Goal: Register for event/course

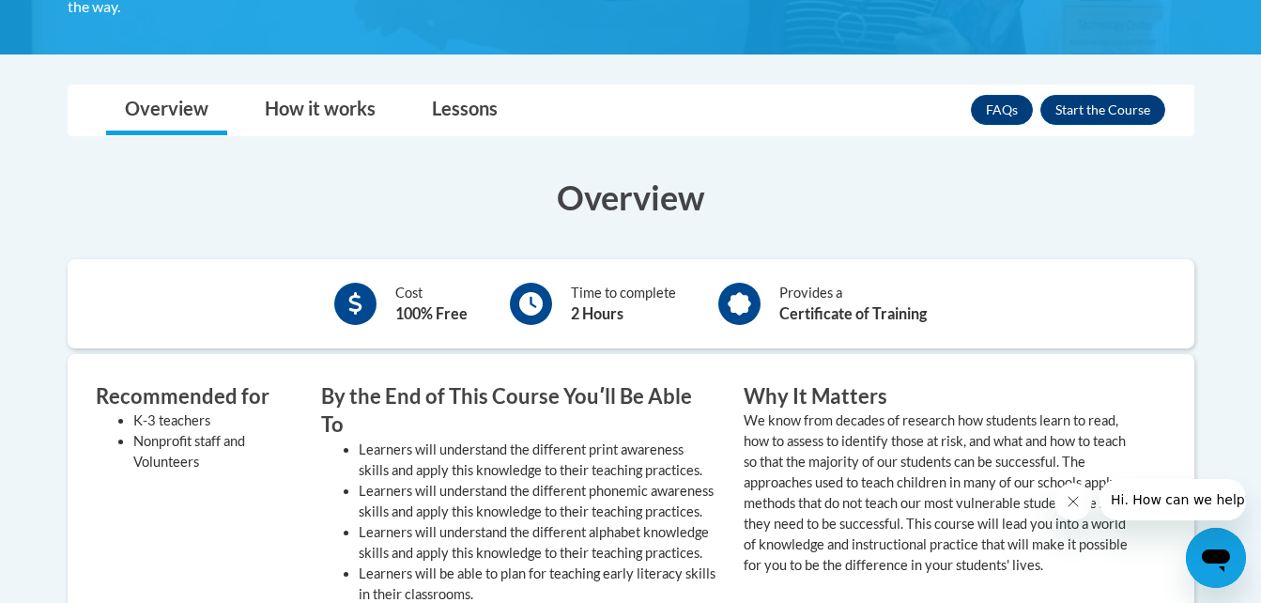
scroll to position [486, 0]
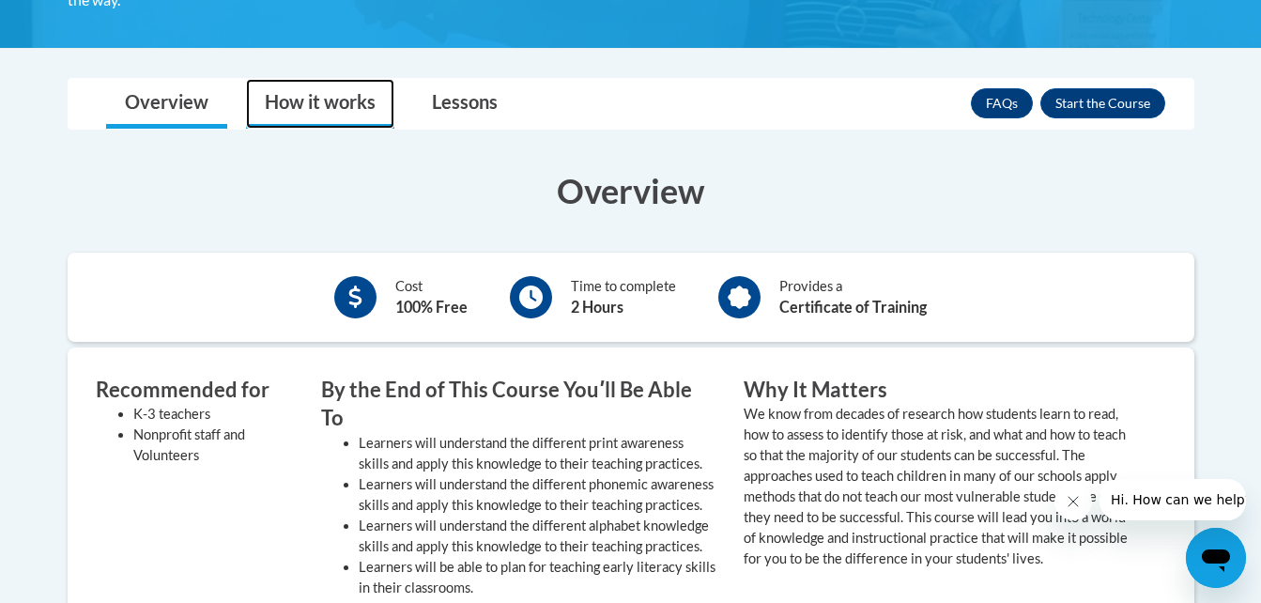
click at [324, 100] on link "How it works" at bounding box center [320, 104] width 148 height 50
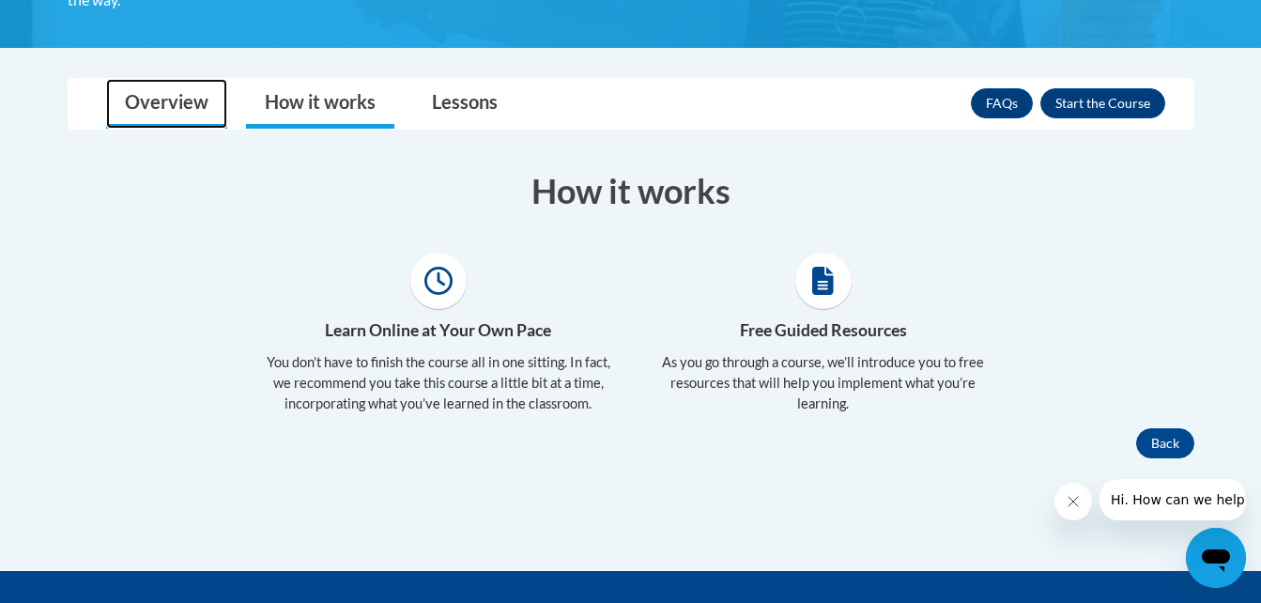
click at [164, 101] on link "Overview" at bounding box center [166, 104] width 121 height 50
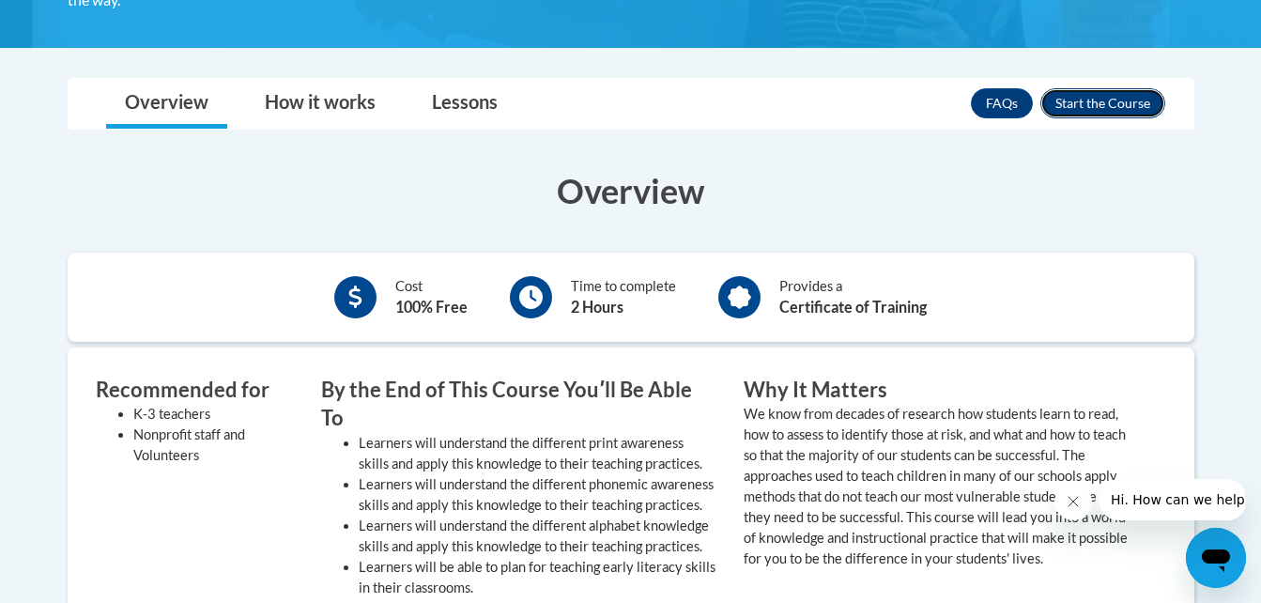
click at [1104, 99] on button "Enroll" at bounding box center [1103, 103] width 125 height 30
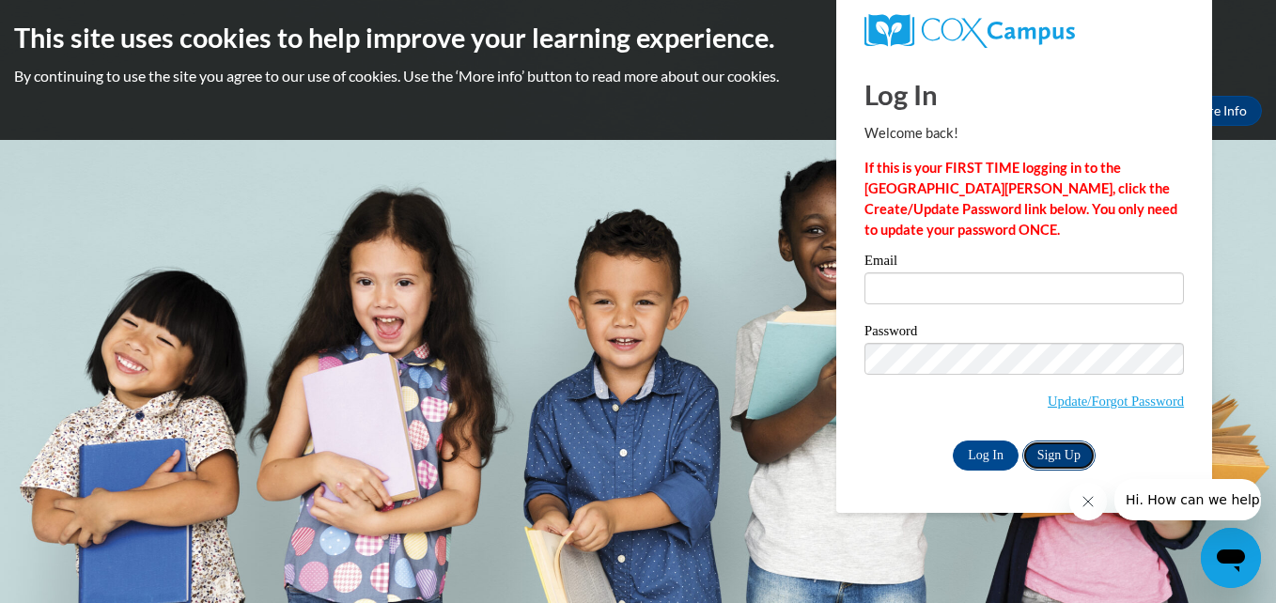
click at [1060, 448] on link "Sign Up" at bounding box center [1058, 456] width 73 height 30
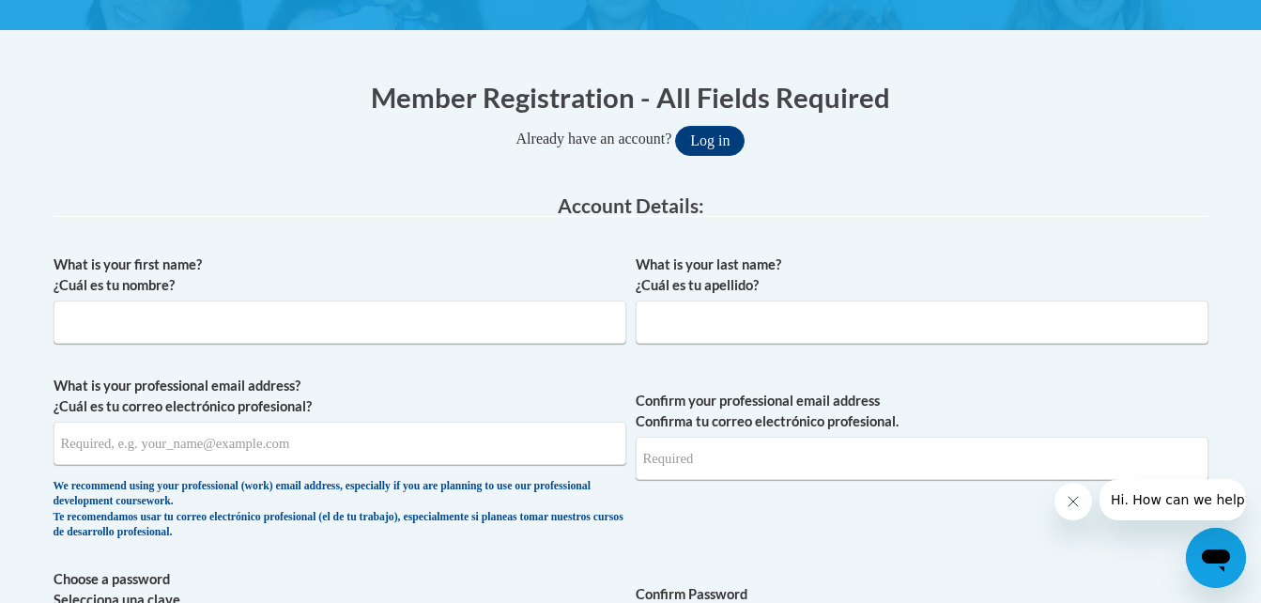
scroll to position [341, 0]
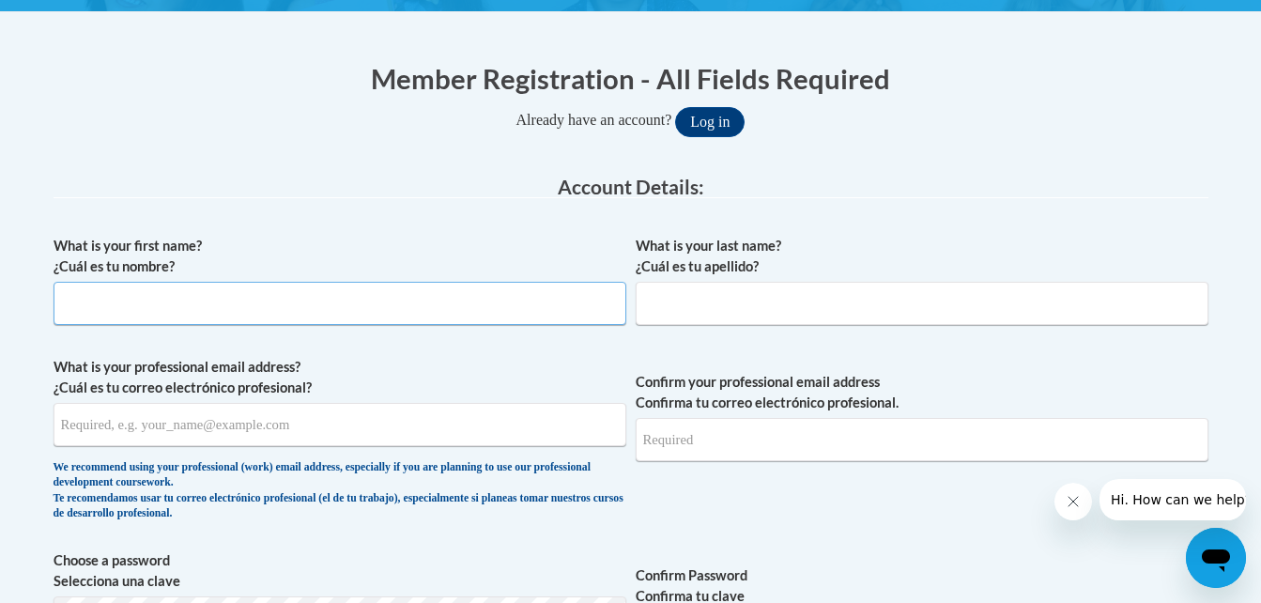
click at [101, 322] on input "What is your first name? ¿Cuál es tu nombre?" at bounding box center [340, 303] width 573 height 43
type input "L"
type input "Lara"
type input "Lemley"
type input "lwelch@students.kennesaw.edu"
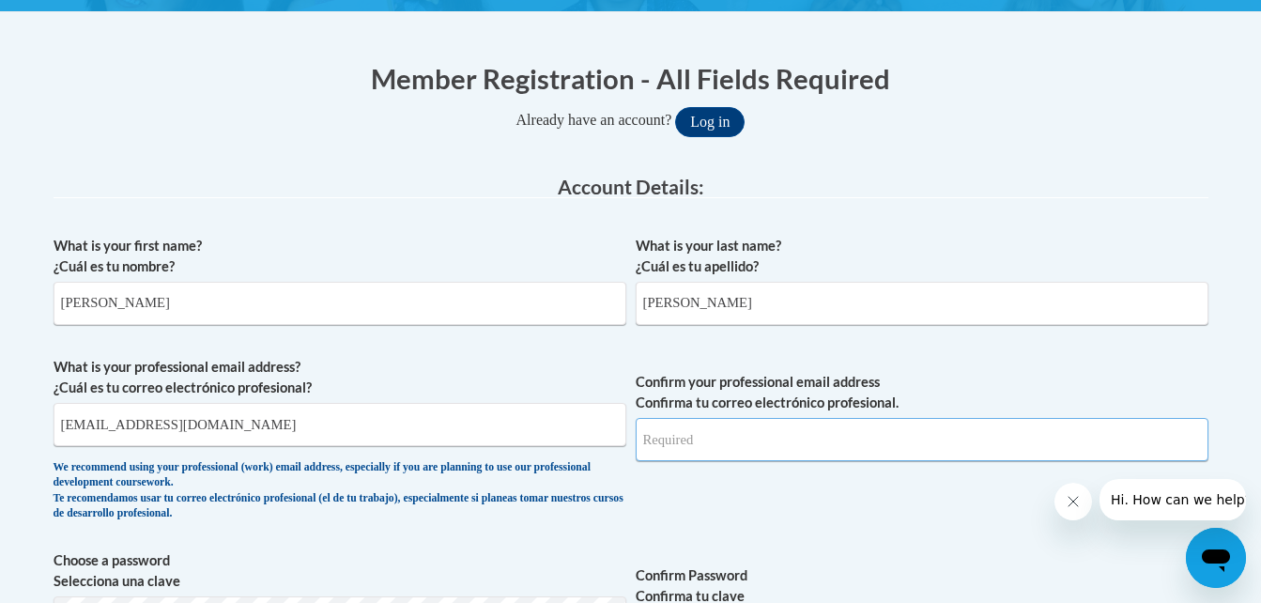
type input "lwelch@students.kennesaw.edu"
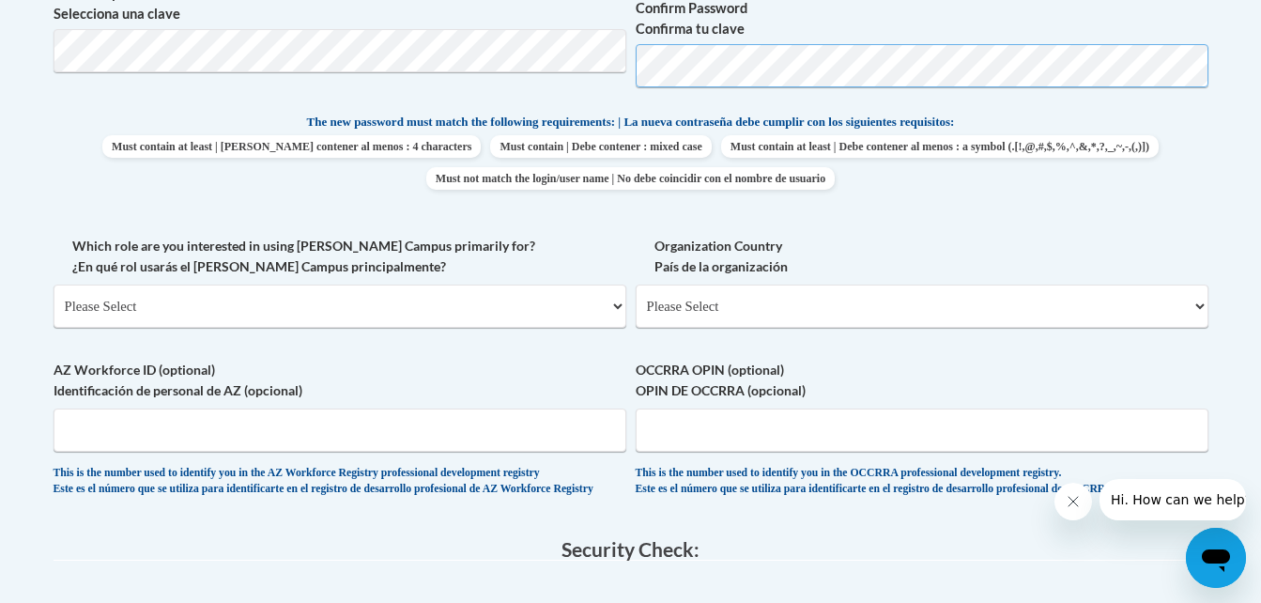
scroll to position [912, 0]
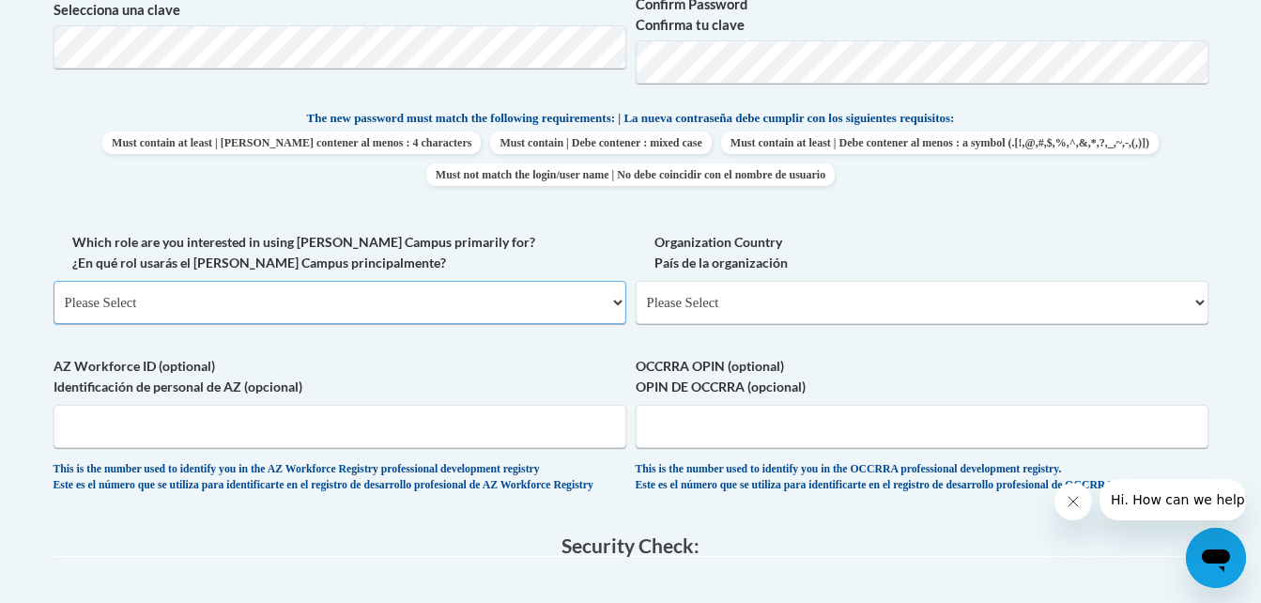
click at [617, 303] on select "Please Select College/University | Colegio/Universidad Community/Nonprofit Part…" at bounding box center [340, 302] width 573 height 43
select select "5a18ea06-2b54-4451-96f2-d152daf9eac5"
click at [54, 281] on select "Please Select College/University | Colegio/Universidad Community/Nonprofit Part…" at bounding box center [340, 302] width 573 height 43
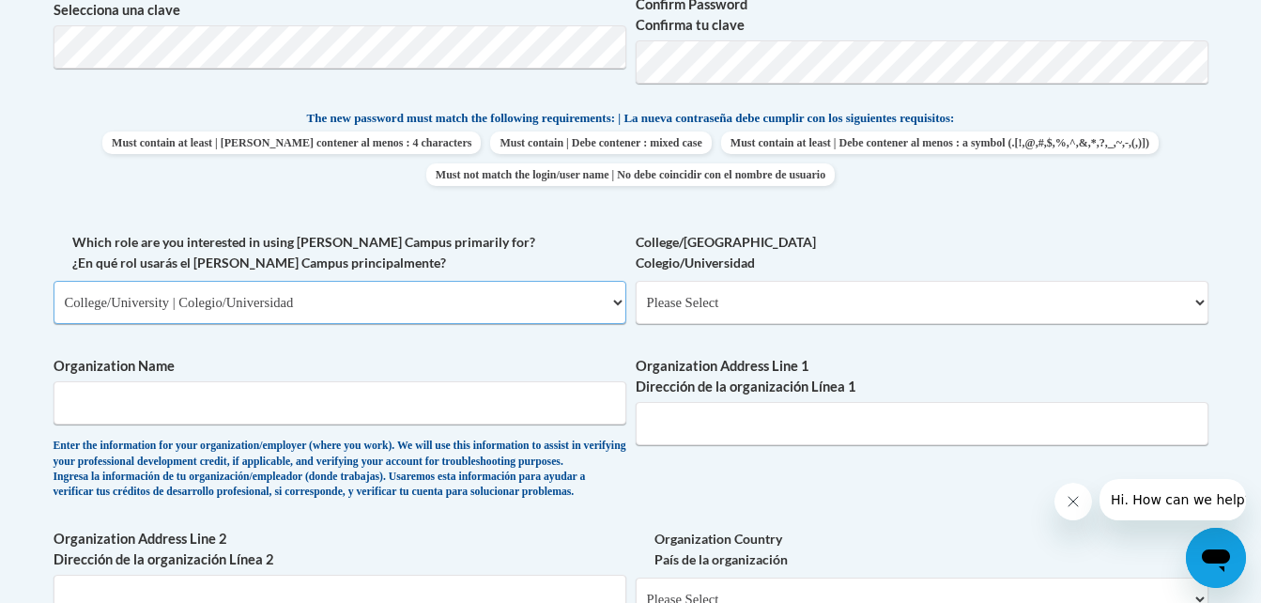
click at [612, 302] on select "Please Select College/University | Colegio/Universidad Community/Nonprofit Part…" at bounding box center [340, 302] width 573 height 43
click at [889, 314] on select "Please Select College/University Staff | Empleado universitario College/Univers…" at bounding box center [922, 302] width 573 height 43
select select "99b32b07-cffc-426c-8bf6-0cd77760d84b"
click at [636, 281] on select "Please Select College/University Staff | Empleado universitario College/Univers…" at bounding box center [922, 302] width 573 height 43
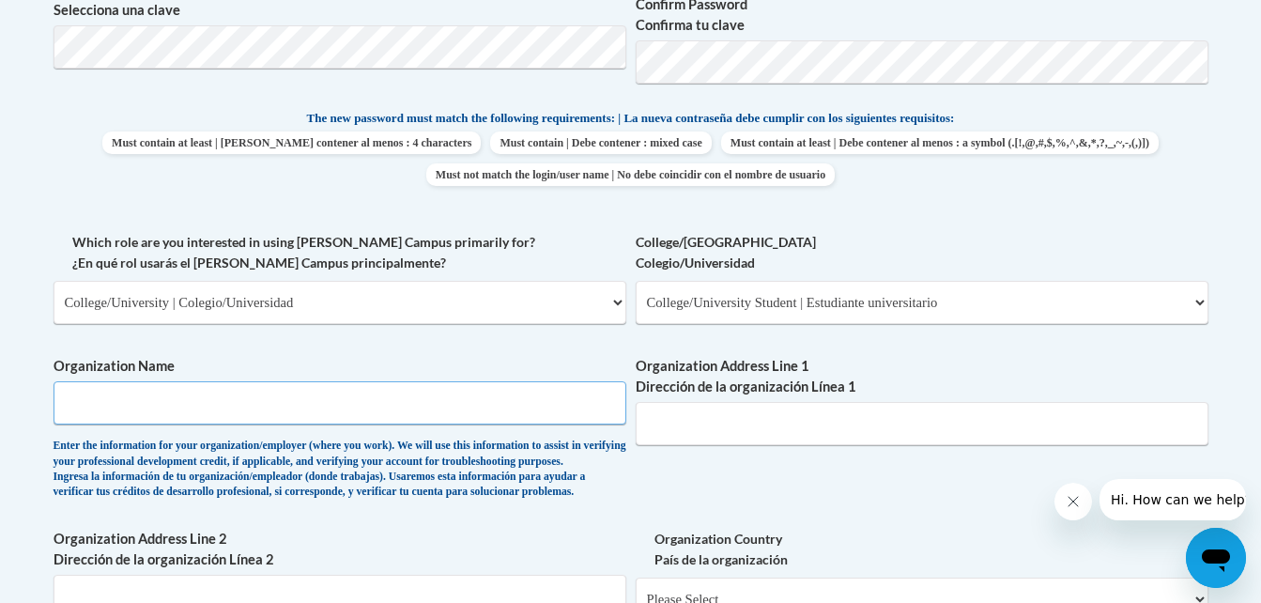
click at [566, 402] on input "Organization Name" at bounding box center [340, 402] width 573 height 43
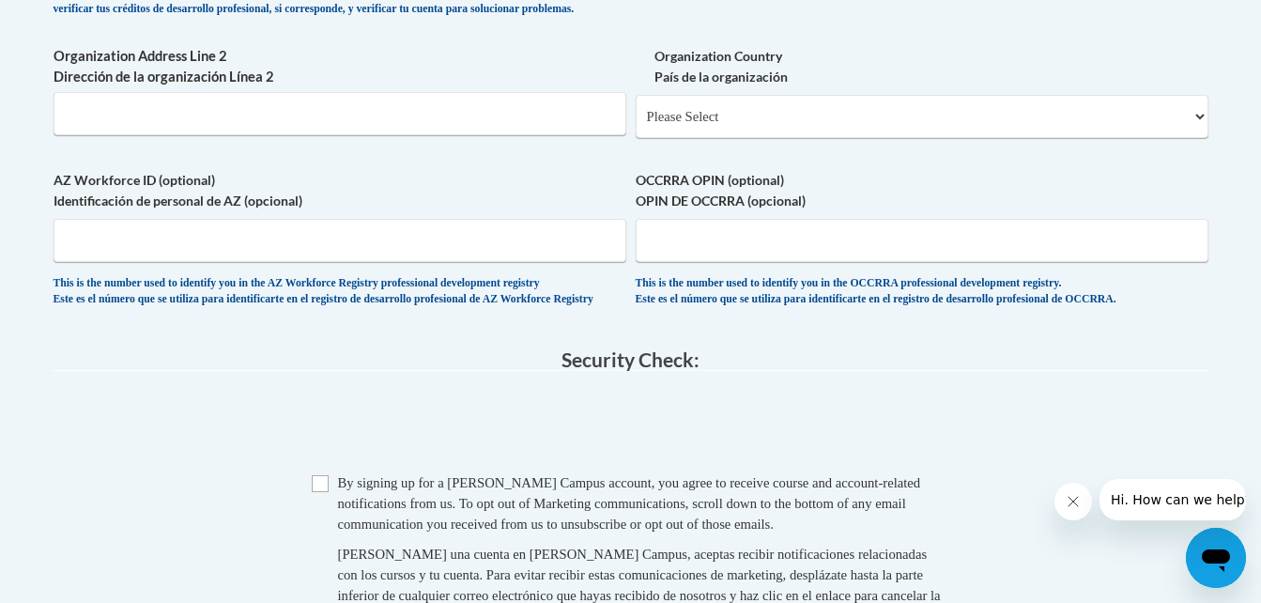
scroll to position [1413, 0]
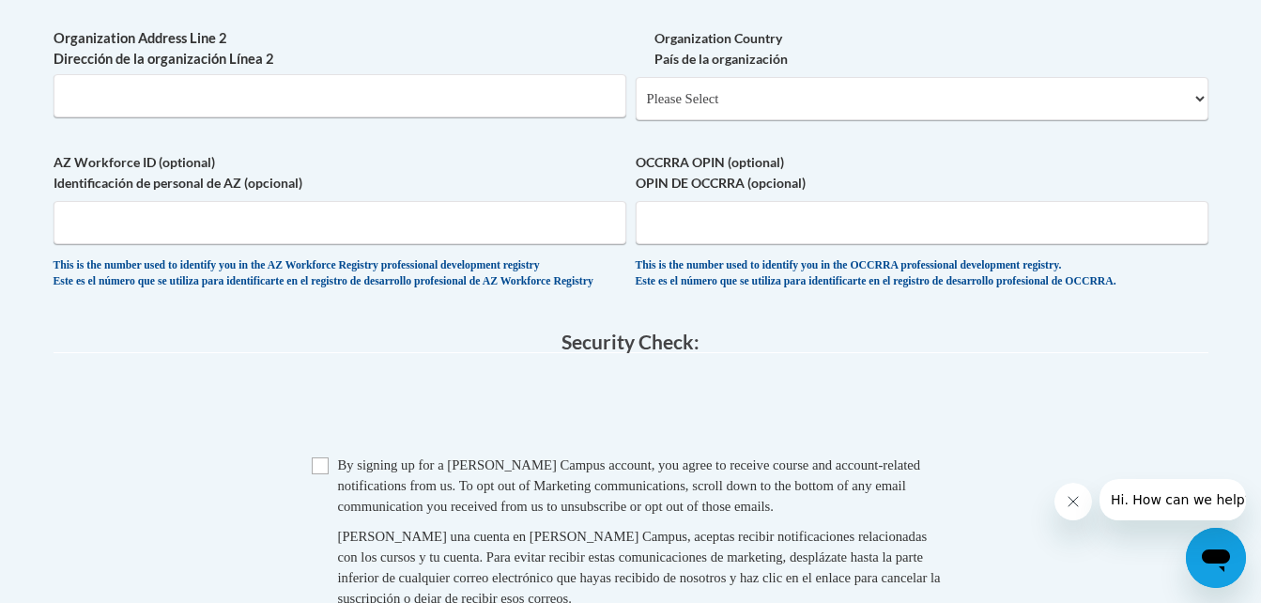
type input "Kennesaw State University"
click at [318, 474] on input "Checkbox" at bounding box center [320, 465] width 17 height 17
checkbox input "true"
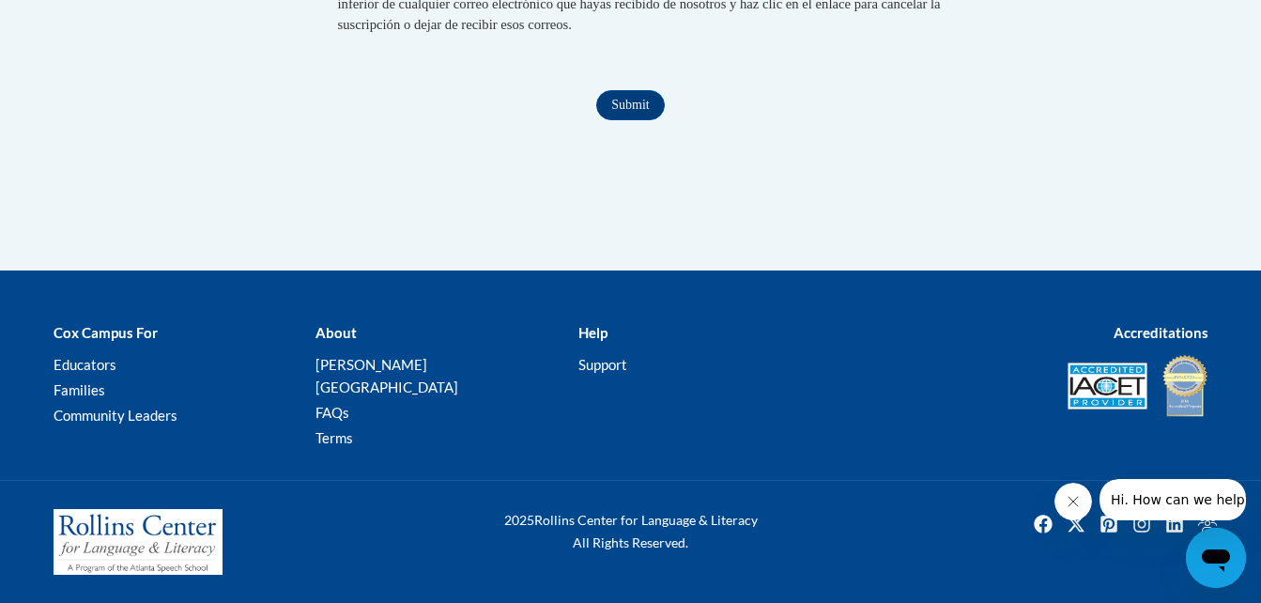
scroll to position [2010, 0]
click at [624, 120] on input "Submit" at bounding box center [630, 105] width 68 height 30
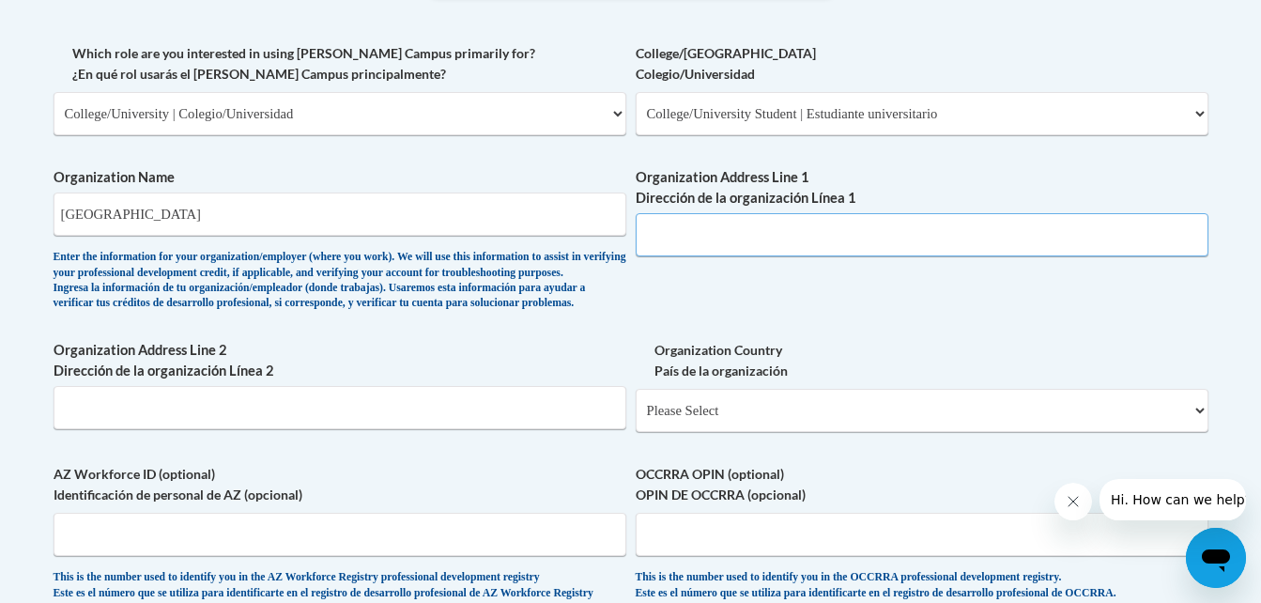
scroll to position [1076, 0]
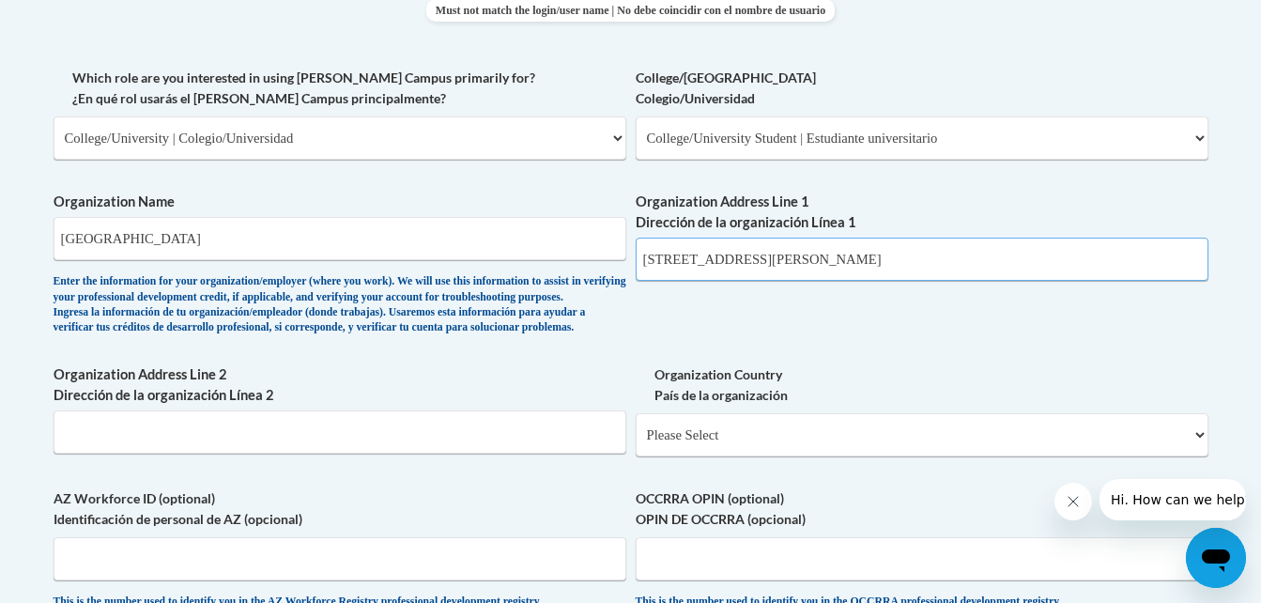
type input "1000 Chastain Rd"
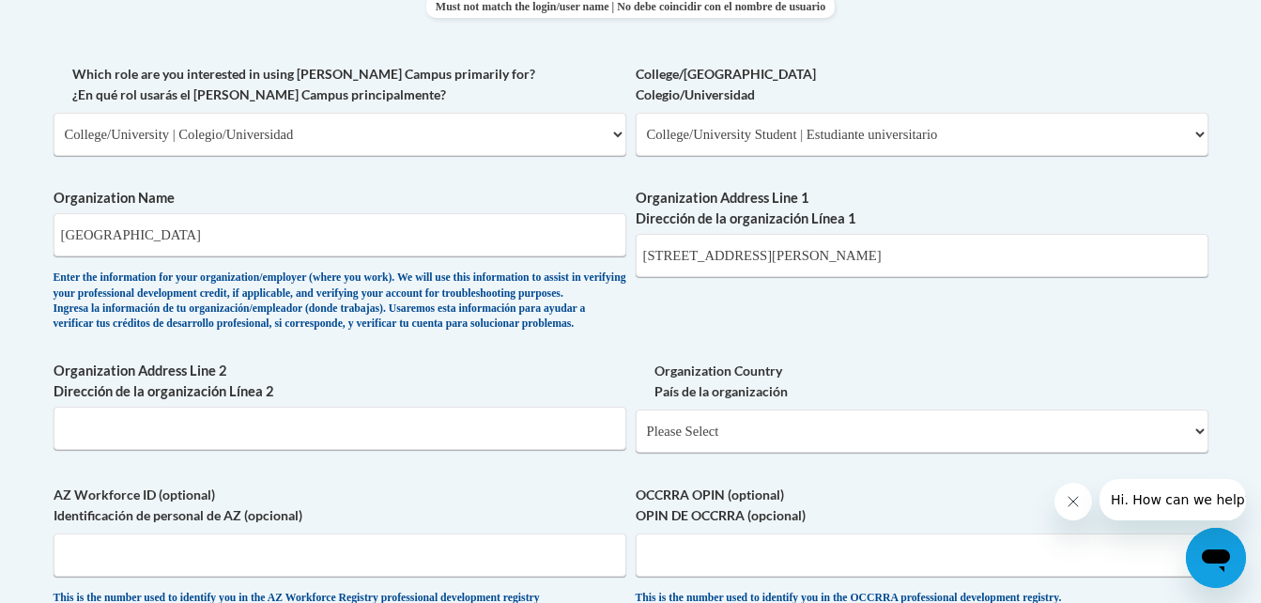
scroll to position [1111, 0]
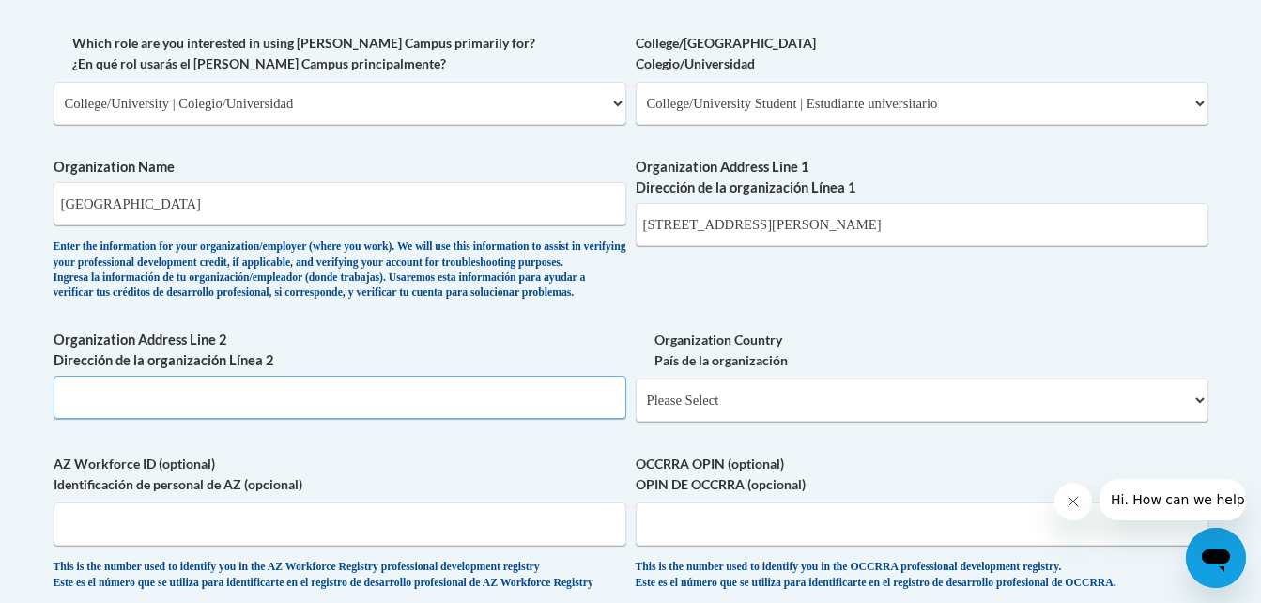
click at [139, 419] on input "Organization Address Line 2 Dirección de la organización Línea 2" at bounding box center [340, 397] width 573 height 43
type input "Kennesaw, GA 30144"
click at [944, 422] on select "Please Select United States | Estados Unidos Outside of the United States | Fue…" at bounding box center [922, 400] width 573 height 43
select select "ad49bcad-a171-4b2e-b99c-48b446064914"
click at [636, 409] on select "Please Select United States | Estados Unidos Outside of the United States | Fue…" at bounding box center [922, 400] width 573 height 43
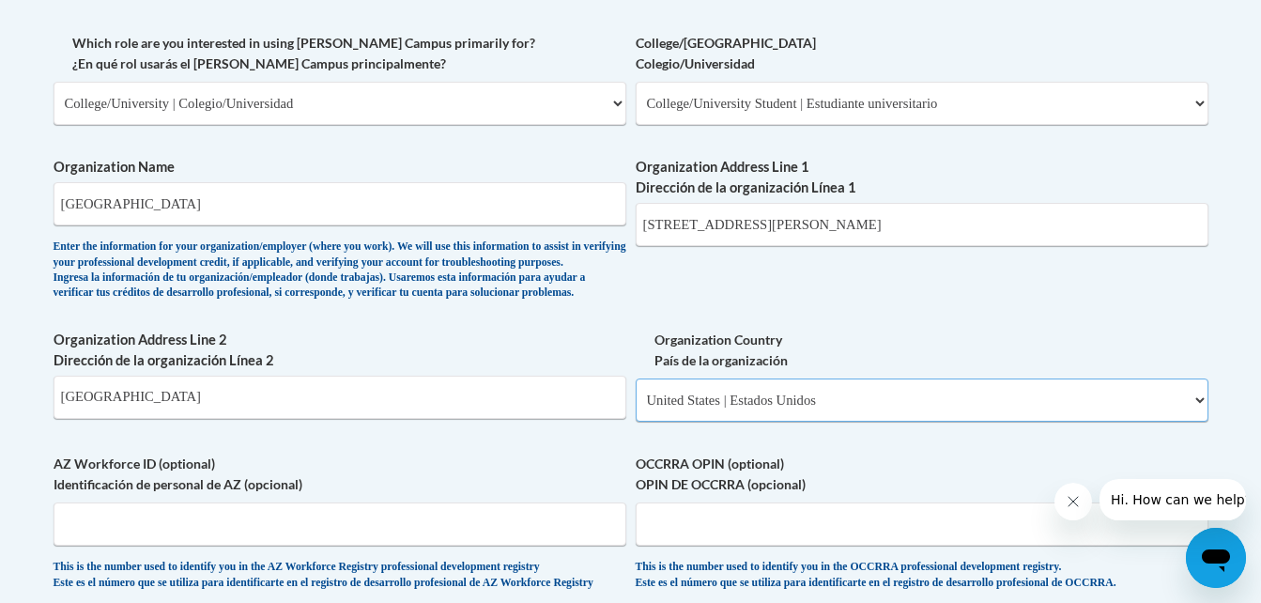
select select
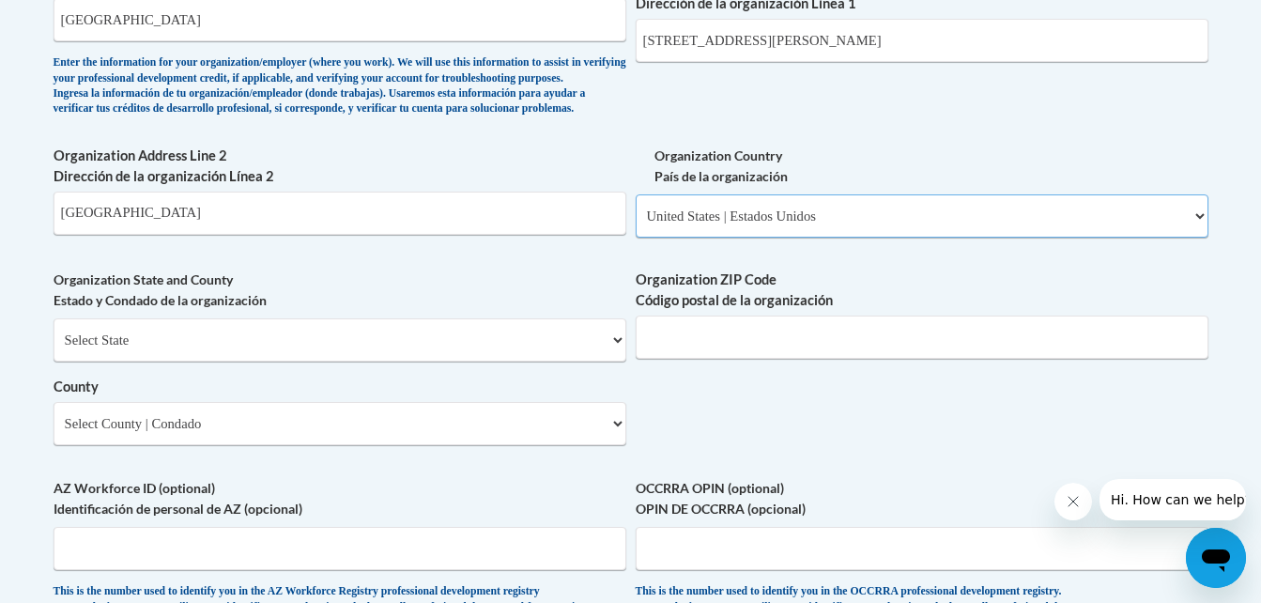
scroll to position [1371, 0]
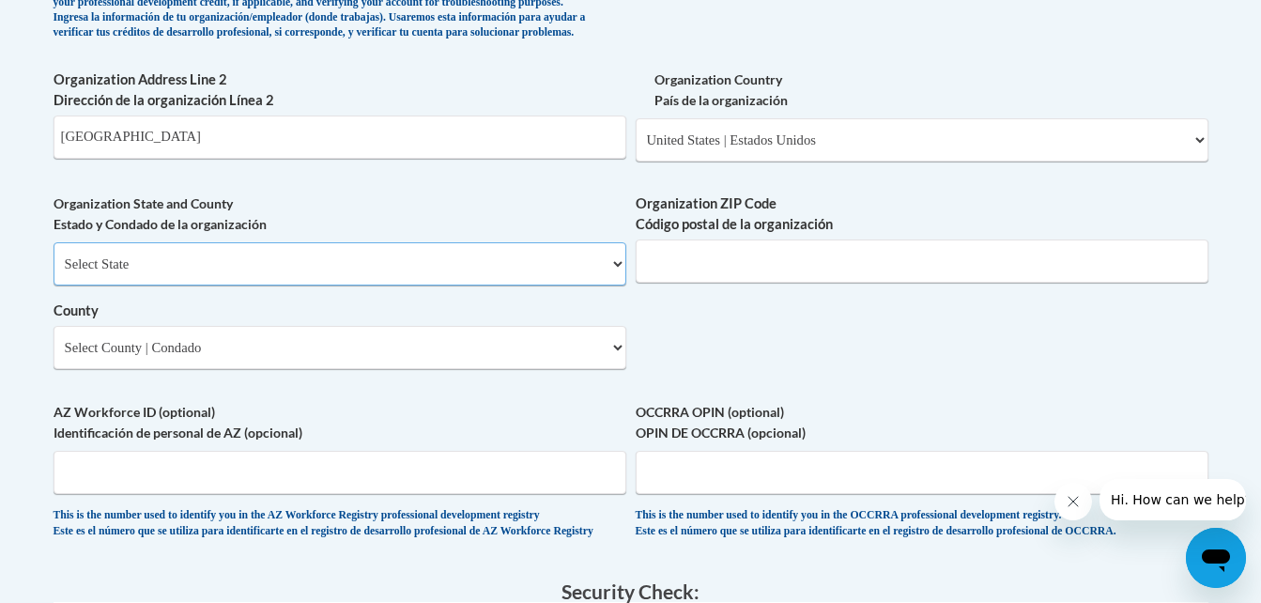
click at [608, 286] on select "Select State Alabama Alaska Arizona Arkansas California Colorado Connecticut De…" at bounding box center [340, 263] width 573 height 43
select select "Georgia"
click at [54, 273] on select "Select State Alabama Alaska Arizona Arkansas California Colorado Connecticut De…" at bounding box center [340, 263] width 573 height 43
click at [221, 159] on input "Kennesaw, GA 30144" at bounding box center [340, 137] width 573 height 43
type input "Kennesaw"
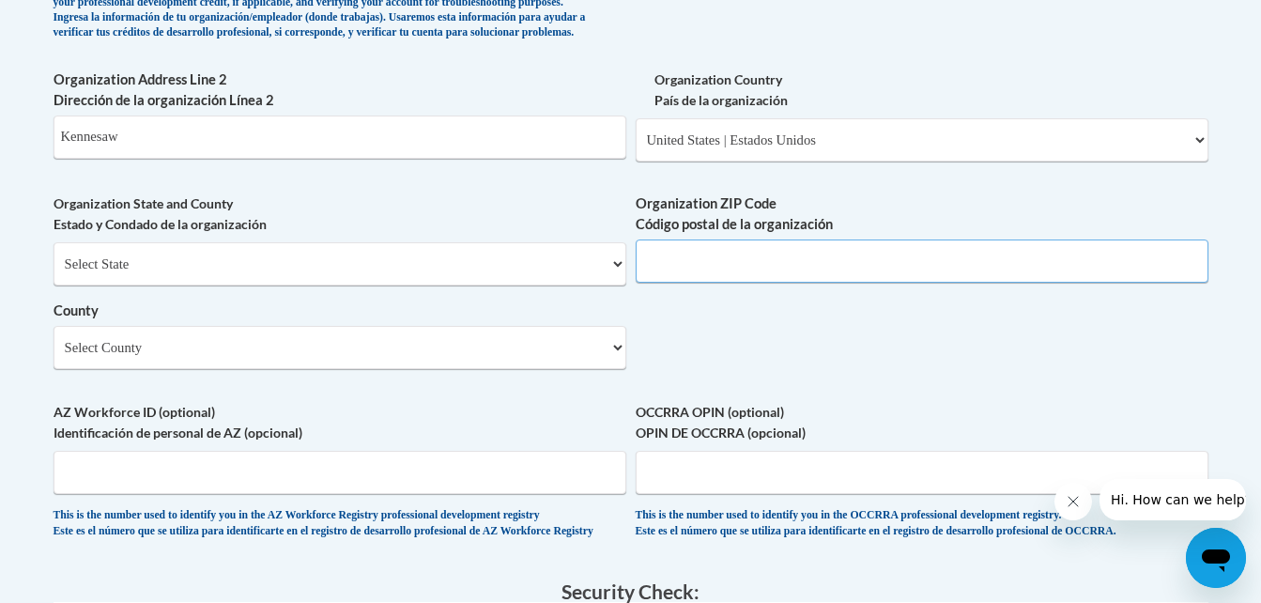
click at [668, 283] on input "Organization ZIP Code Código postal de la organización" at bounding box center [922, 261] width 573 height 43
type input "4"
type input "30144"
click at [615, 369] on select "Select County Appling Atkinson Bacon Baker Baldwin Banks Barrow Bartow Ben Hill…" at bounding box center [340, 347] width 573 height 43
select select "Cobb"
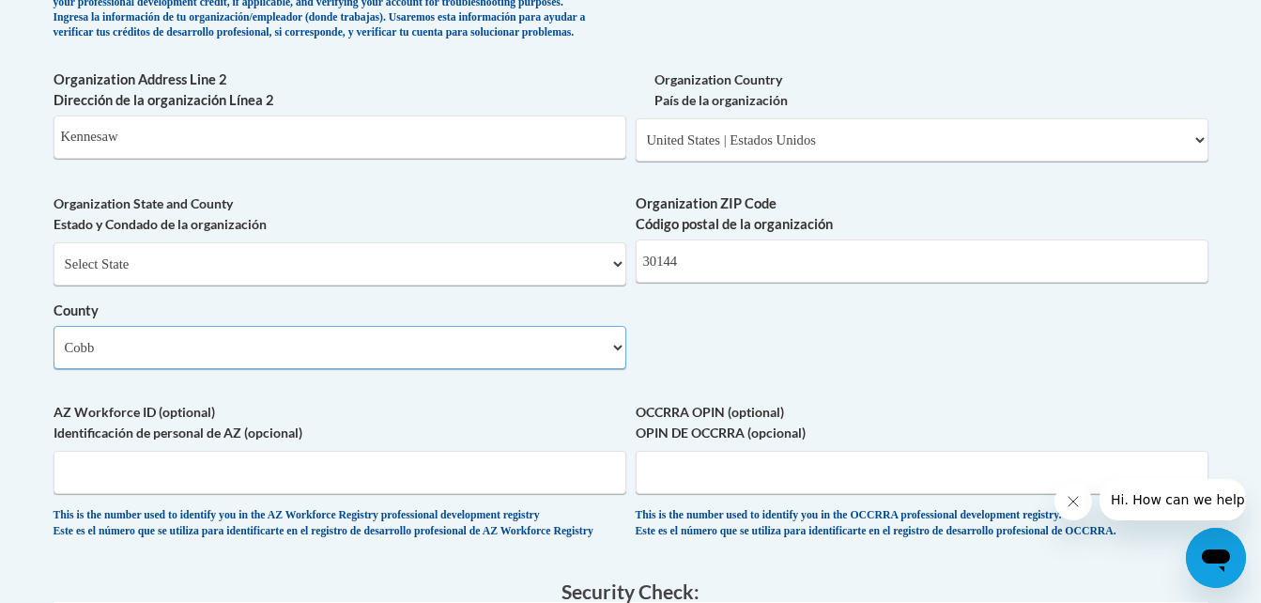
click at [54, 357] on select "Select County Appling Atkinson Bacon Baker Baldwin Banks Barrow Bartow Ben Hill…" at bounding box center [340, 347] width 573 height 43
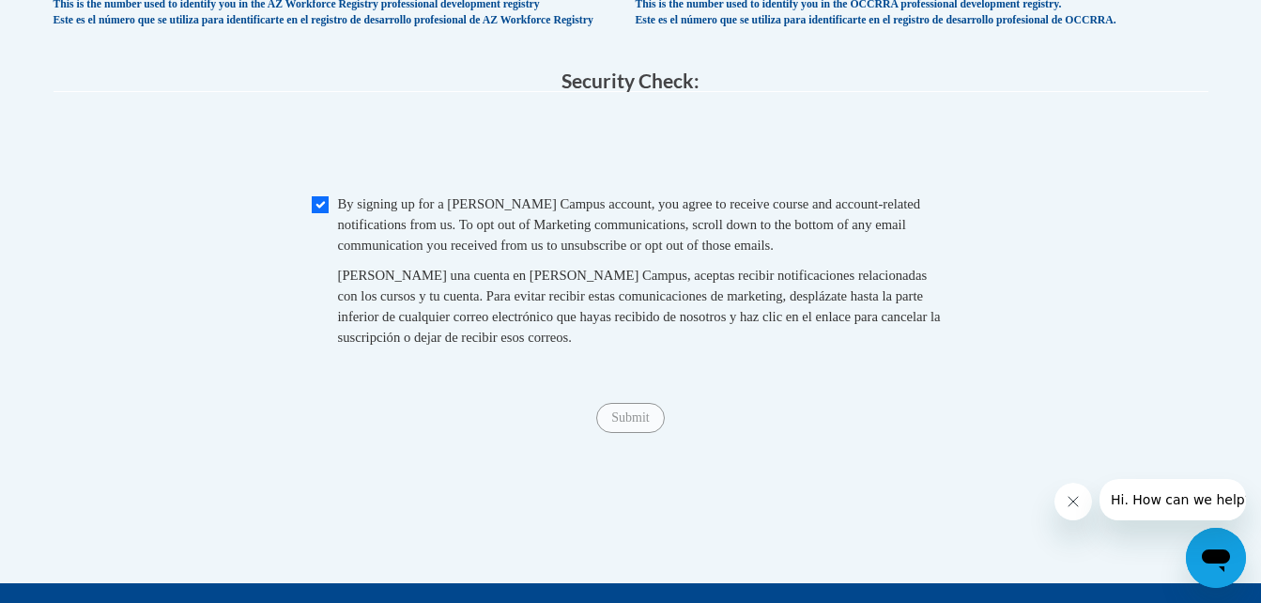
scroll to position [1887, 0]
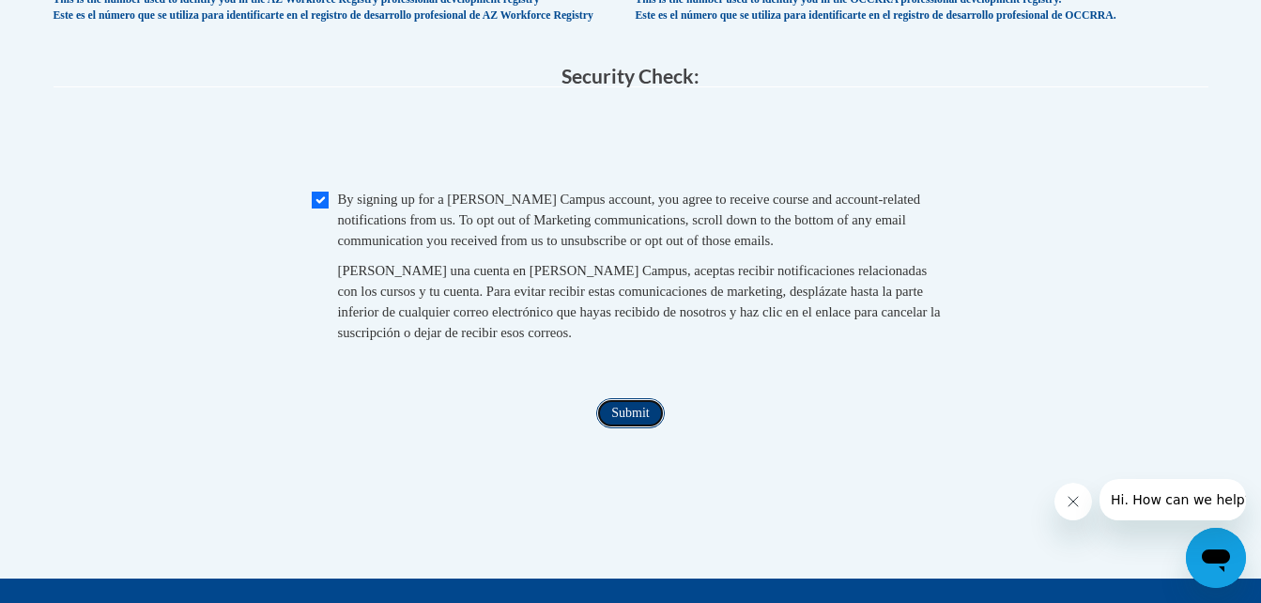
click at [639, 428] on input "Submit" at bounding box center [630, 413] width 68 height 30
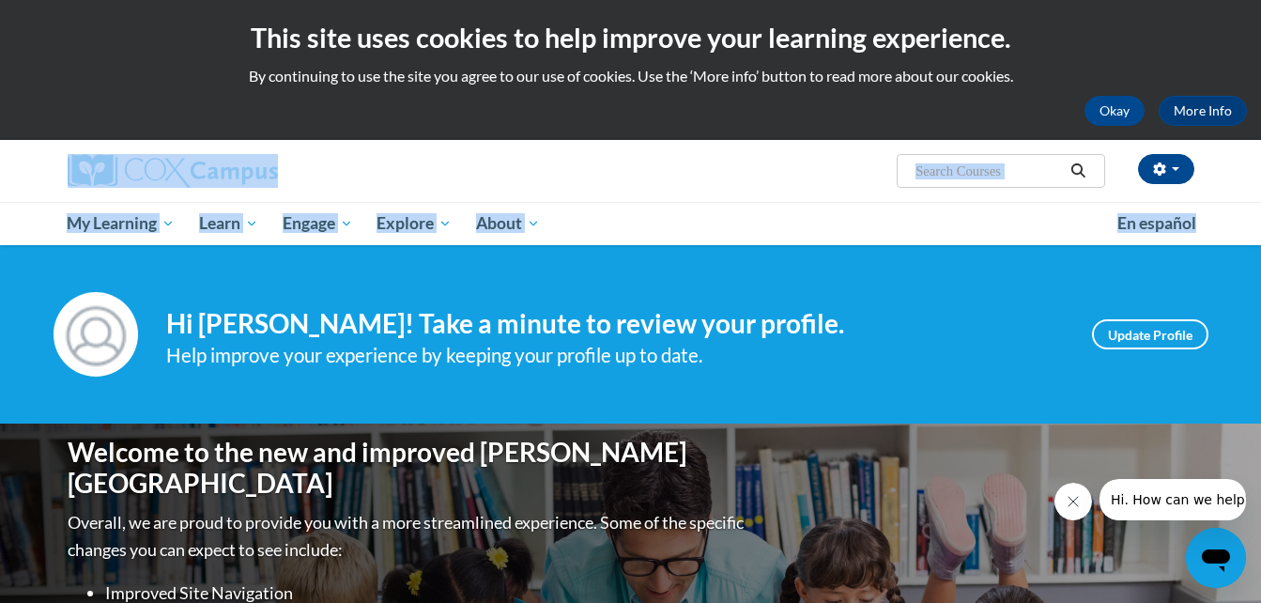
drag, startPoint x: 1260, startPoint y: 111, endPoint x: 1257, endPoint y: 235, distance: 124.0
click at [819, 233] on ul "My Learning My Learning My Course Progress Certificates My Action Plans Group D…" at bounding box center [580, 223] width 1050 height 43
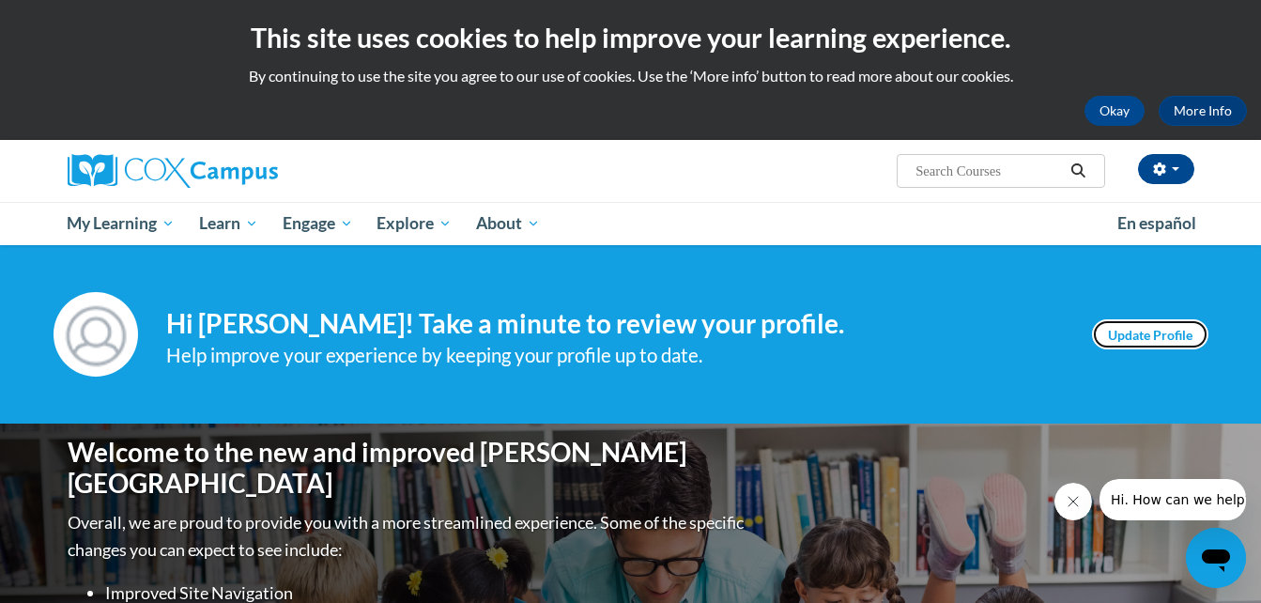
click at [1128, 338] on link "Update Profile" at bounding box center [1150, 334] width 116 height 30
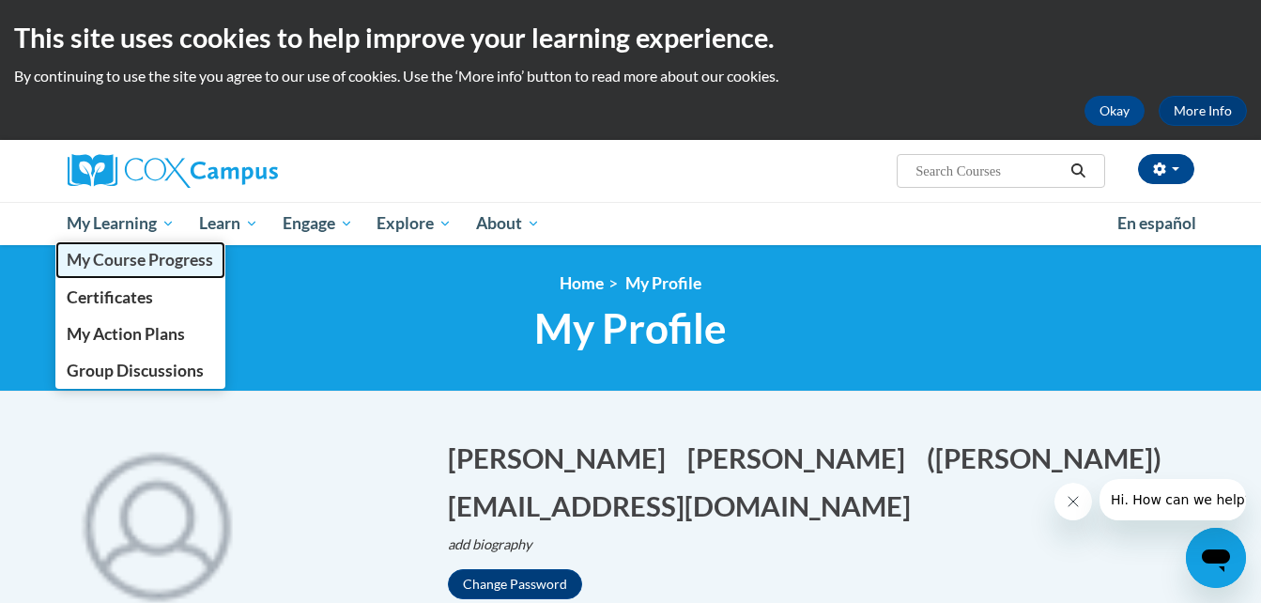
click at [85, 267] on span "My Course Progress" at bounding box center [140, 260] width 147 height 20
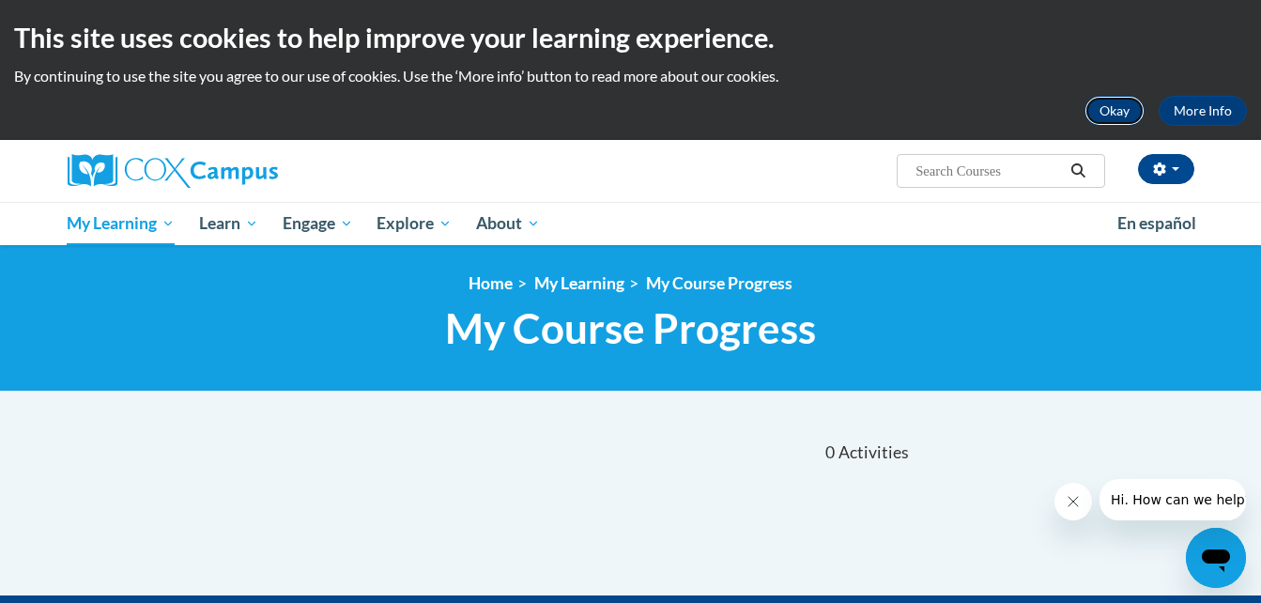
click at [1119, 108] on button "Okay" at bounding box center [1115, 111] width 60 height 30
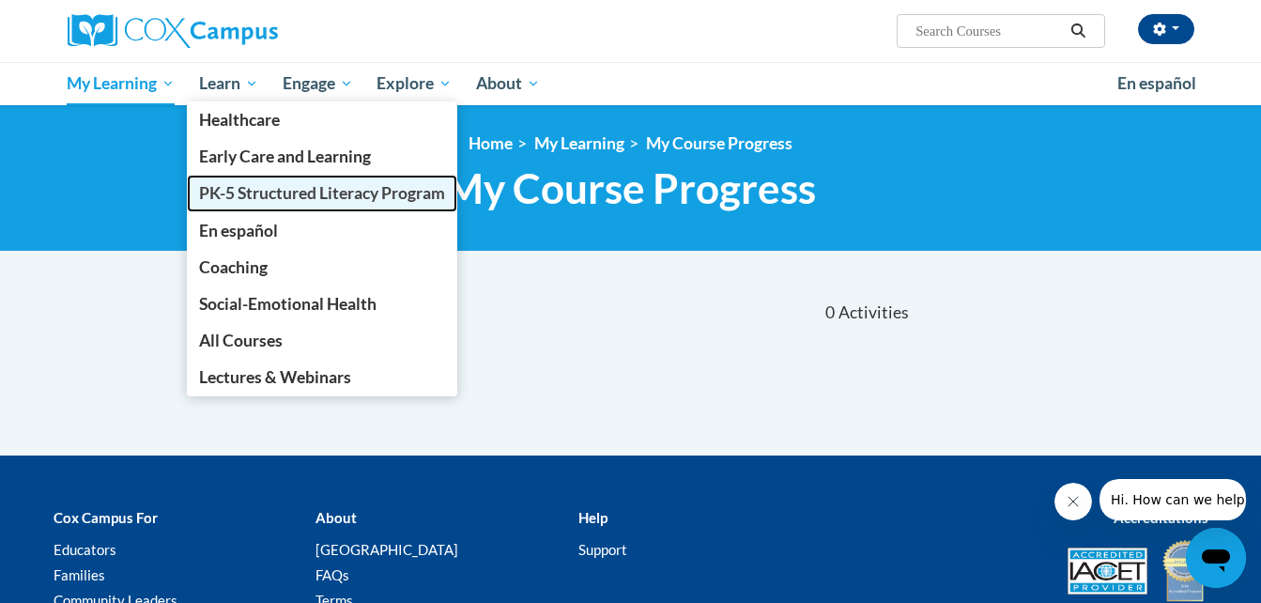
click at [257, 189] on span "PK-5 Structured Literacy Program" at bounding box center [322, 193] width 246 height 20
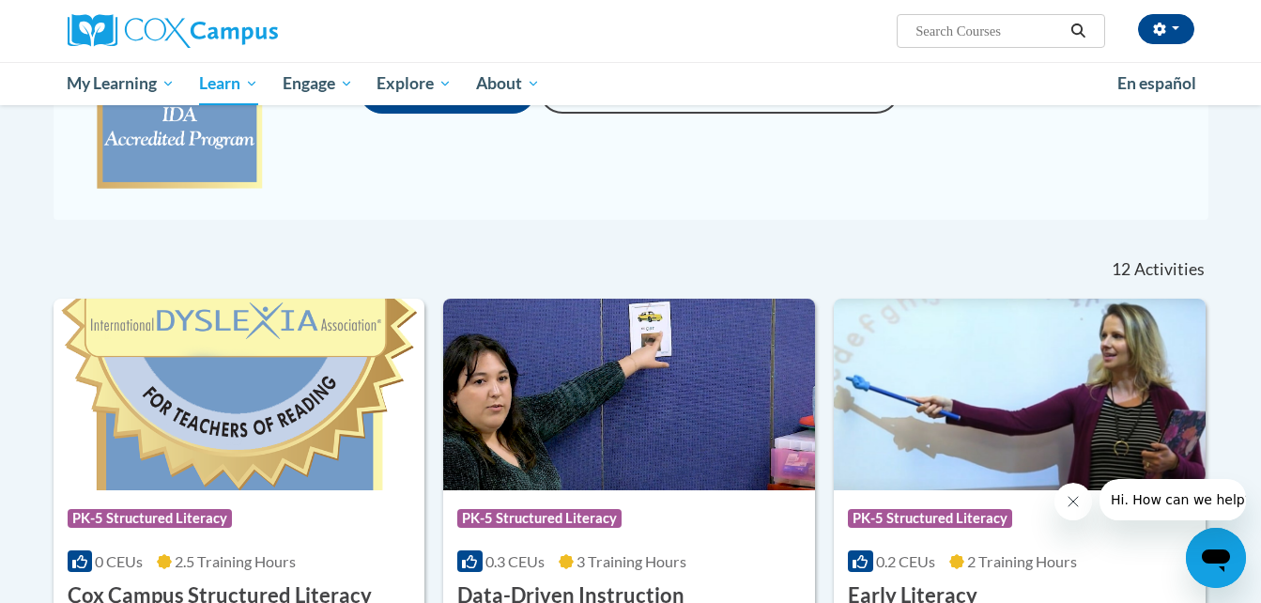
scroll to position [412, 0]
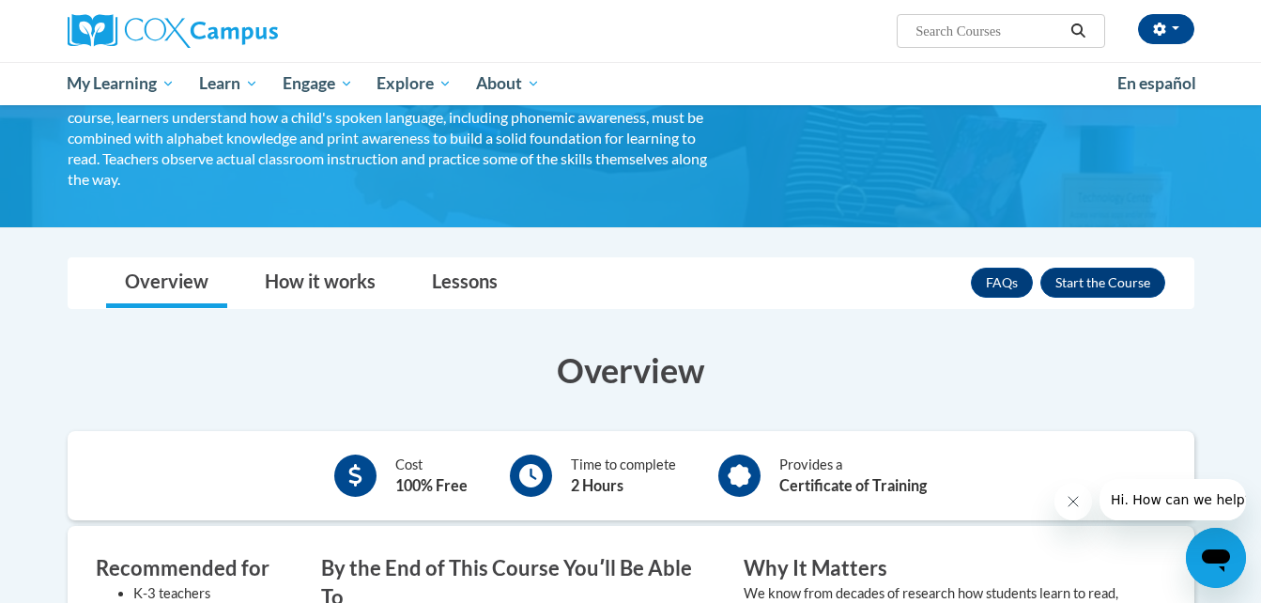
scroll to position [161, 0]
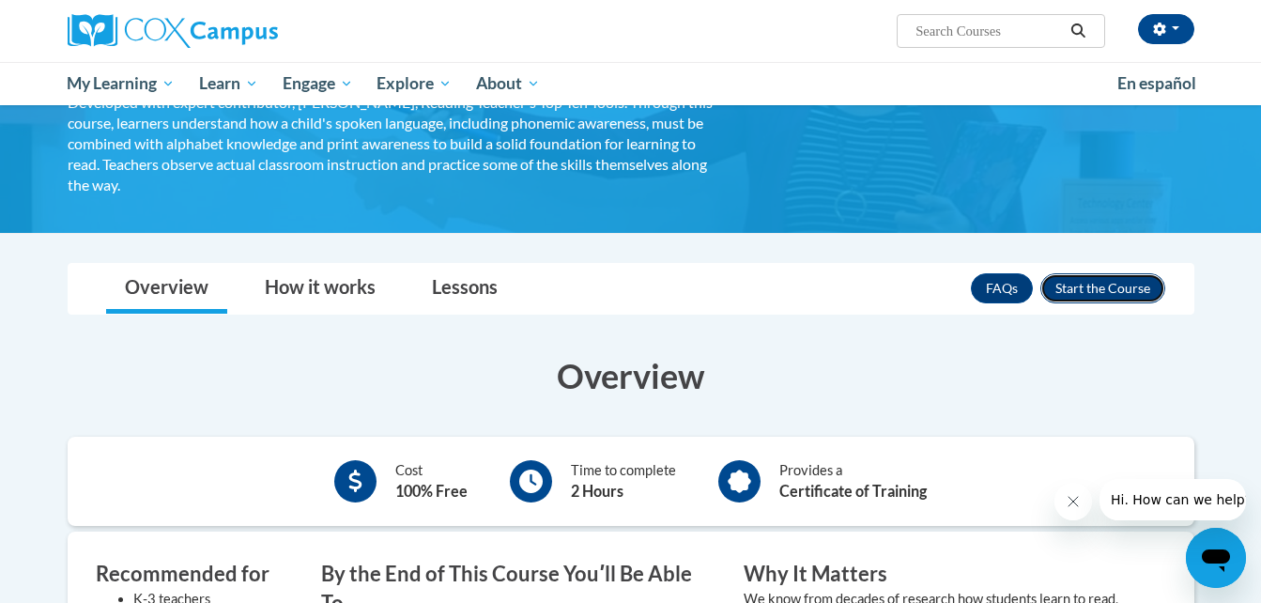
click at [1103, 283] on button "Enroll" at bounding box center [1103, 288] width 125 height 30
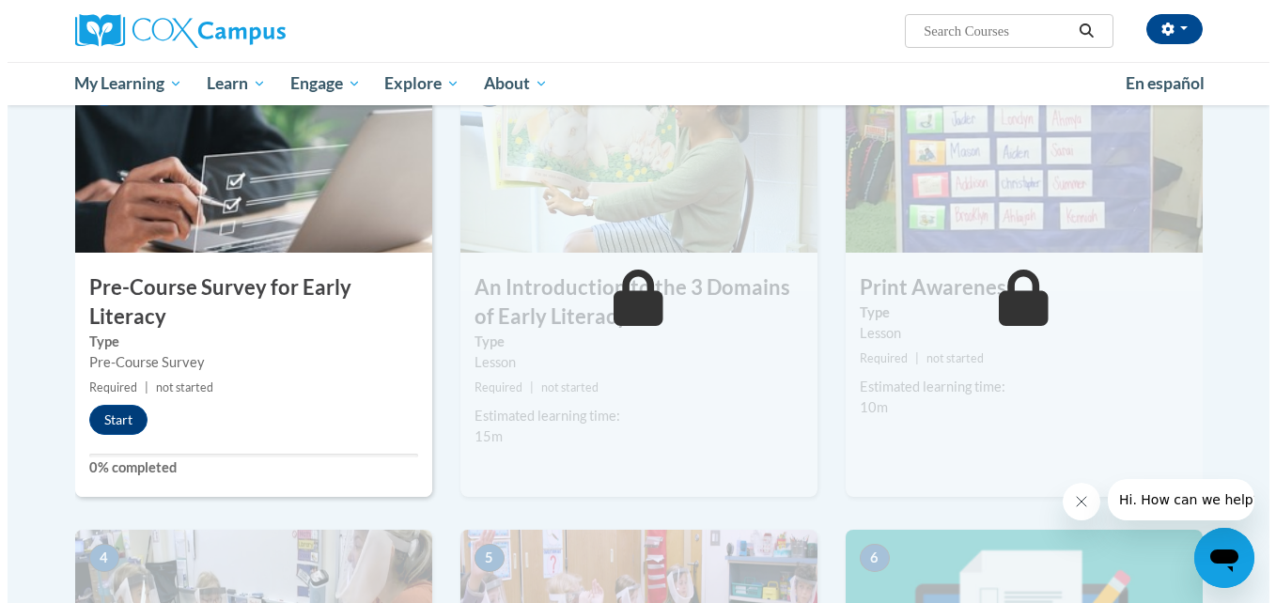
scroll to position [435, 0]
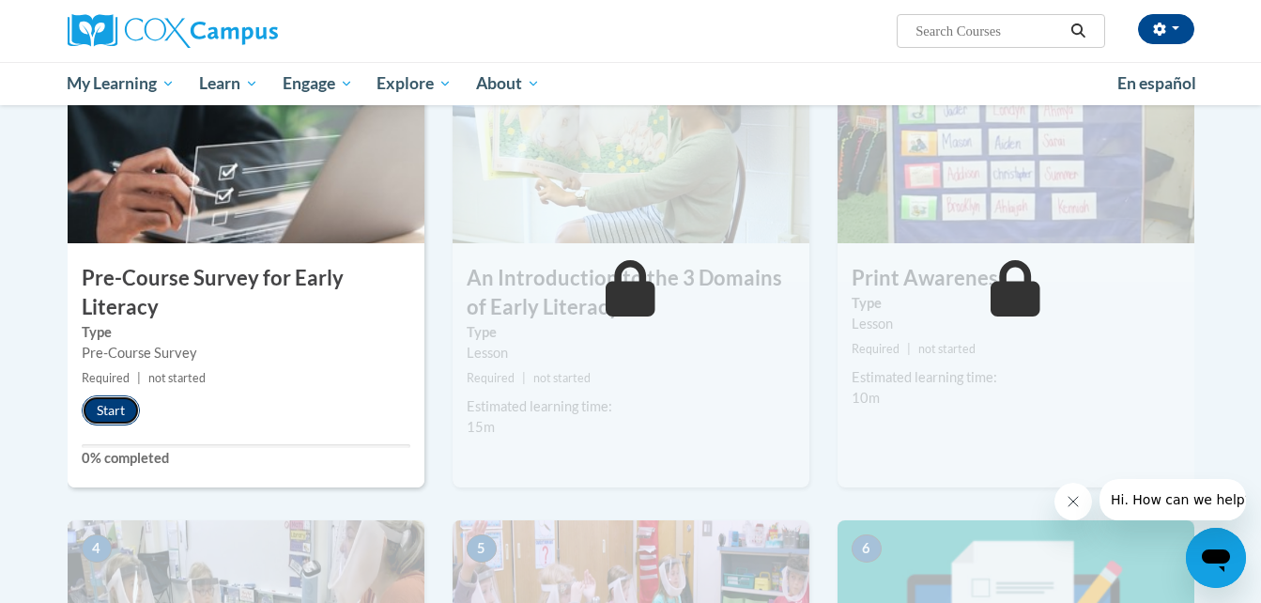
click at [115, 414] on button "Start" at bounding box center [111, 410] width 58 height 30
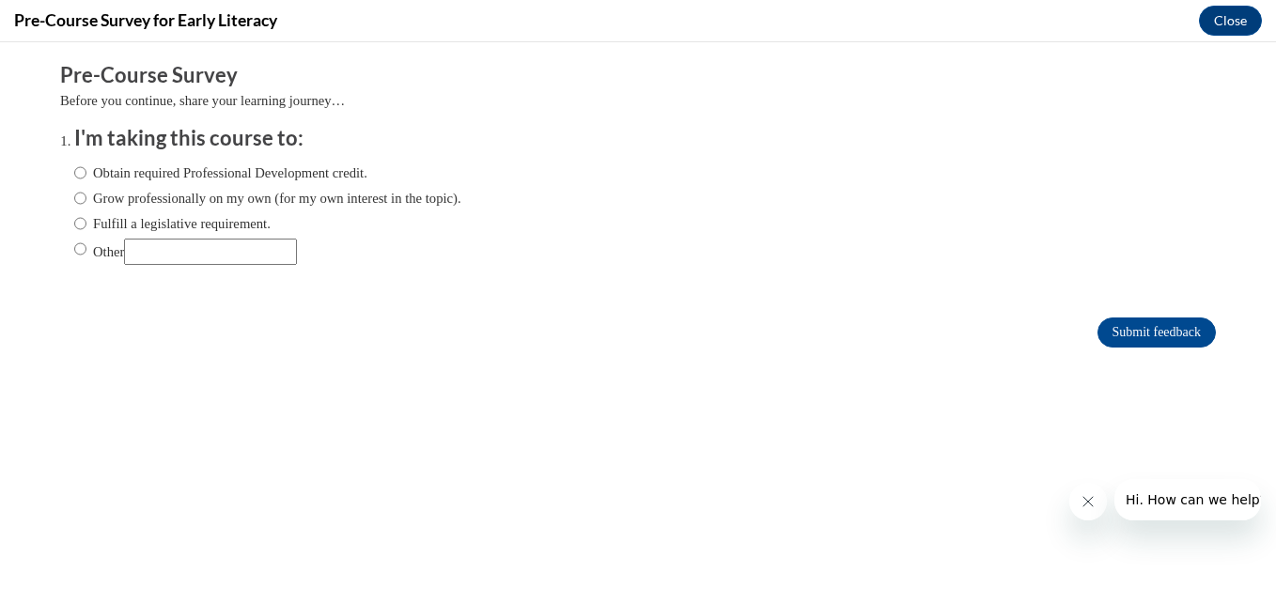
scroll to position [0, 0]
click at [74, 176] on input "Obtain required Professional Development credit." at bounding box center [80, 172] width 12 height 21
radio input "true"
click at [74, 176] on input "Obtain required Professional Development credit." at bounding box center [80, 172] width 12 height 21
click at [1147, 330] on input "Submit feedback" at bounding box center [1156, 332] width 118 height 30
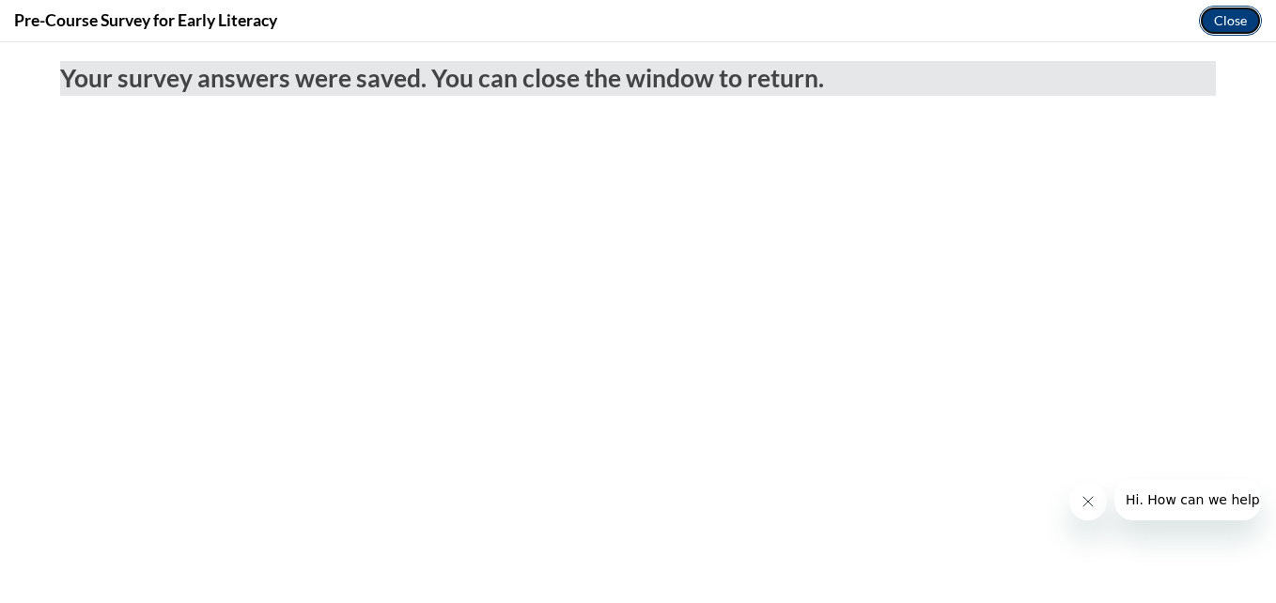
click at [1229, 23] on button "Close" at bounding box center [1230, 21] width 63 height 30
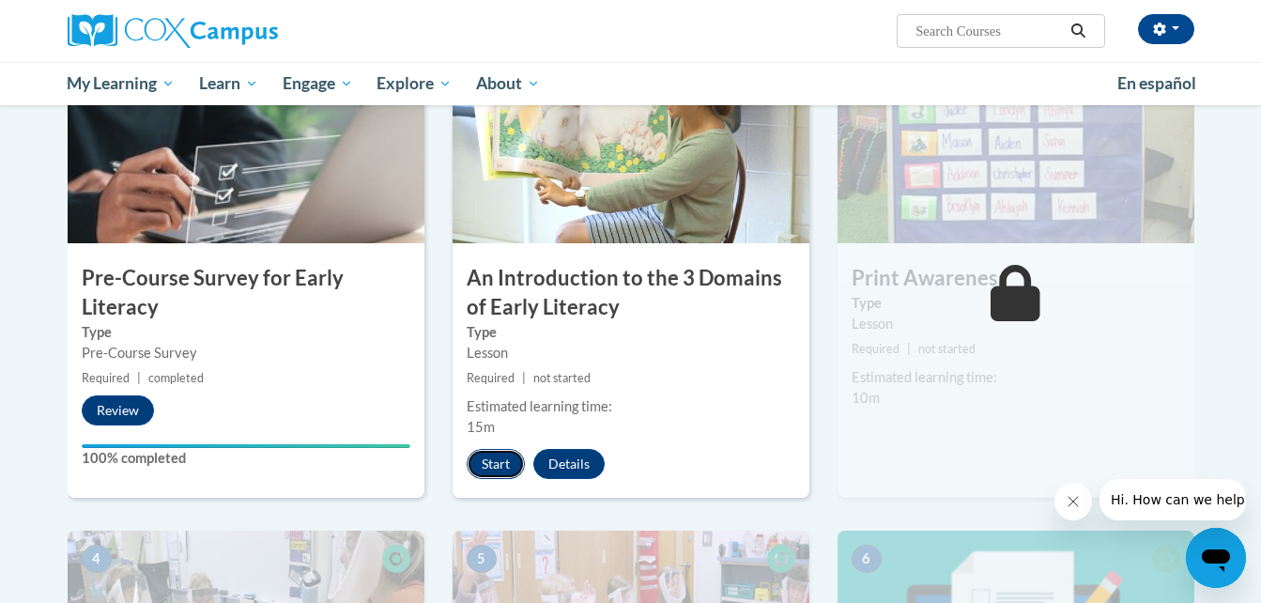
click at [491, 458] on button "Start" at bounding box center [496, 464] width 58 height 30
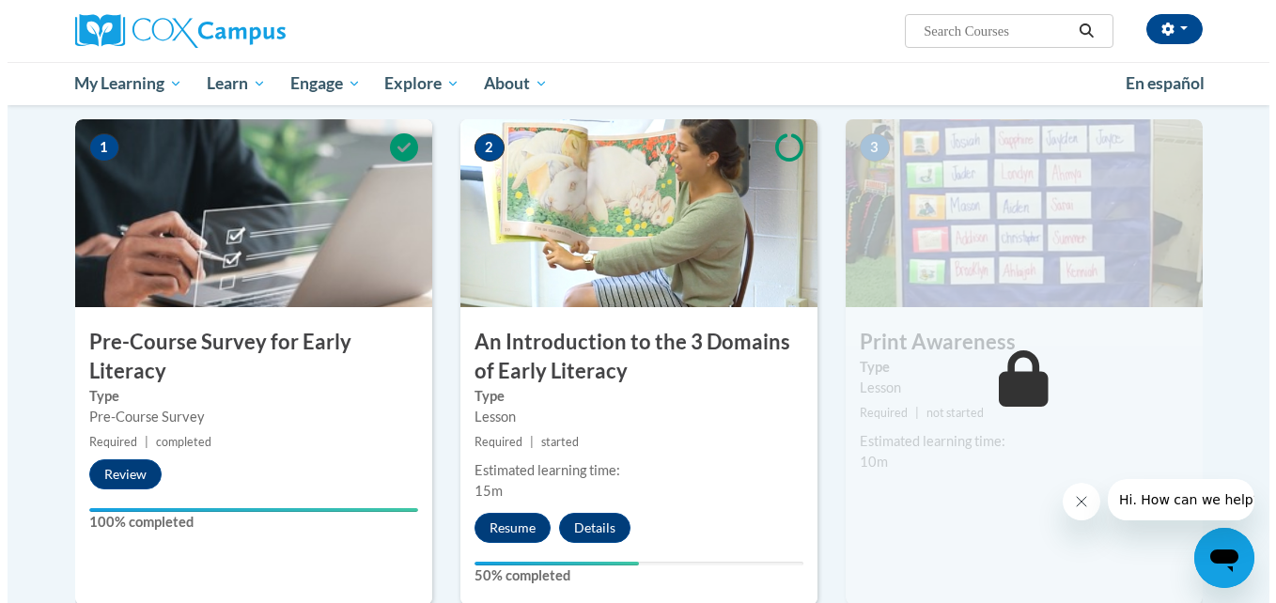
scroll to position [378, 0]
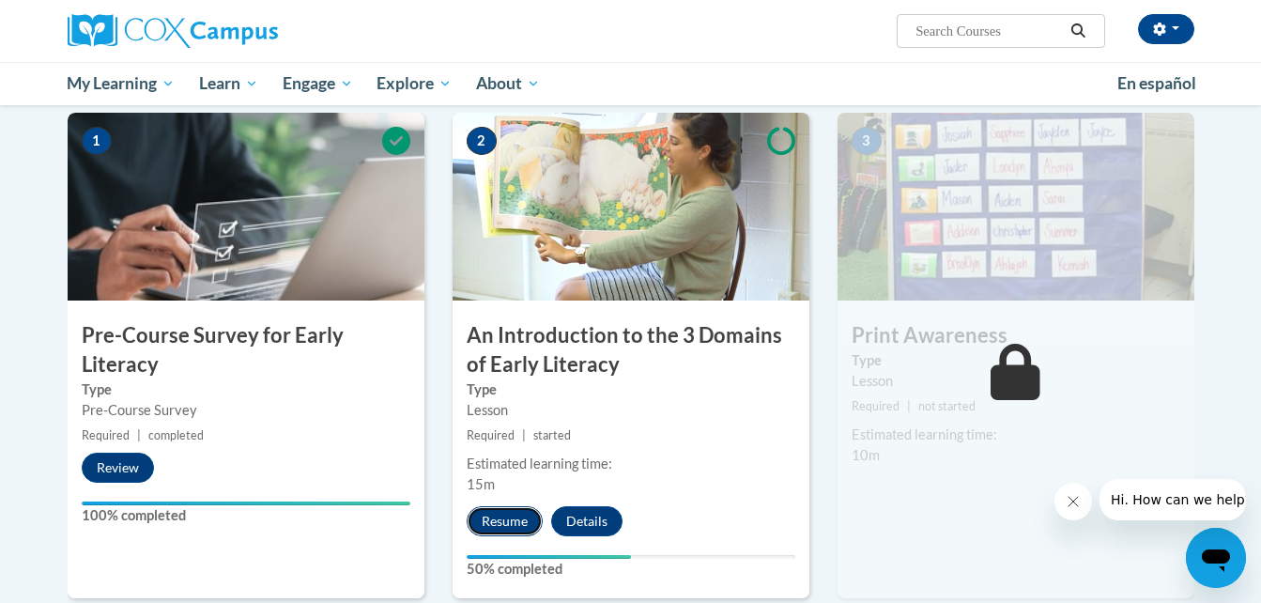
click at [510, 515] on button "Resume" at bounding box center [505, 521] width 76 height 30
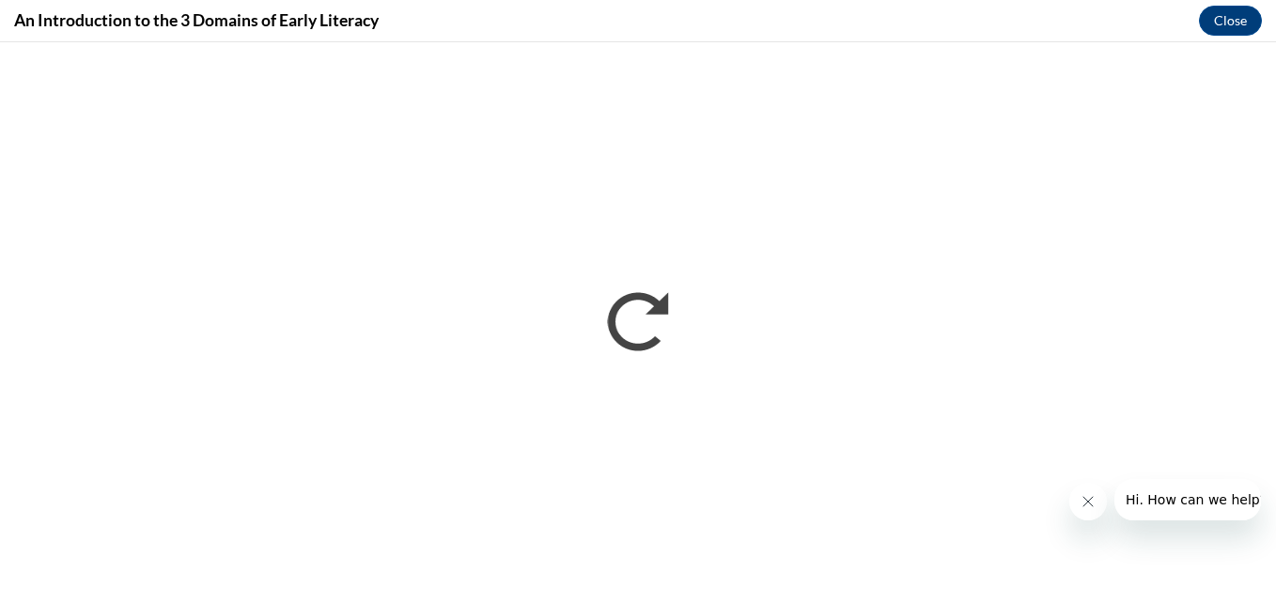
scroll to position [0, 0]
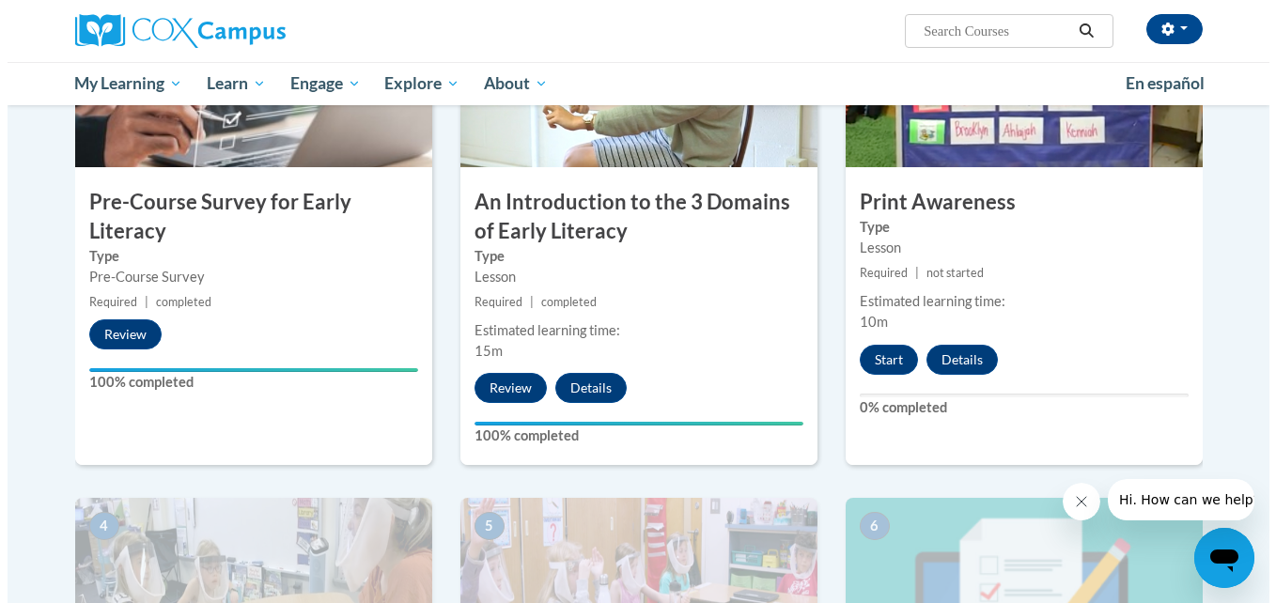
scroll to position [527, 0]
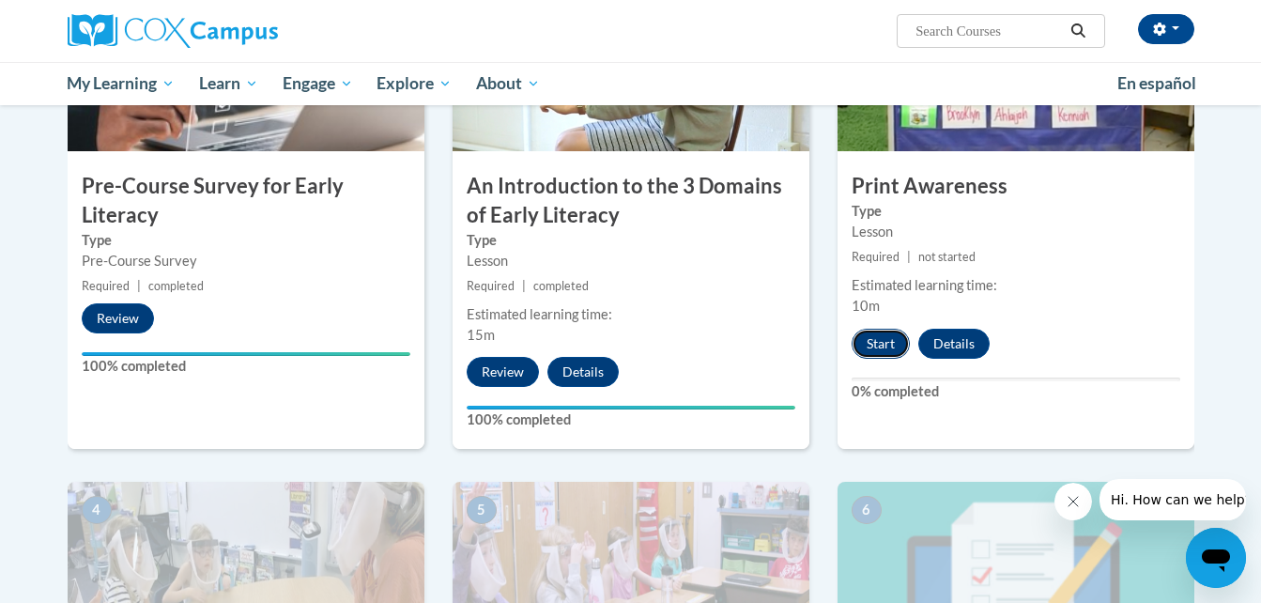
click at [881, 343] on button "Start" at bounding box center [881, 344] width 58 height 30
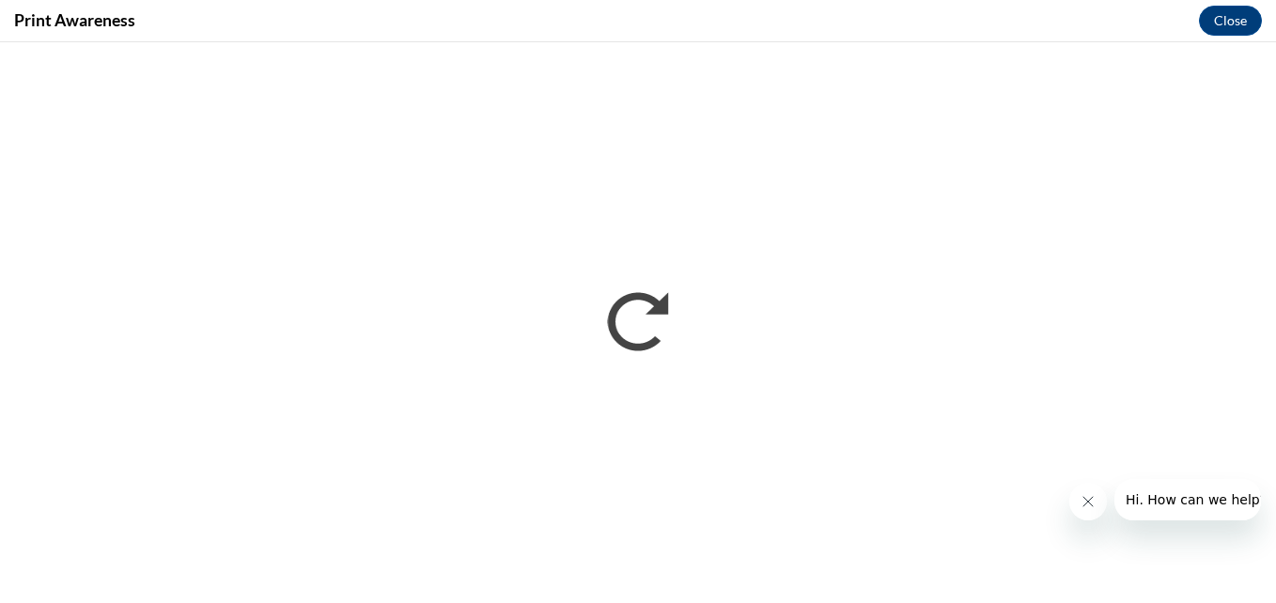
scroll to position [0, 0]
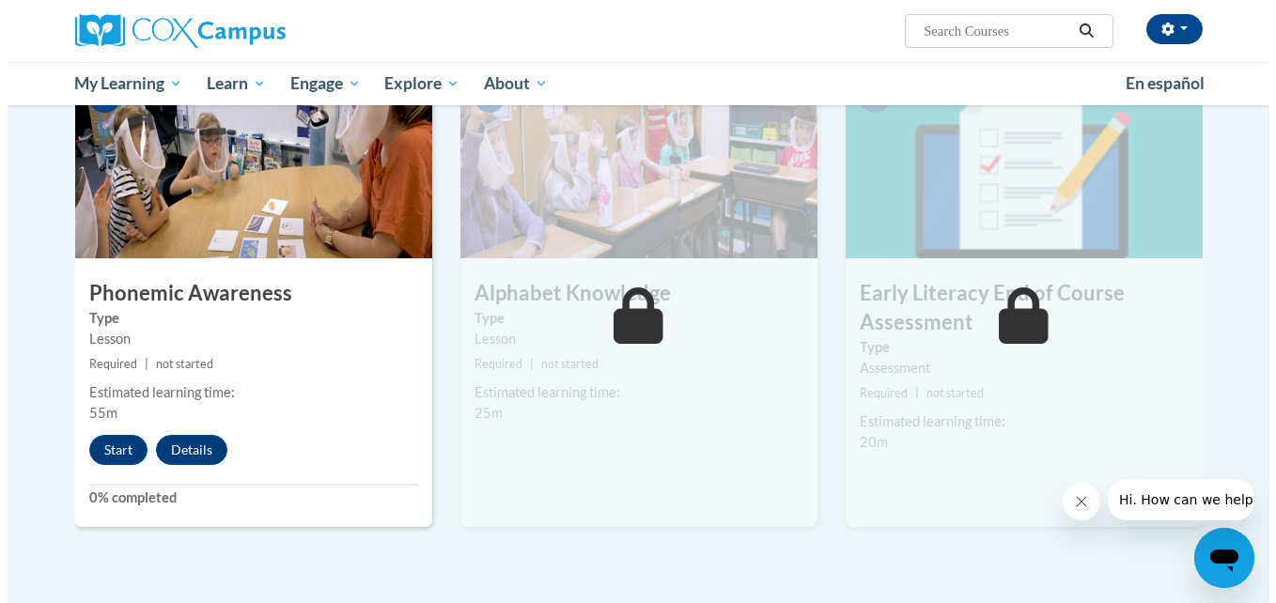
scroll to position [941, 0]
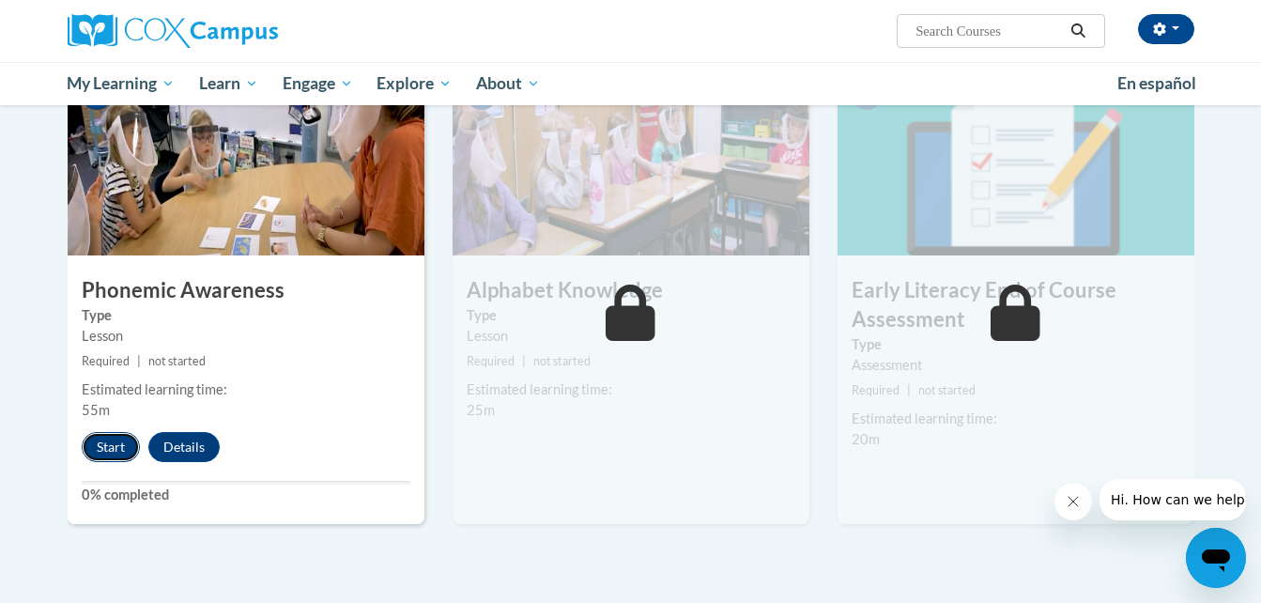
click at [113, 441] on button "Start" at bounding box center [111, 447] width 58 height 30
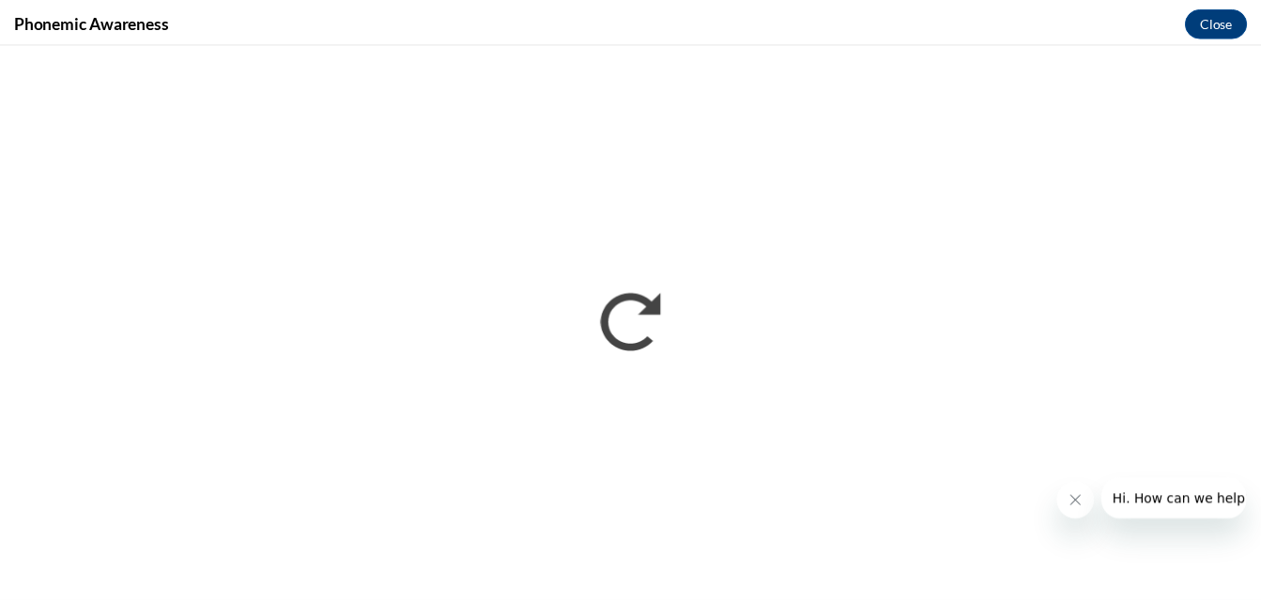
scroll to position [0, 0]
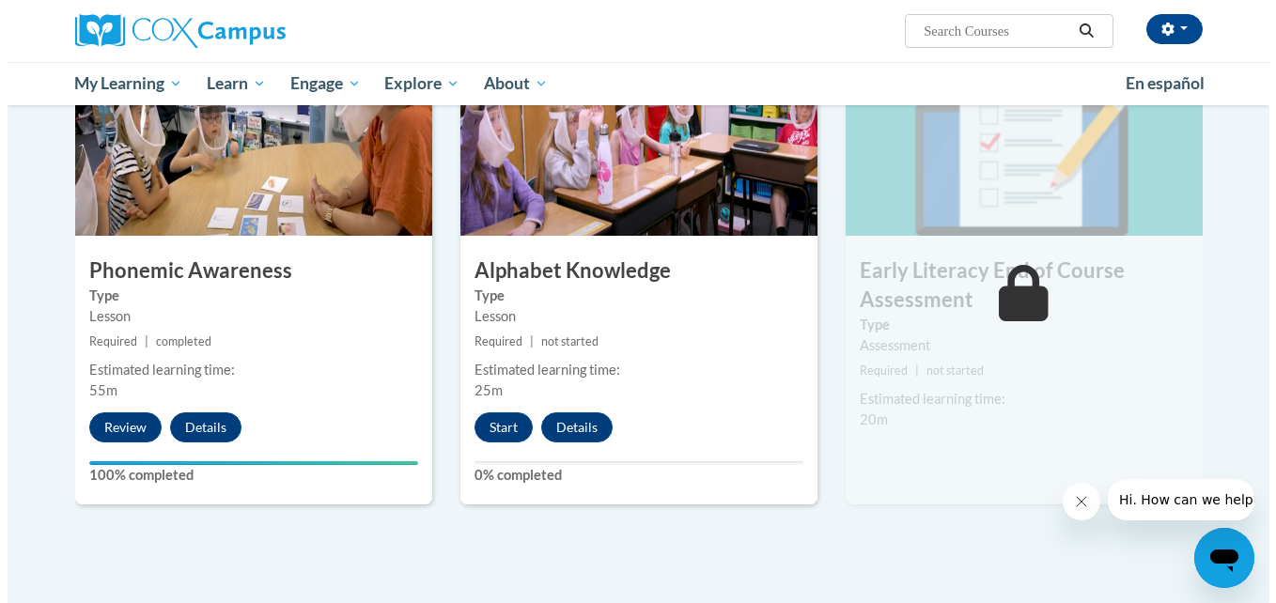
scroll to position [945, 0]
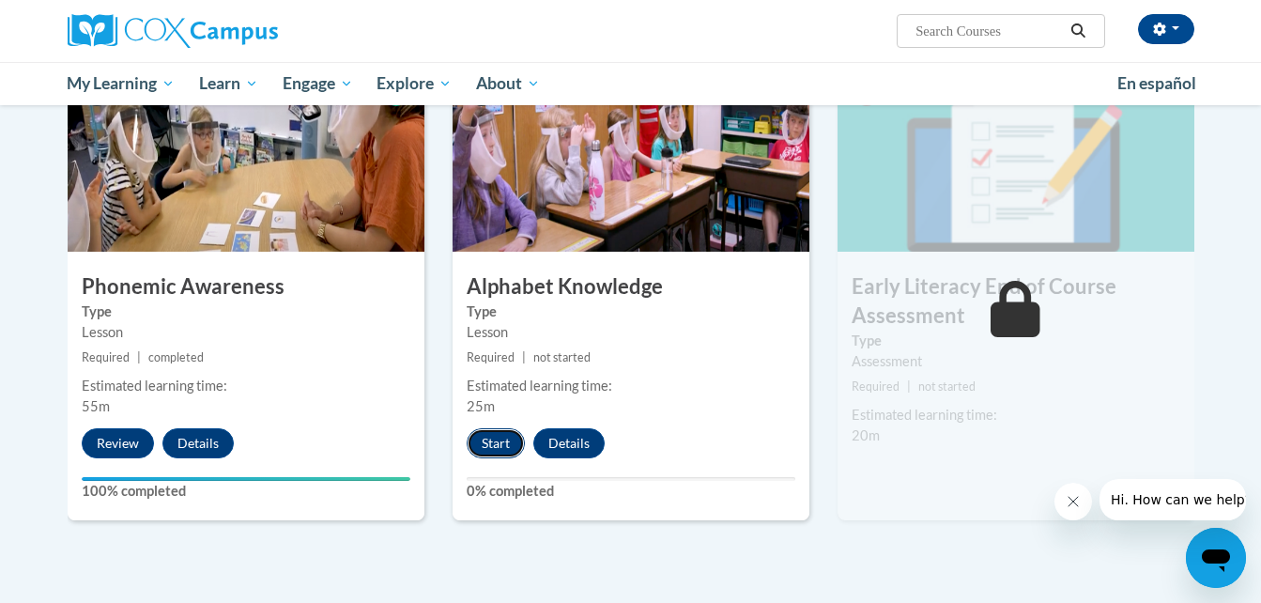
click at [502, 441] on button "Start" at bounding box center [496, 443] width 58 height 30
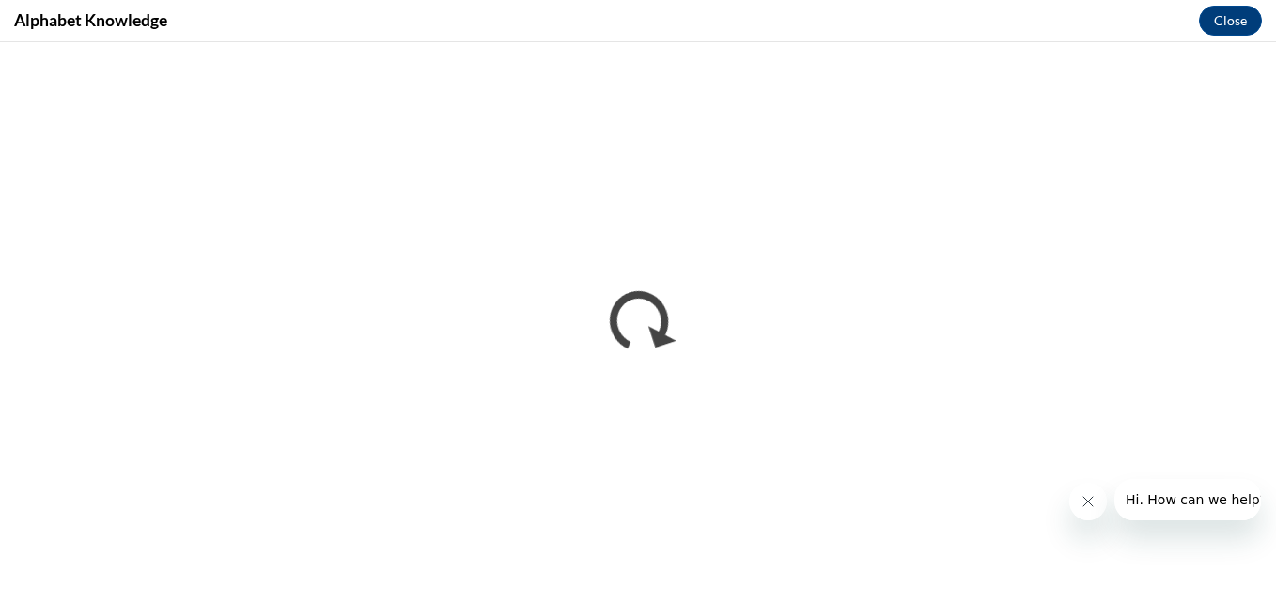
scroll to position [0, 0]
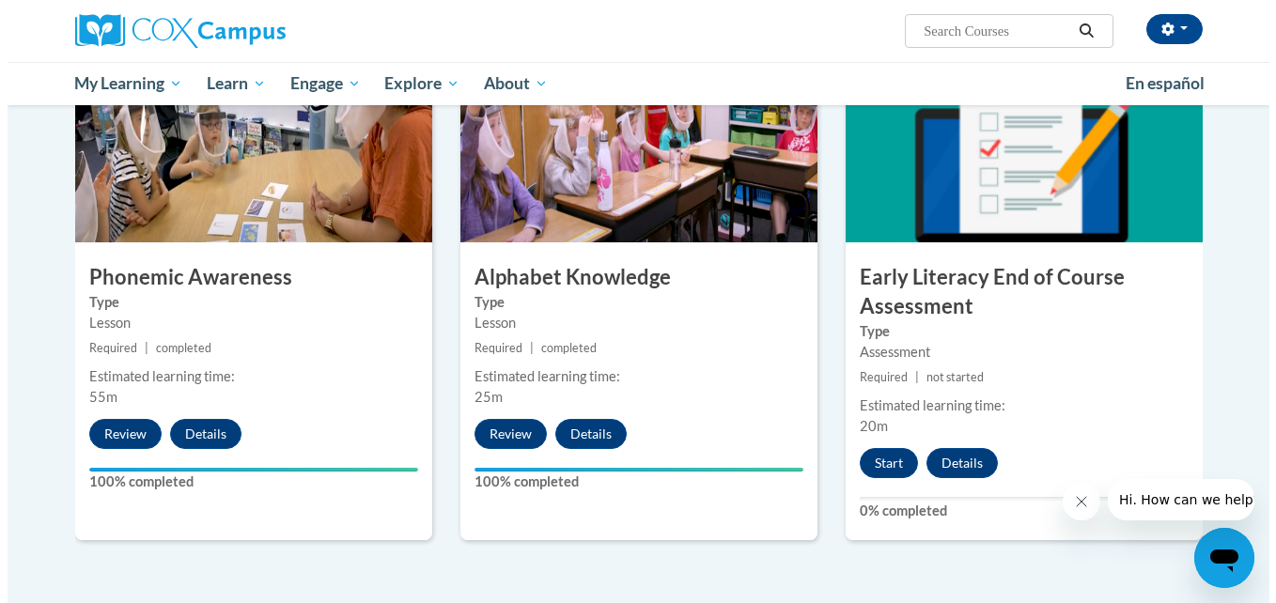
scroll to position [961, 0]
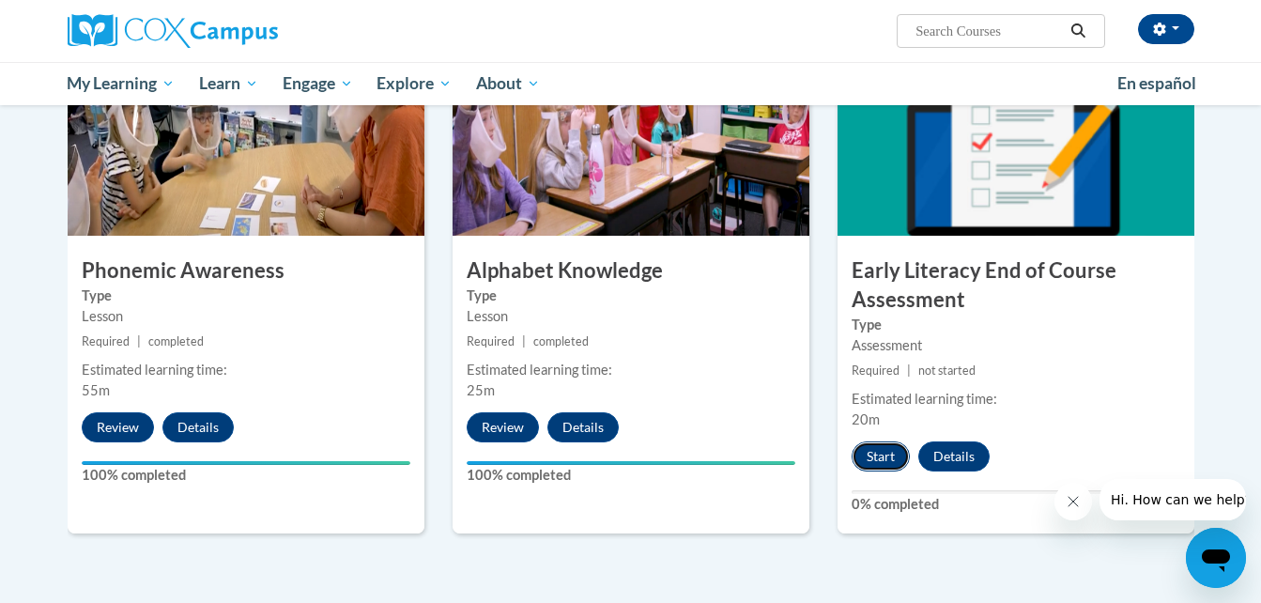
click at [879, 456] on button "Start" at bounding box center [881, 456] width 58 height 30
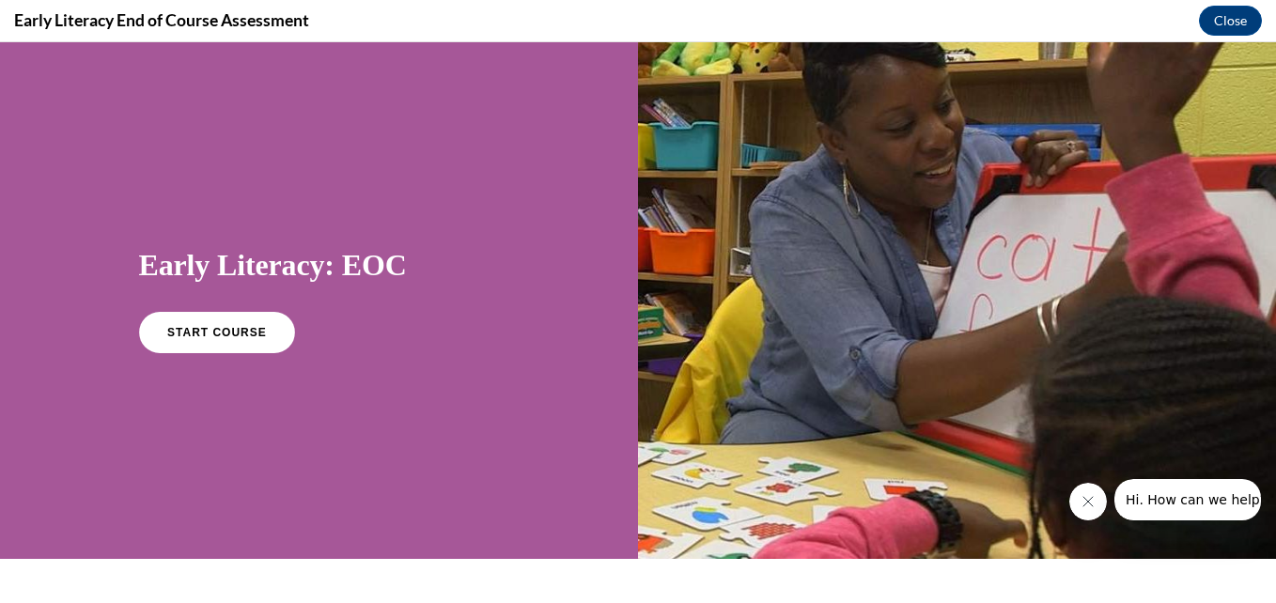
scroll to position [0, 0]
click at [223, 340] on link "START COURSE" at bounding box center [215, 332] width 163 height 43
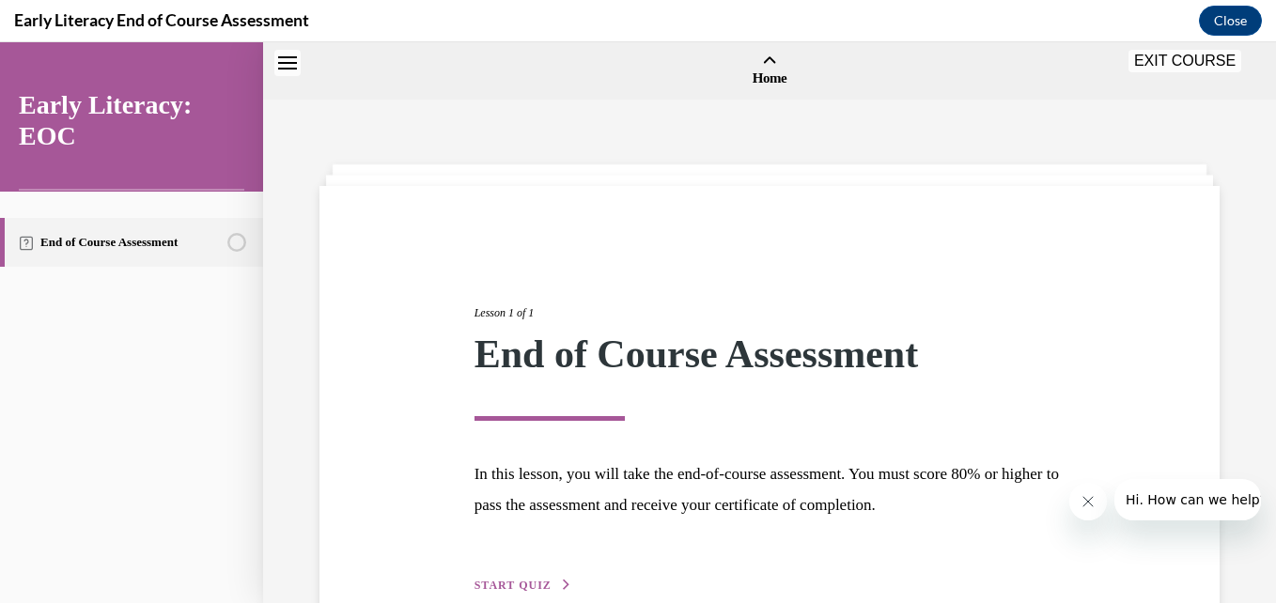
scroll to position [58, 0]
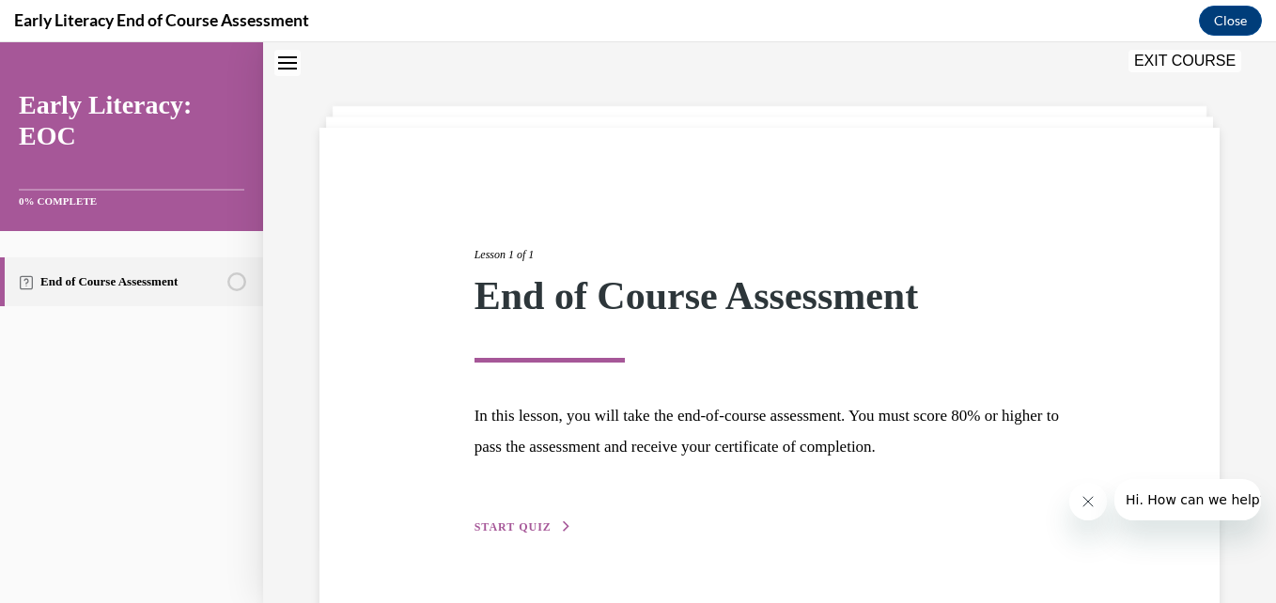
click at [529, 527] on span "START QUIZ" at bounding box center [512, 526] width 77 height 13
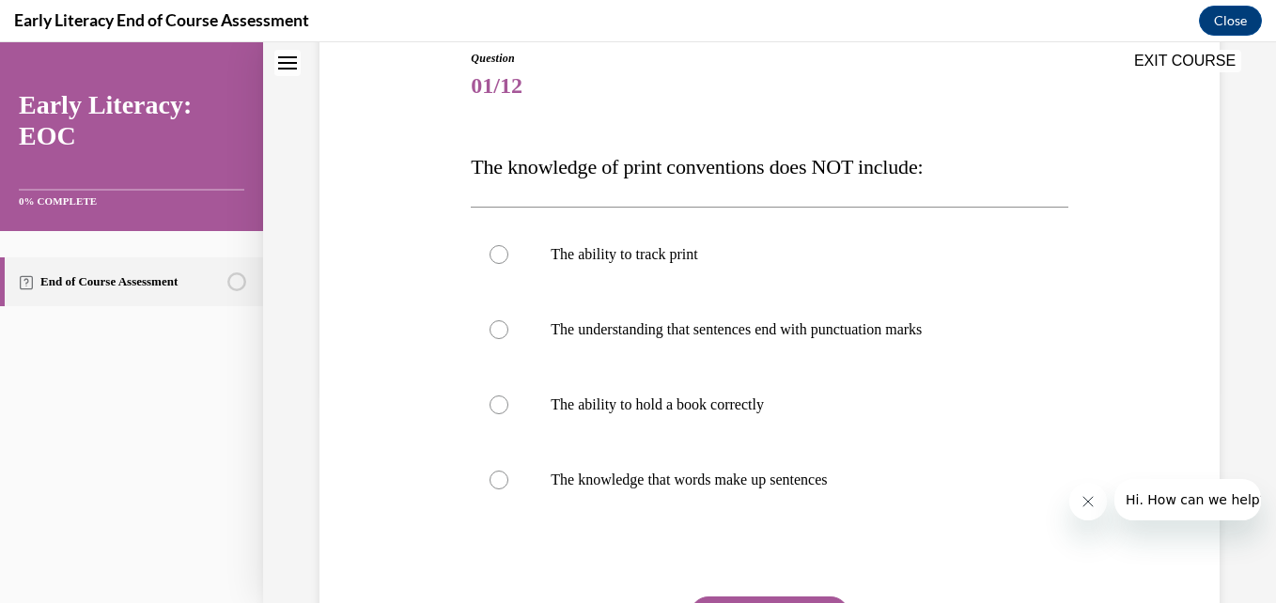
scroll to position [213, 0]
click at [489, 404] on div at bounding box center [498, 403] width 19 height 19
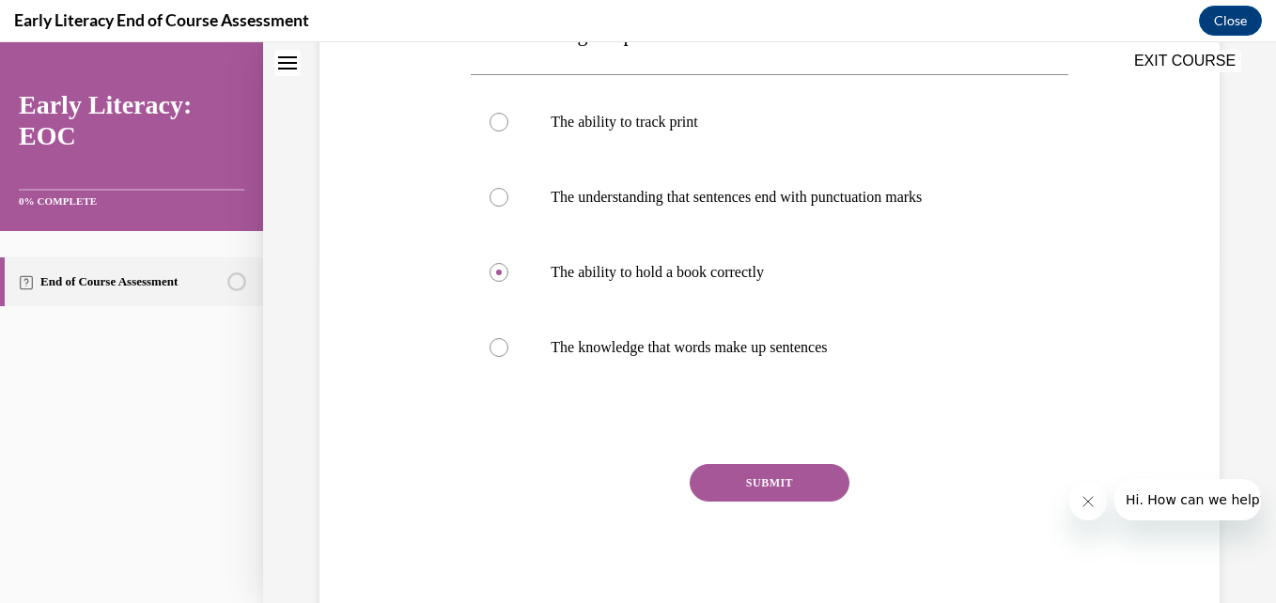
scroll to position [347, 0]
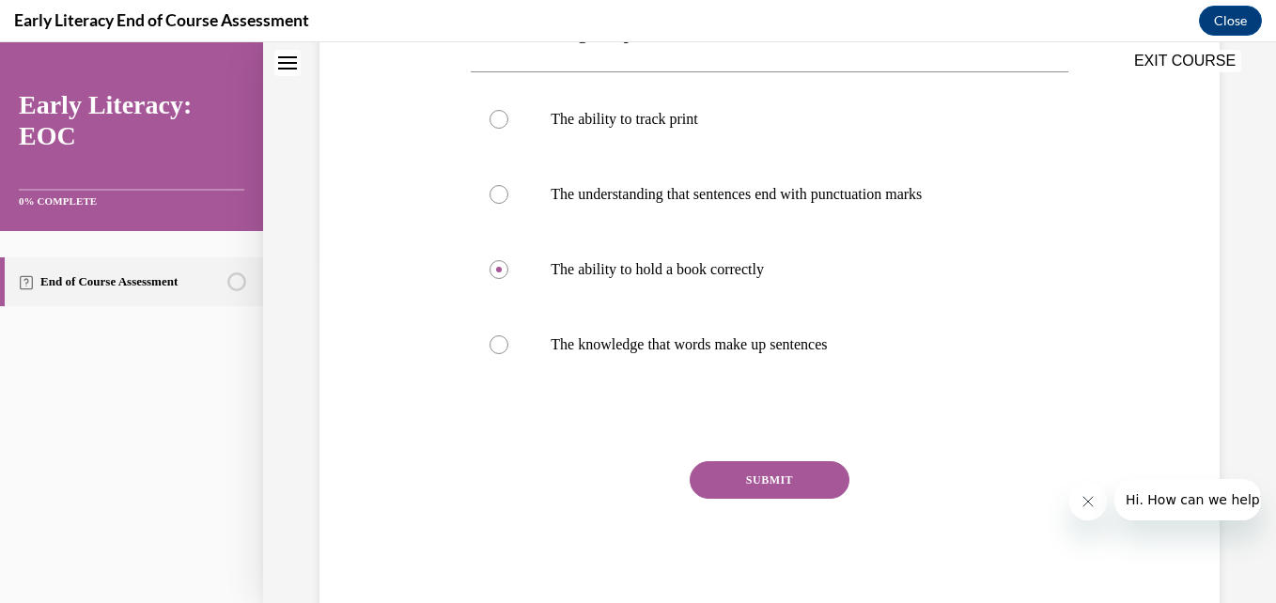
click at [757, 477] on button "SUBMIT" at bounding box center [769, 480] width 160 height 38
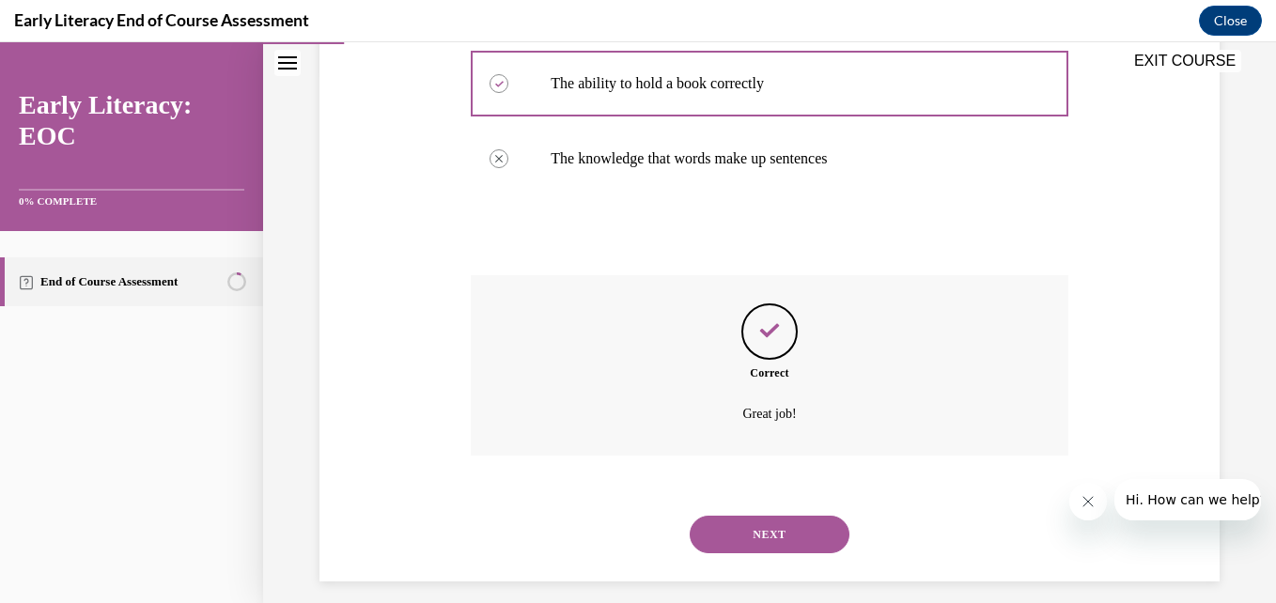
scroll to position [549, 0]
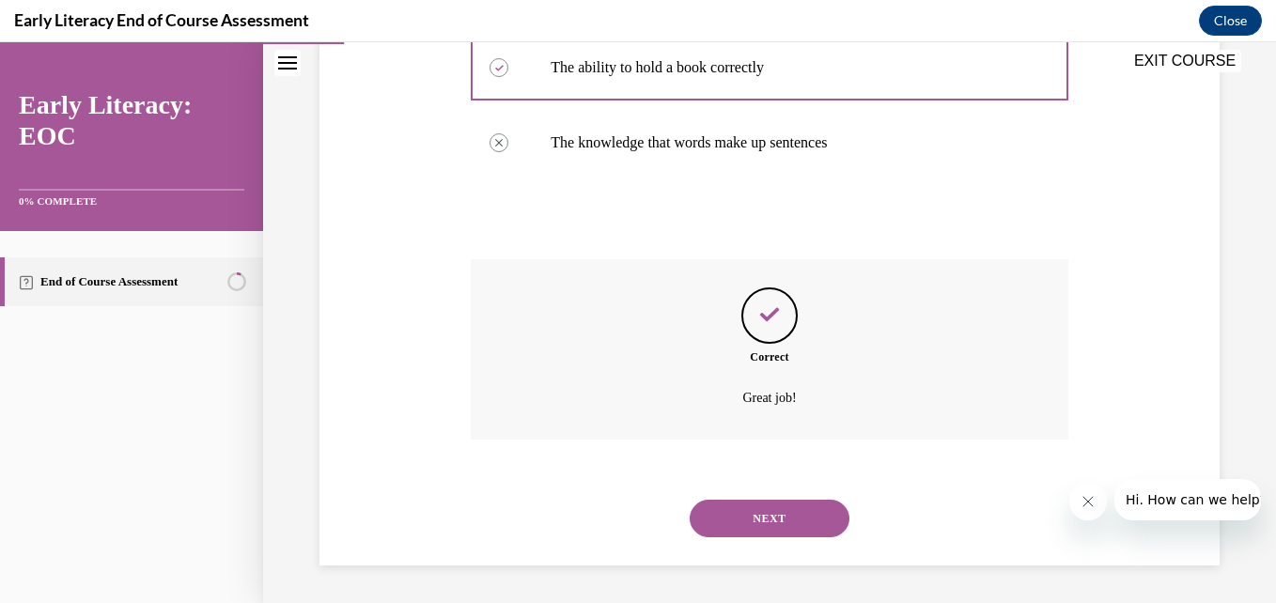
click at [757, 519] on button "NEXT" at bounding box center [769, 519] width 160 height 38
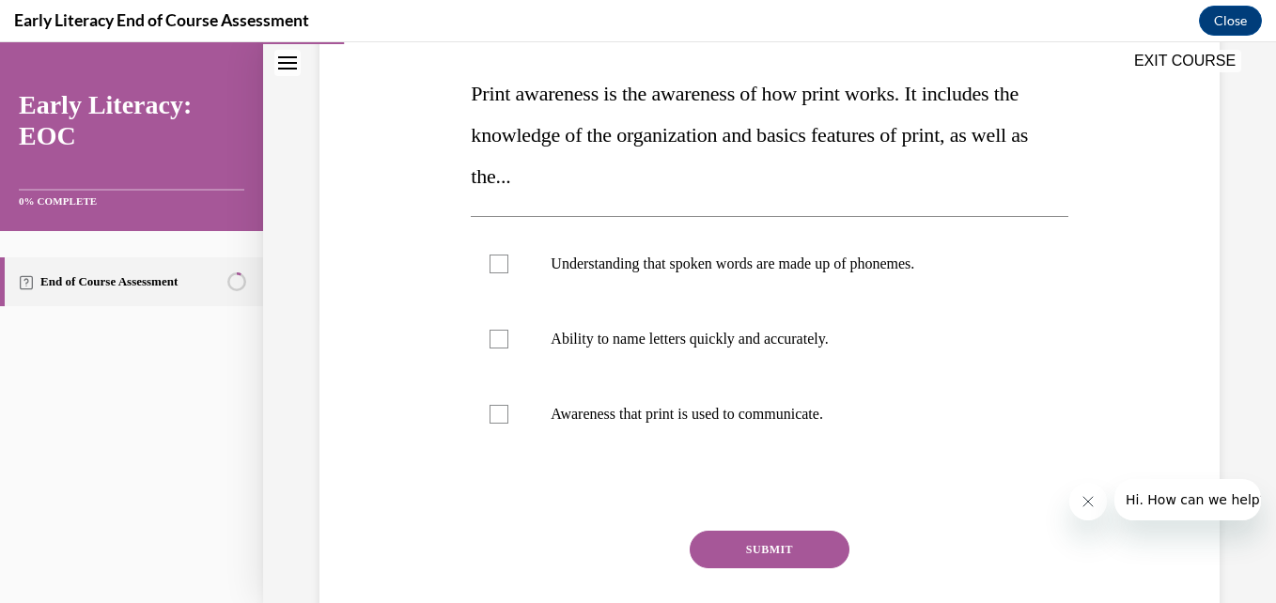
scroll to position [286, 0]
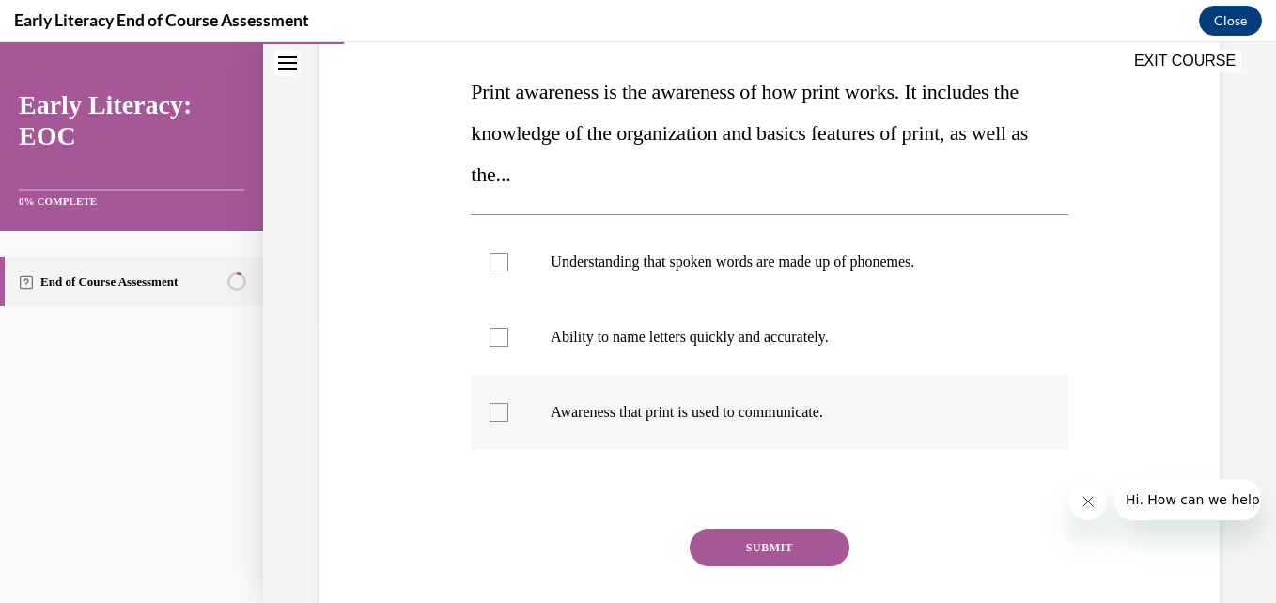
click at [492, 419] on div at bounding box center [498, 412] width 19 height 19
click at [772, 548] on button "SUBMIT" at bounding box center [769, 548] width 160 height 38
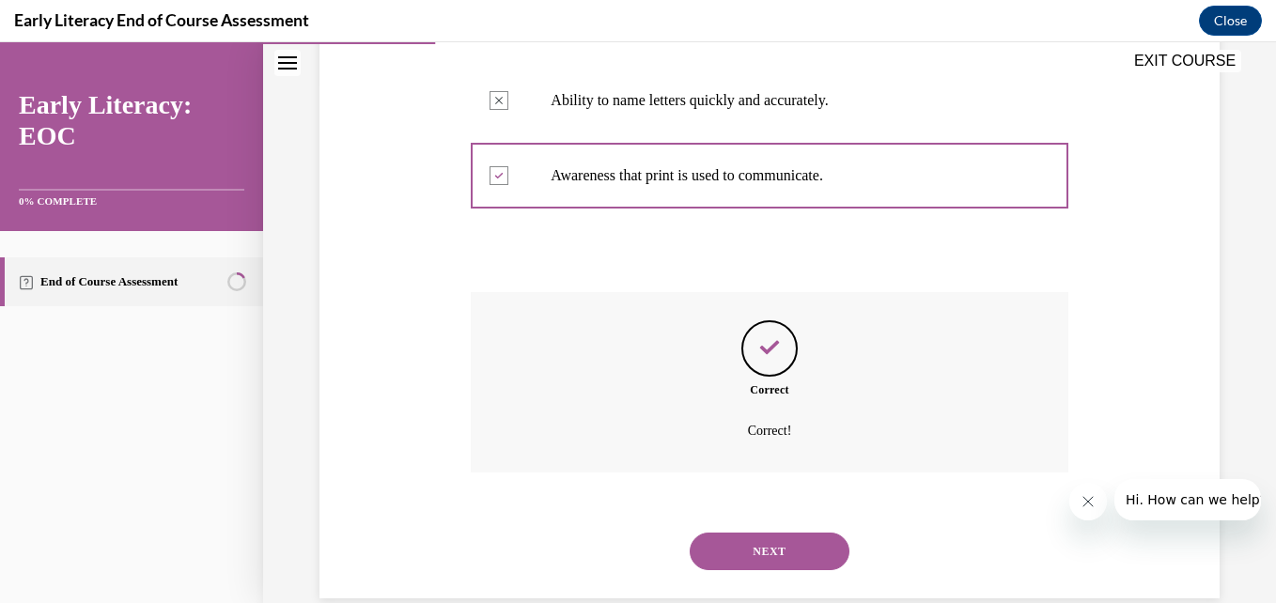
scroll to position [556, 0]
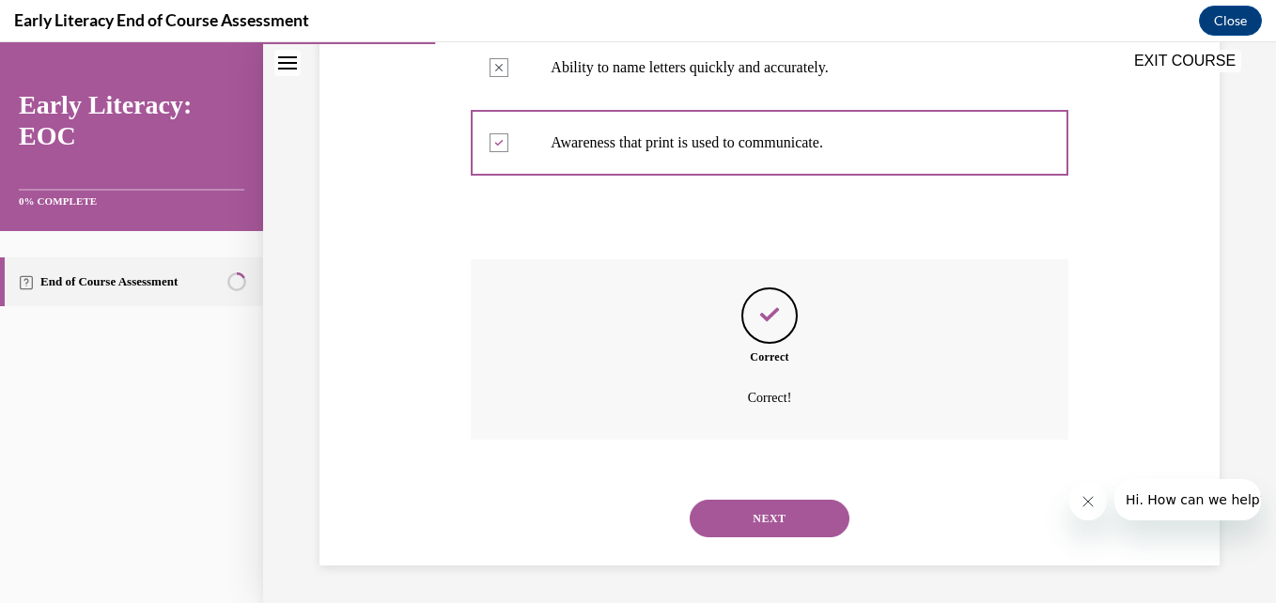
click at [765, 522] on button "NEXT" at bounding box center [769, 519] width 160 height 38
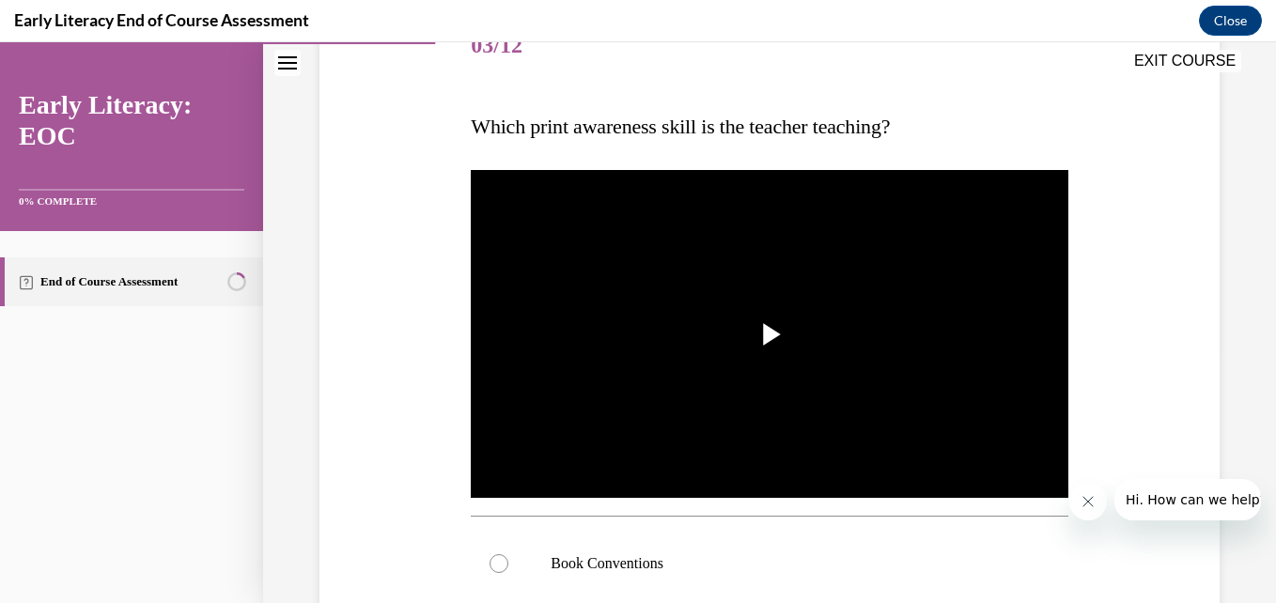
scroll to position [254, 0]
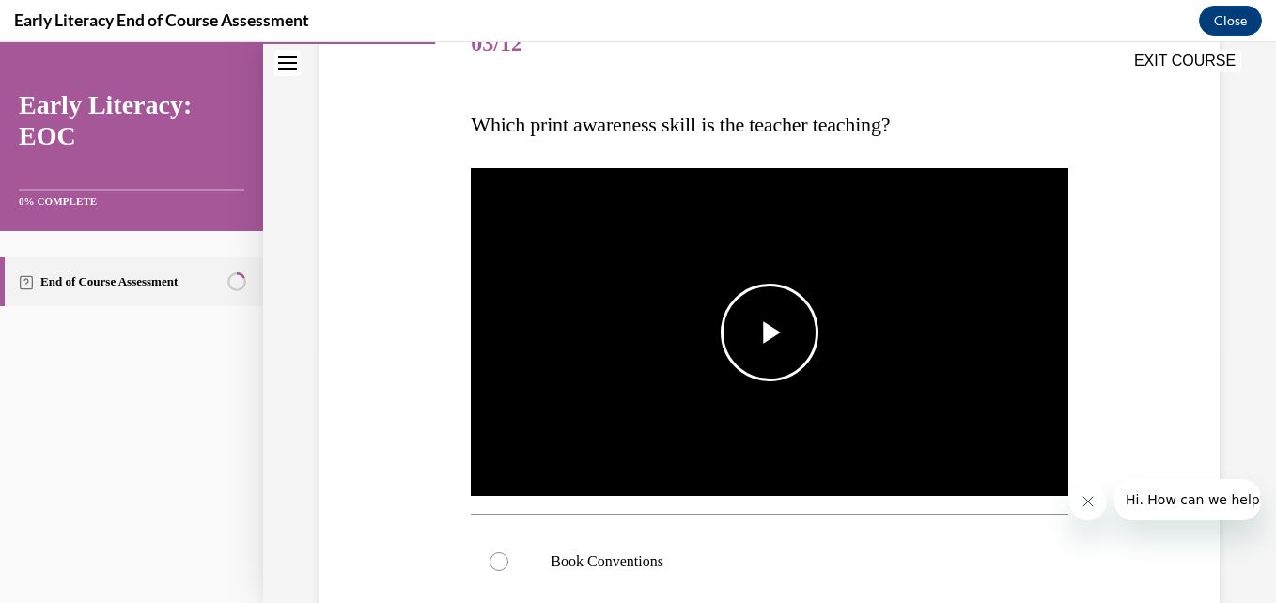
click at [769, 333] on span "Video player" at bounding box center [769, 333] width 0 height 0
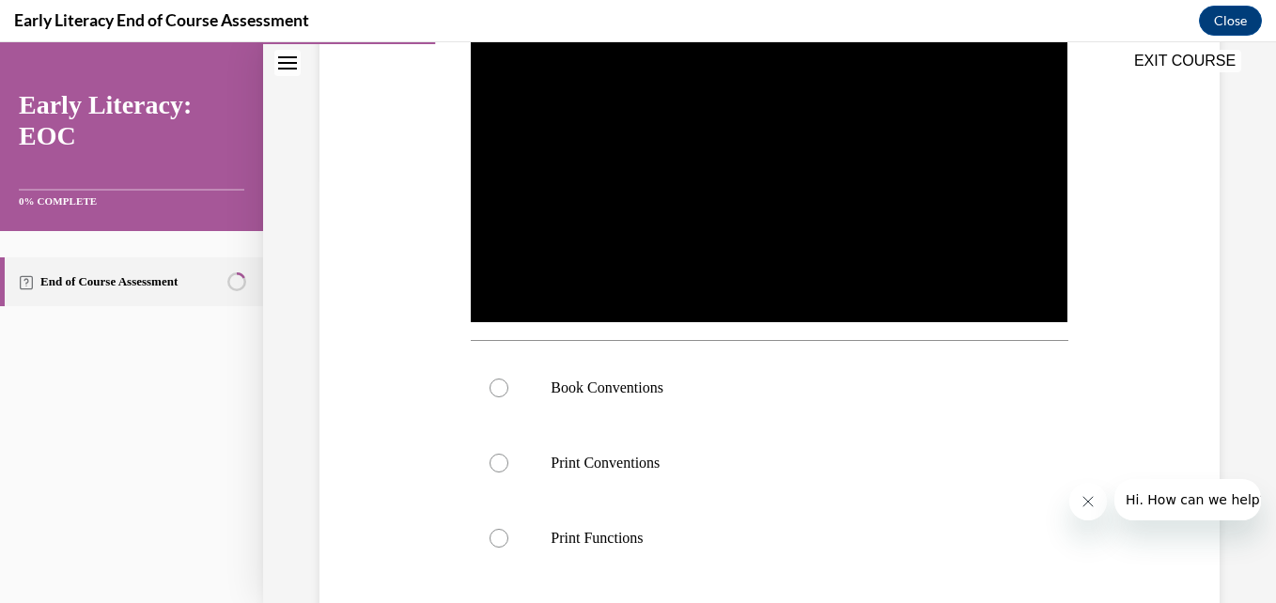
scroll to position [437, 0]
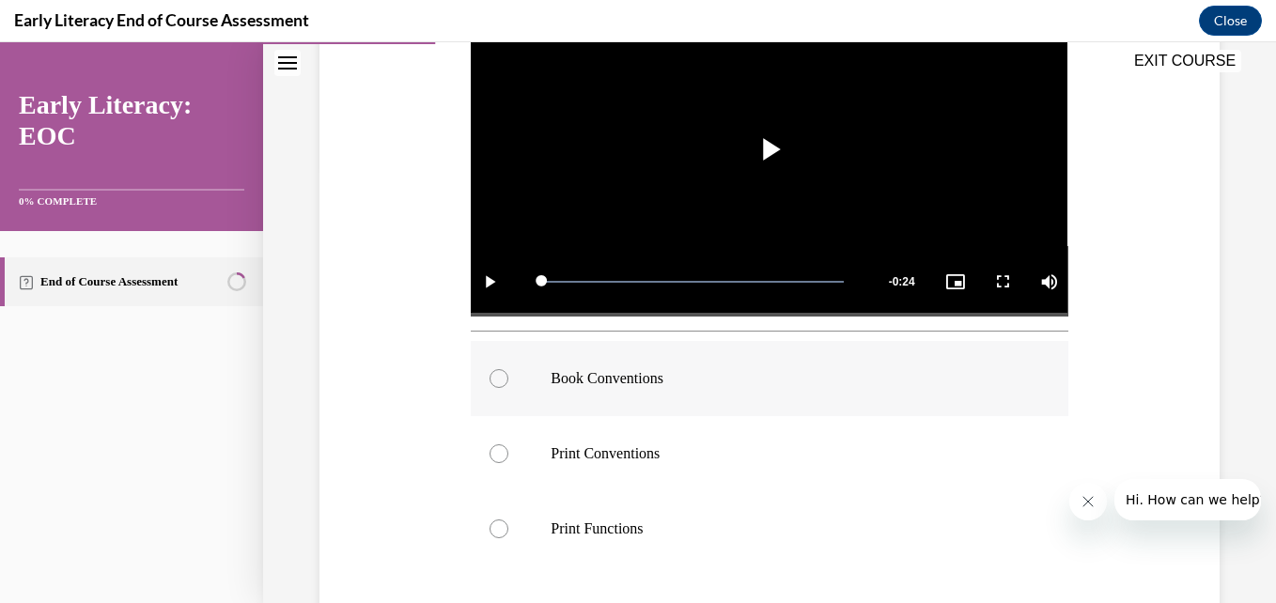
click at [491, 371] on div at bounding box center [498, 378] width 19 height 19
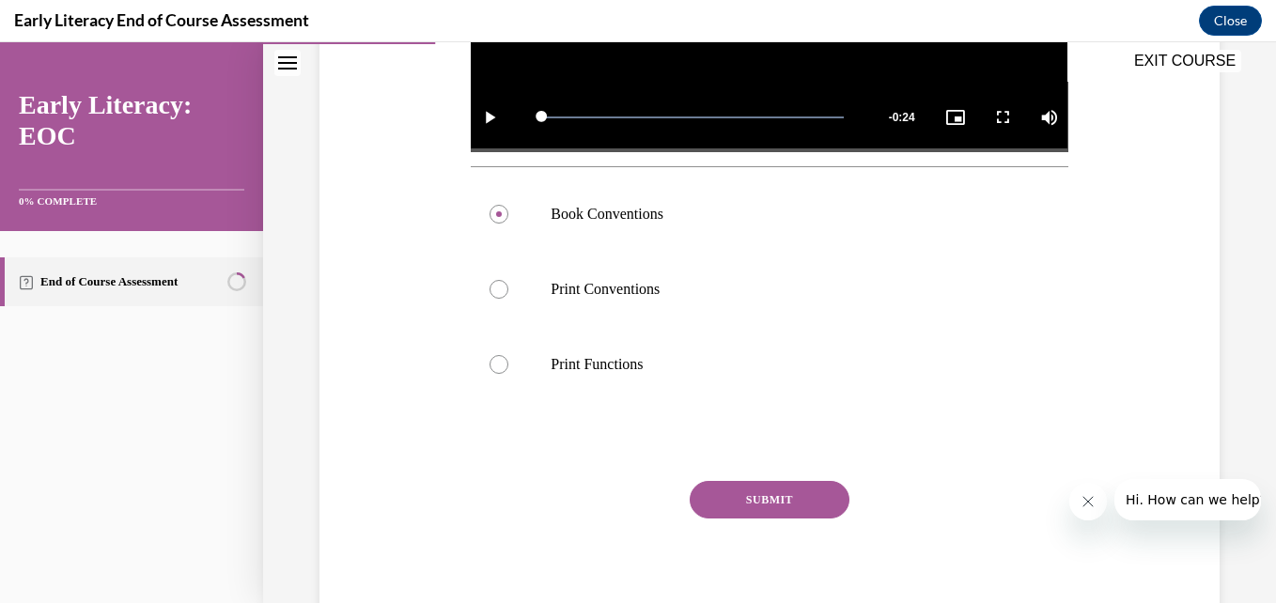
scroll to position [626, 0]
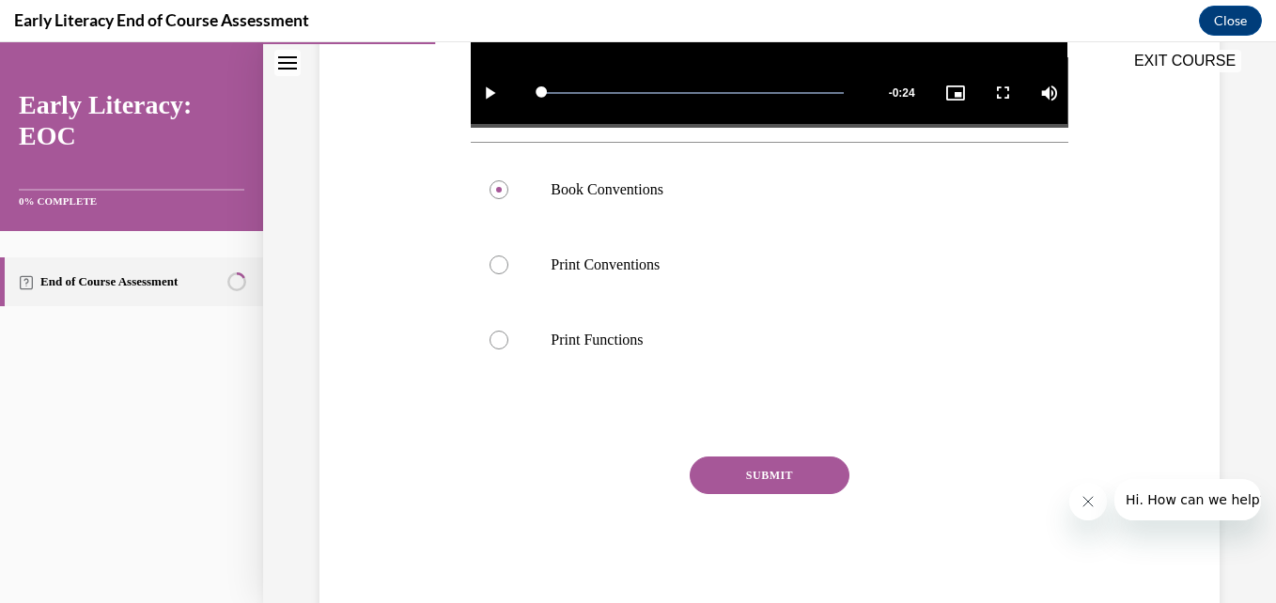
click at [744, 472] on button "SUBMIT" at bounding box center [769, 475] width 160 height 38
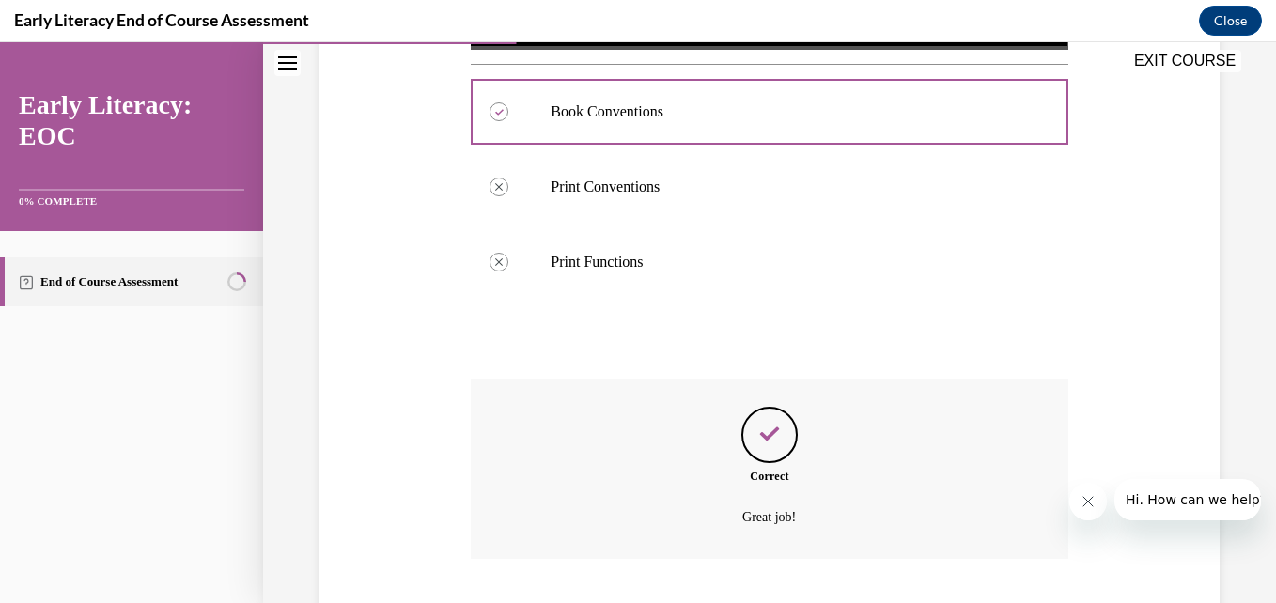
scroll to position [818, 0]
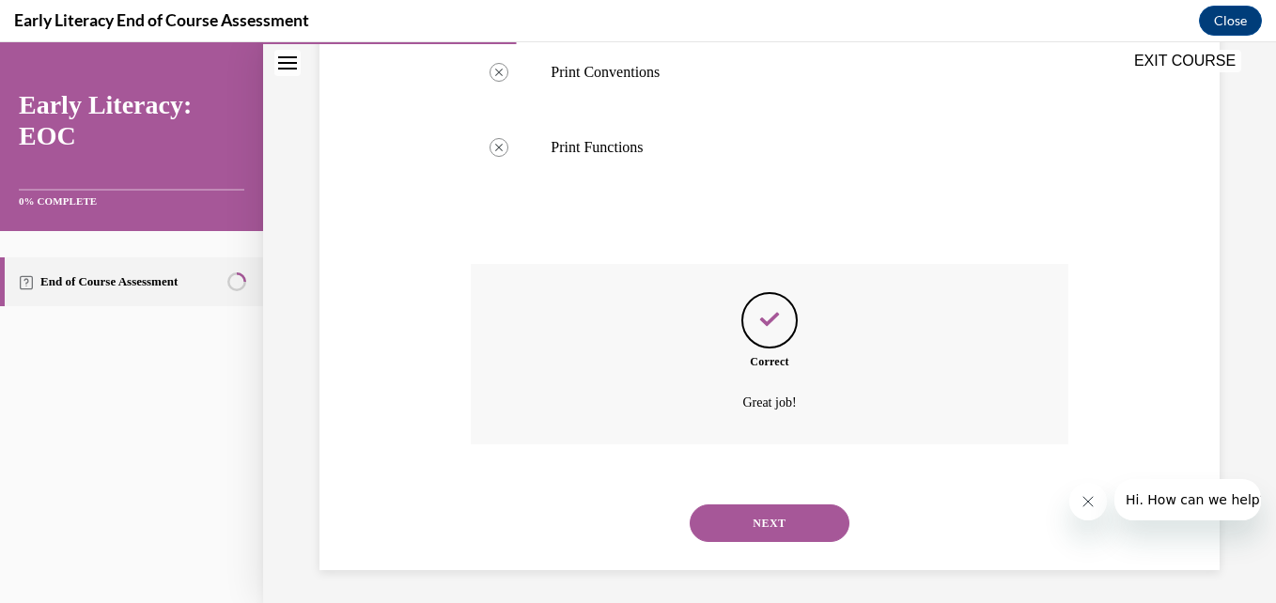
click at [759, 512] on button "NEXT" at bounding box center [769, 523] width 160 height 38
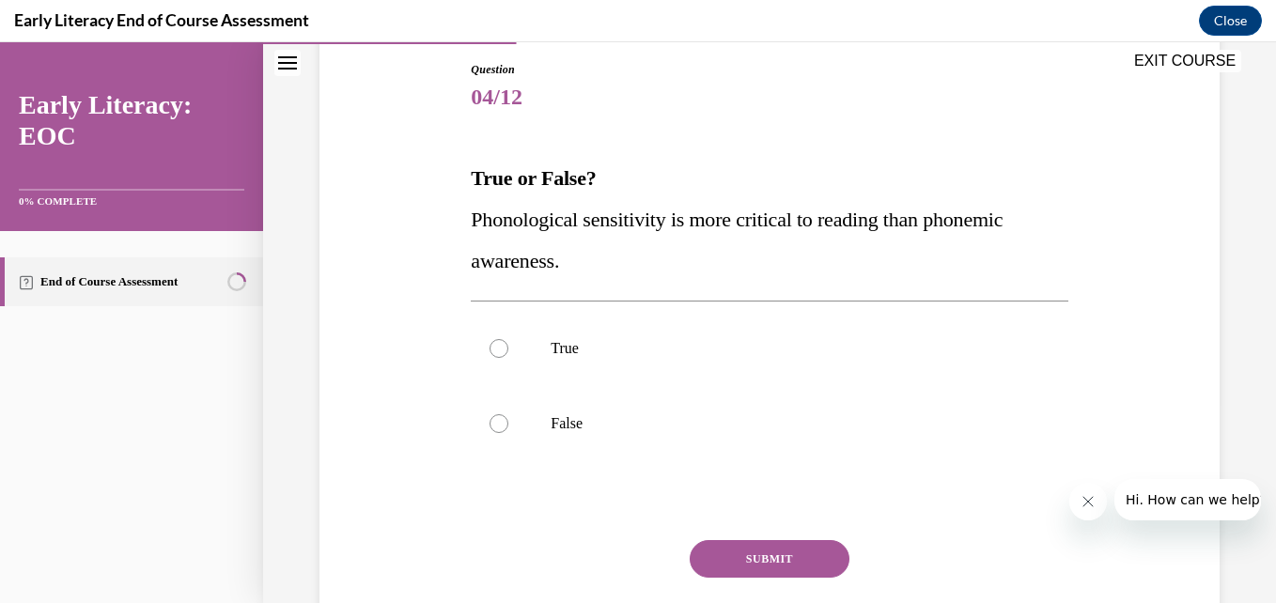
scroll to position [205, 0]
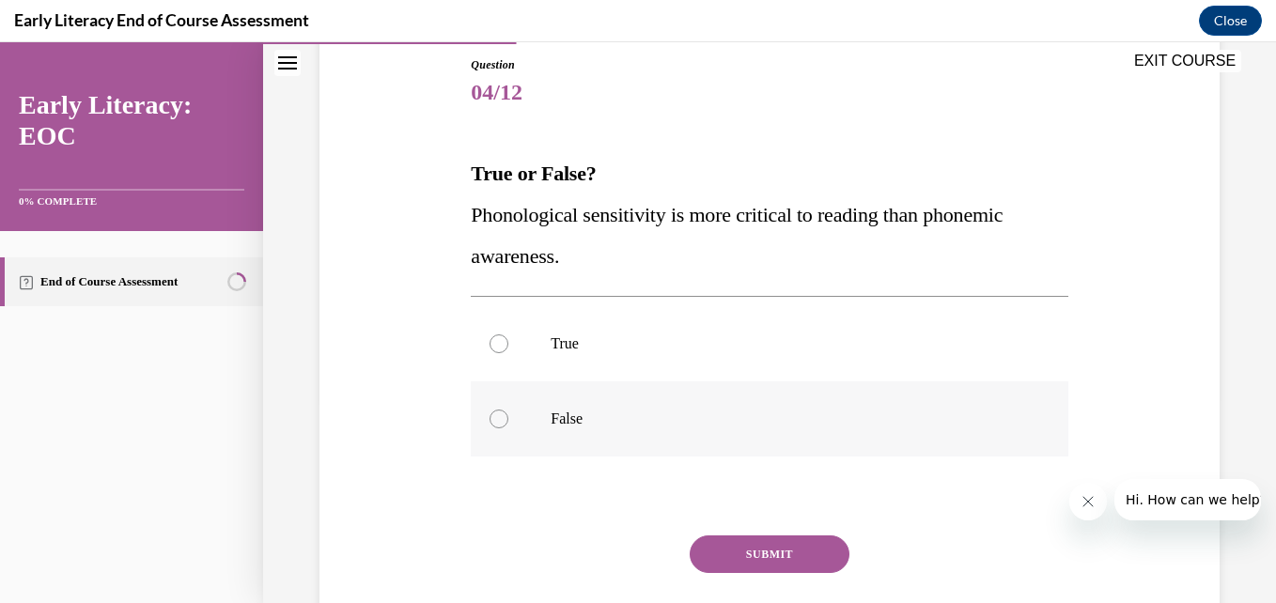
click at [506, 415] on div at bounding box center [769, 418] width 596 height 75
click at [775, 548] on button "SUBMIT" at bounding box center [769, 554] width 160 height 38
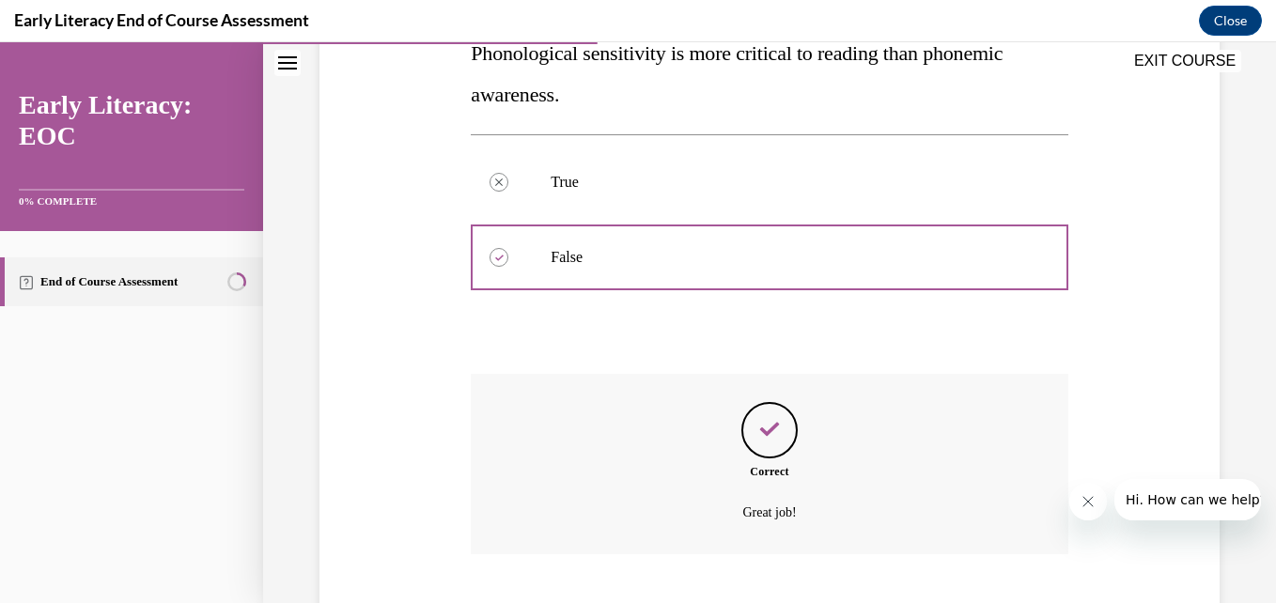
scroll to position [481, 0]
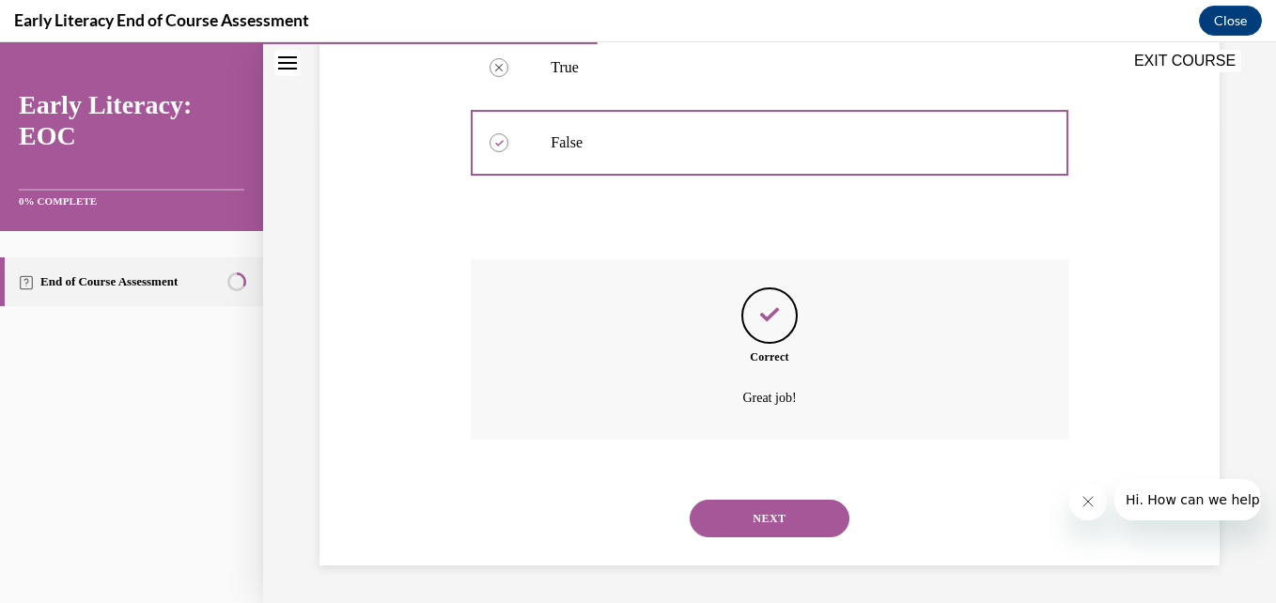
click at [765, 503] on button "NEXT" at bounding box center [769, 519] width 160 height 38
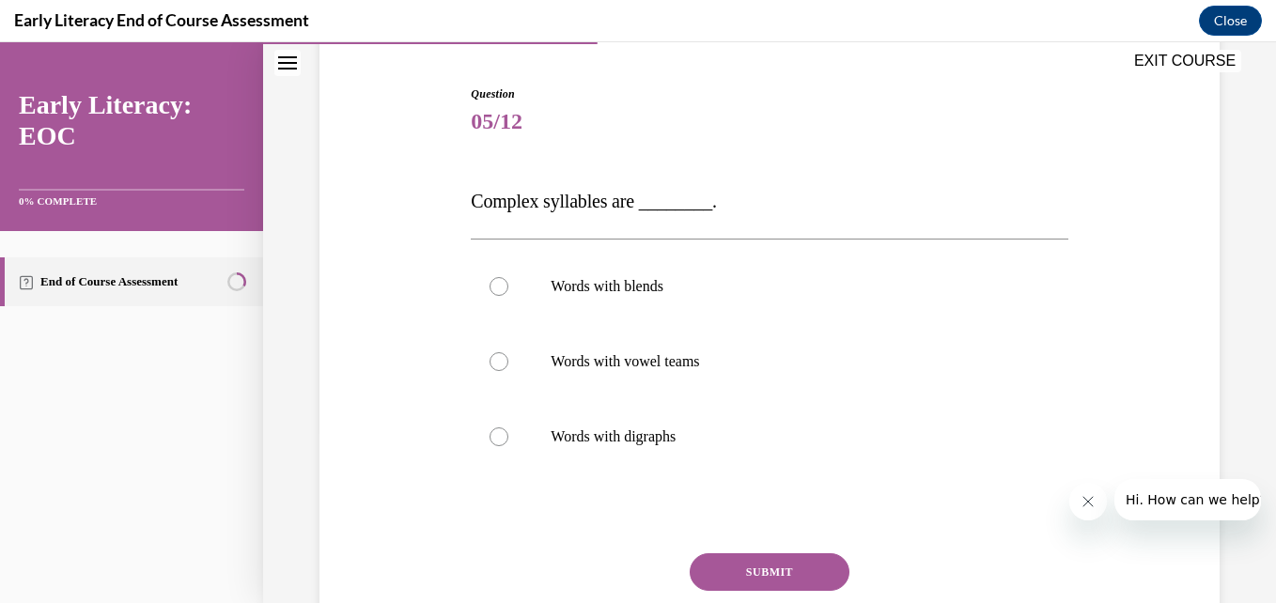
scroll to position [178, 0]
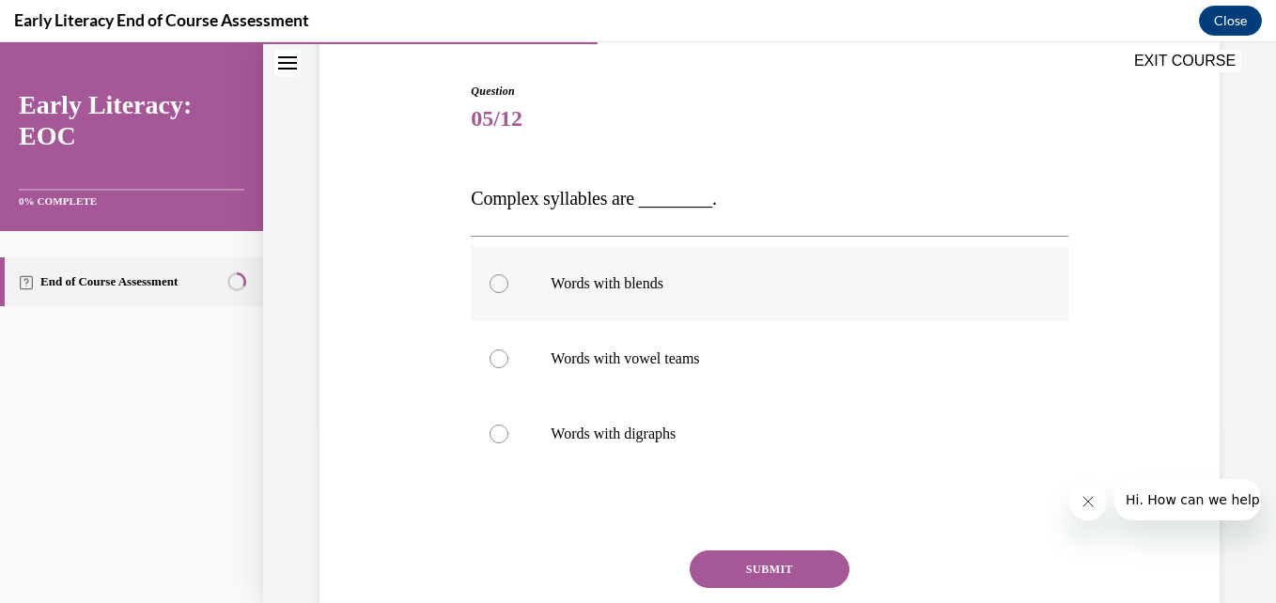
click at [494, 285] on div at bounding box center [498, 283] width 19 height 19
click at [760, 567] on button "SUBMIT" at bounding box center [769, 569] width 160 height 38
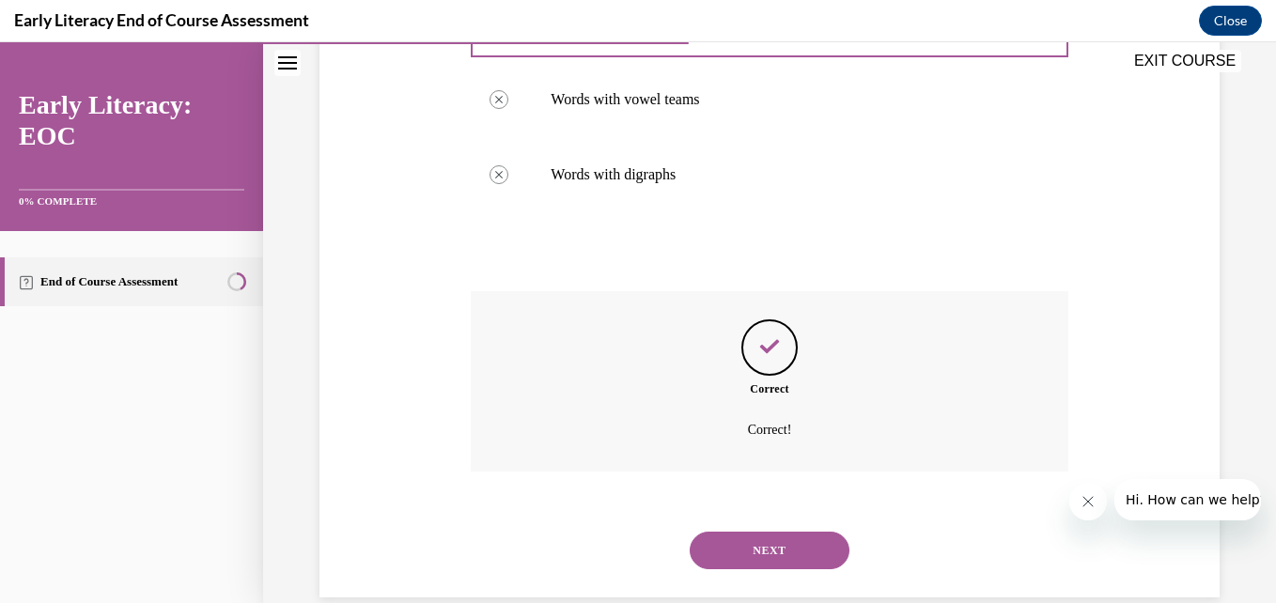
scroll to position [470, 0]
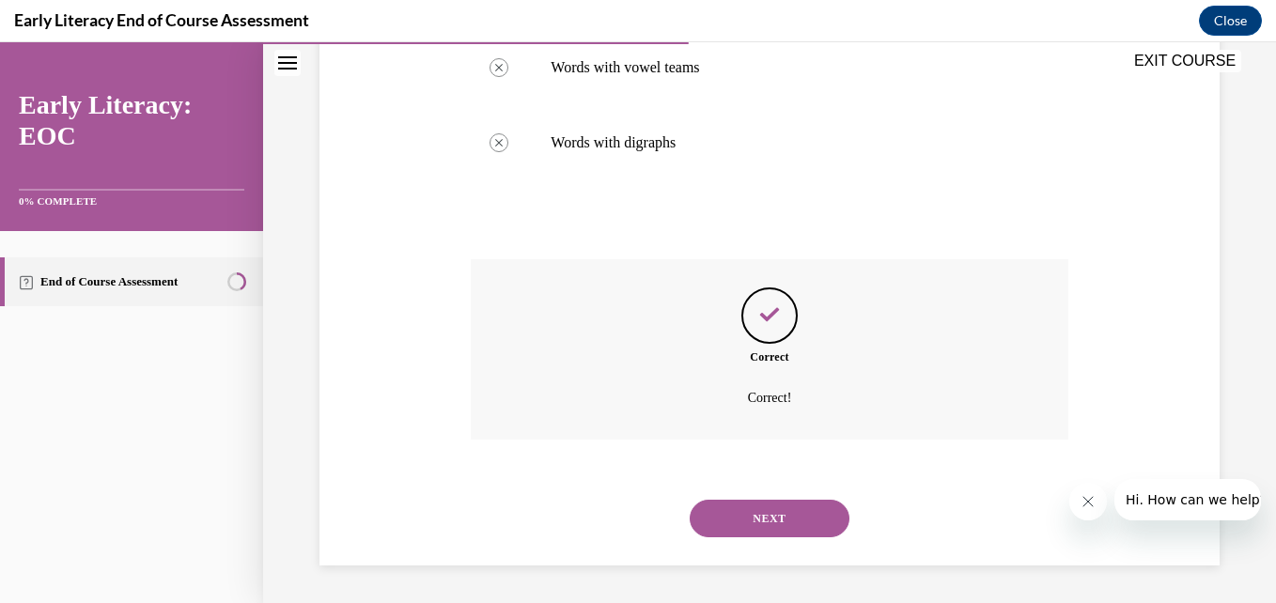
click at [753, 517] on button "NEXT" at bounding box center [769, 519] width 160 height 38
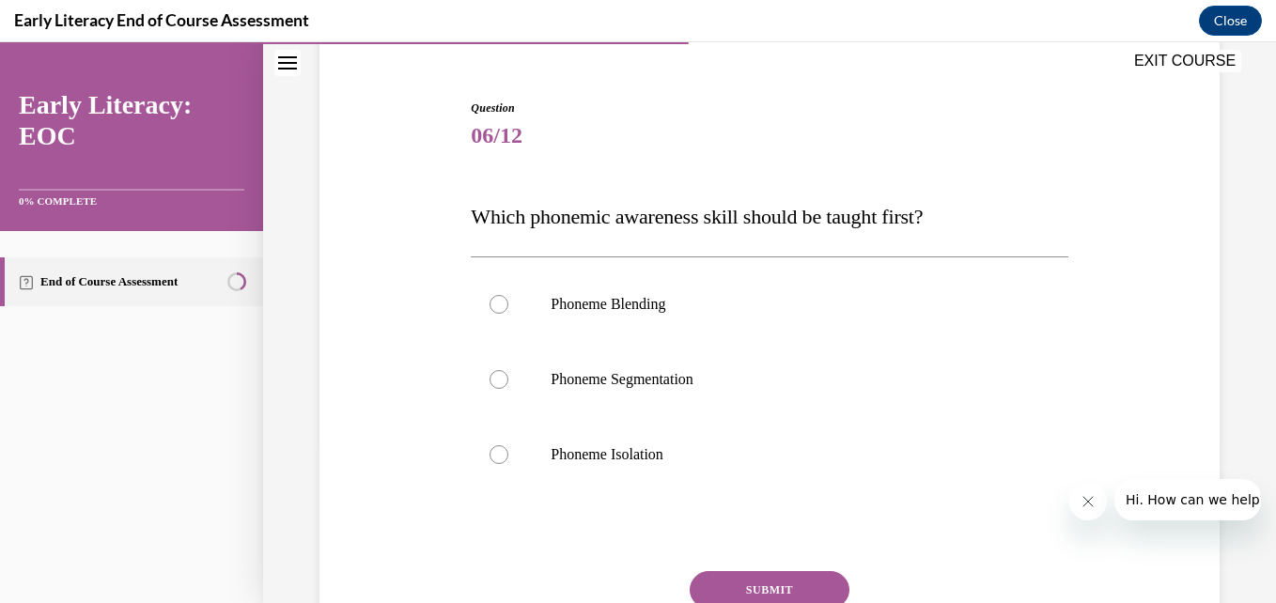
scroll to position [164, 0]
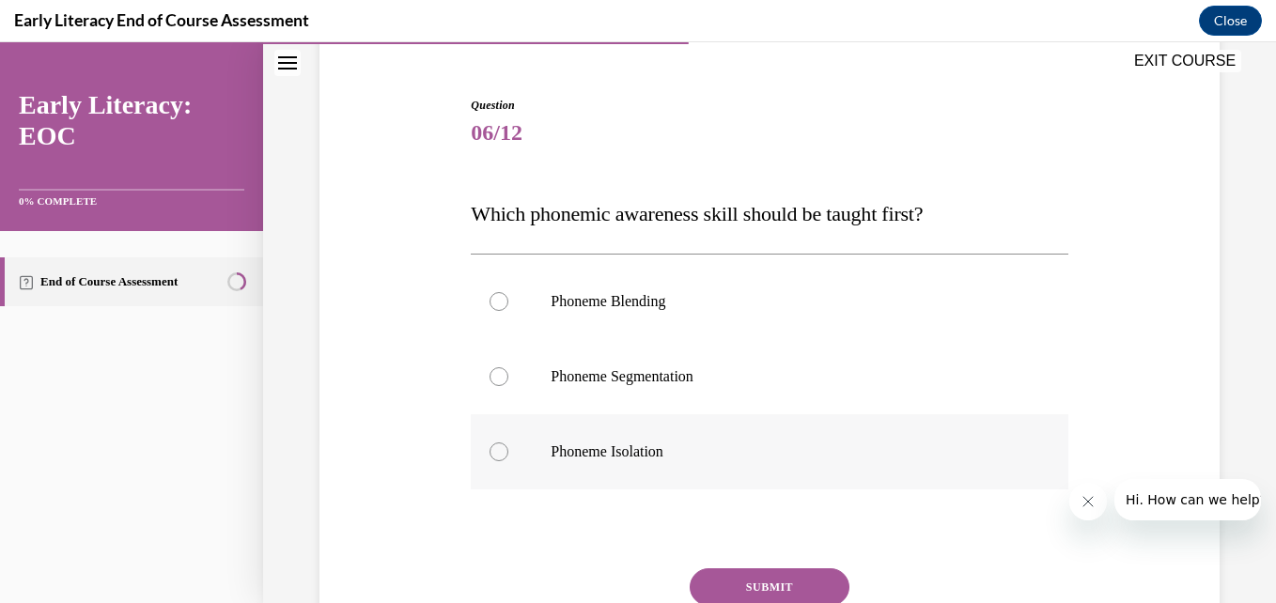
click at [498, 452] on div at bounding box center [498, 451] width 19 height 19
click at [759, 578] on button "SUBMIT" at bounding box center [769, 587] width 160 height 38
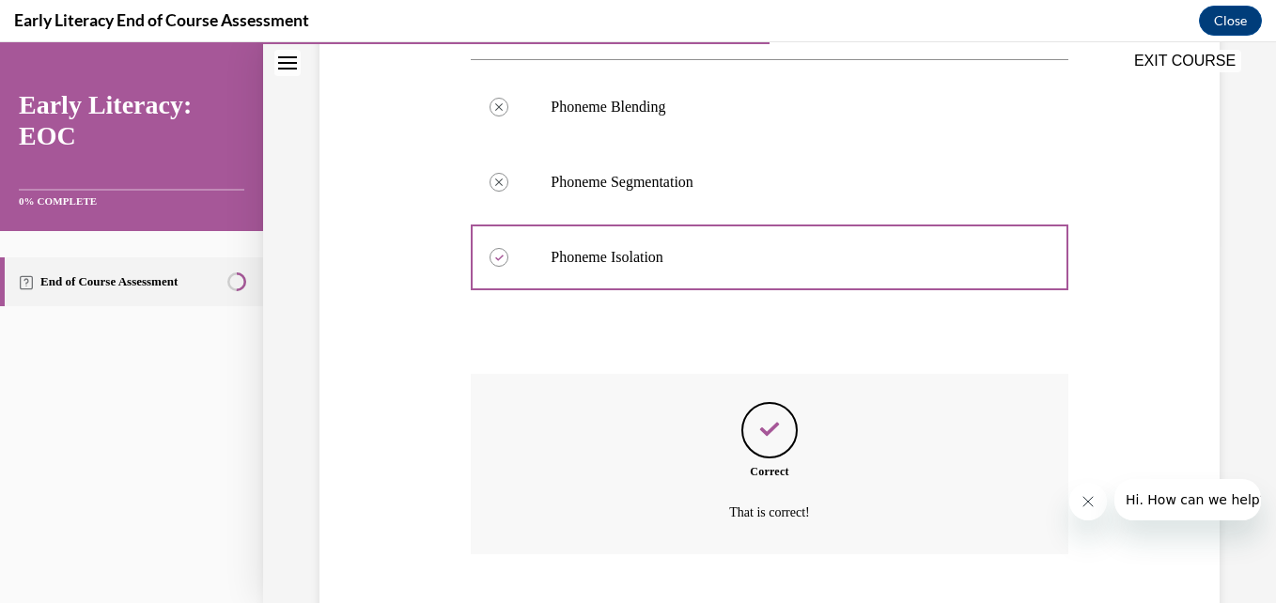
scroll to position [473, 0]
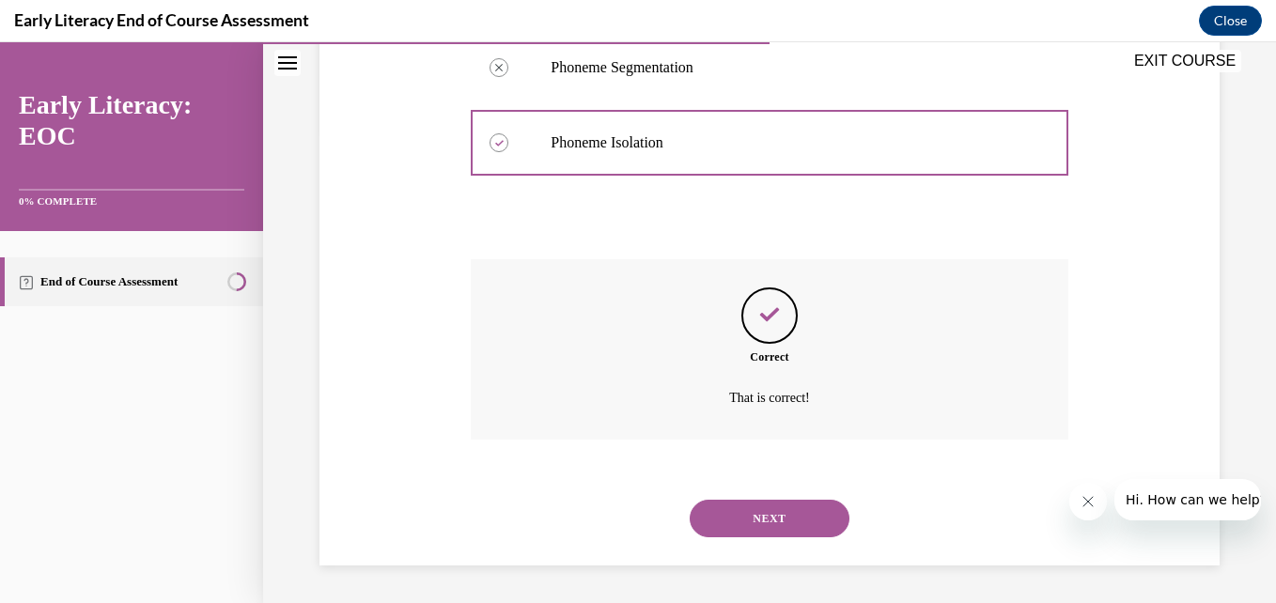
click at [758, 519] on button "NEXT" at bounding box center [769, 519] width 160 height 38
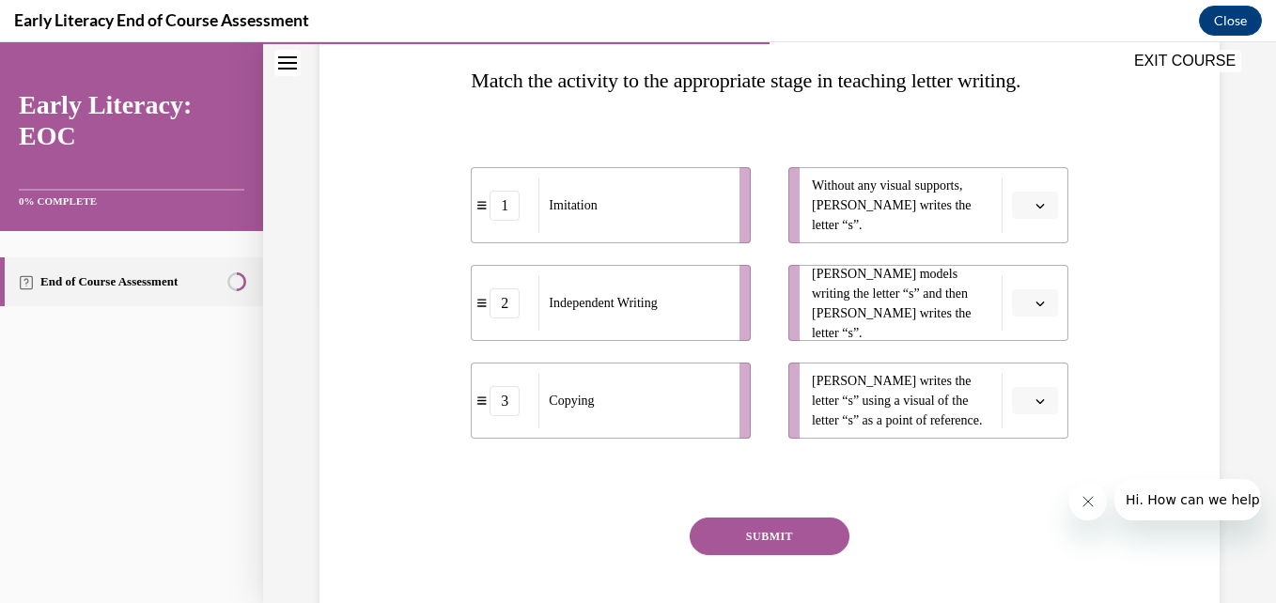
scroll to position [302, 0]
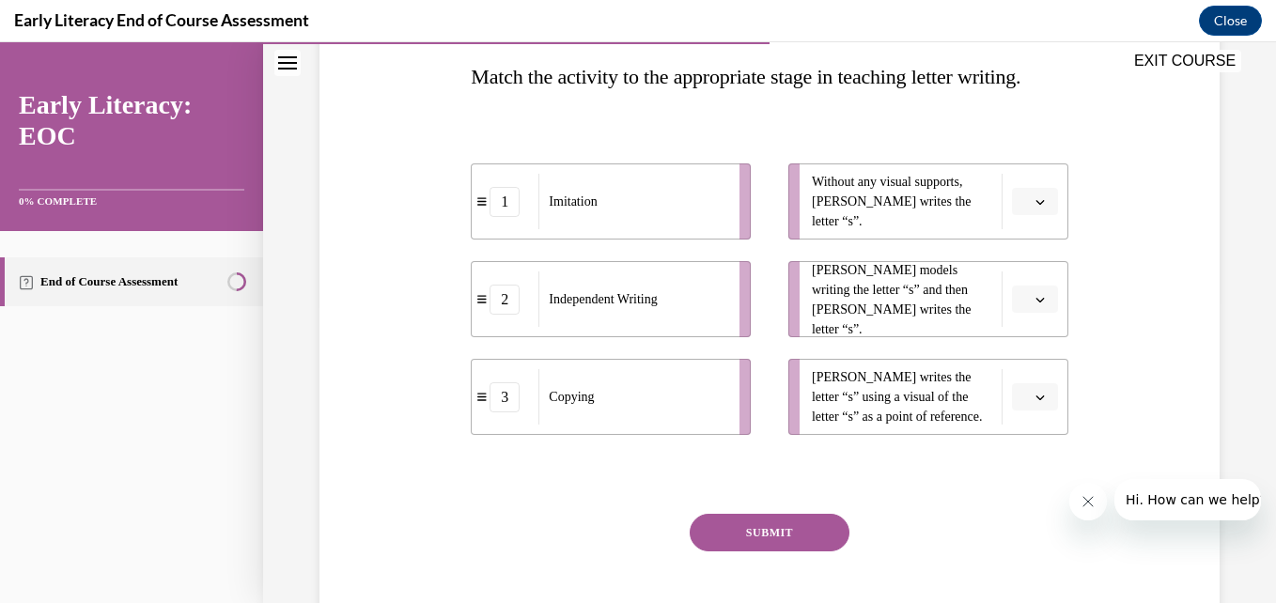
click at [1033, 209] on span "button" at bounding box center [1039, 201] width 13 height 13
click at [1023, 357] on div "2" at bounding box center [1020, 360] width 47 height 38
click at [1019, 314] on button "button" at bounding box center [1035, 300] width 46 height 28
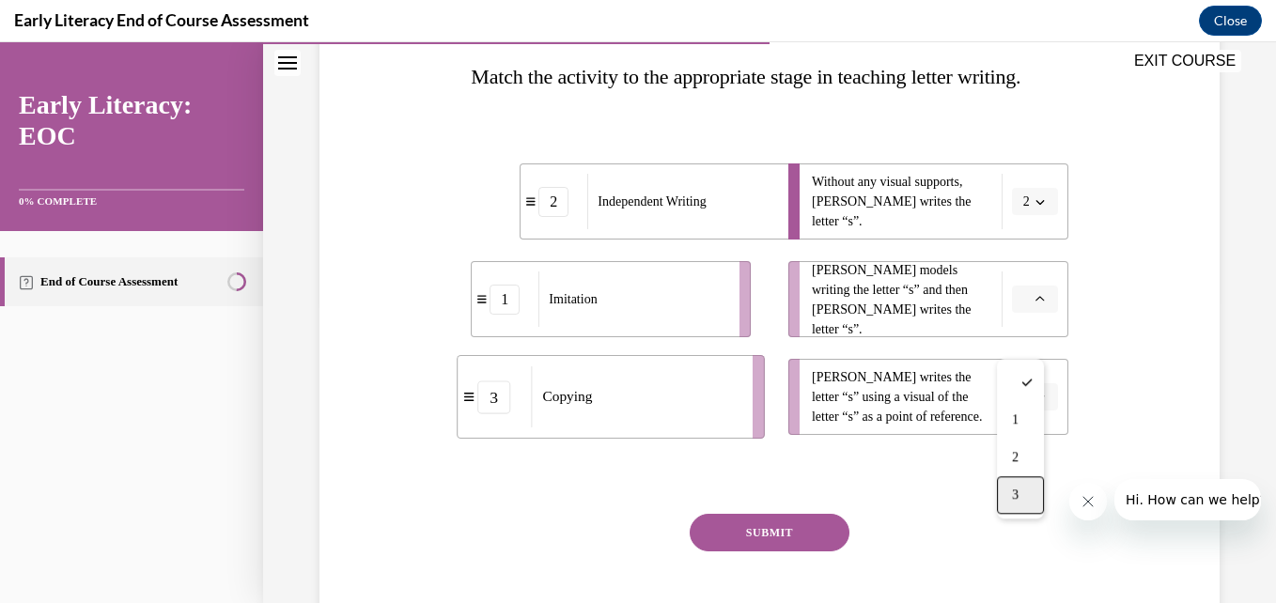
click at [1013, 493] on span "3" at bounding box center [1015, 494] width 7 height 15
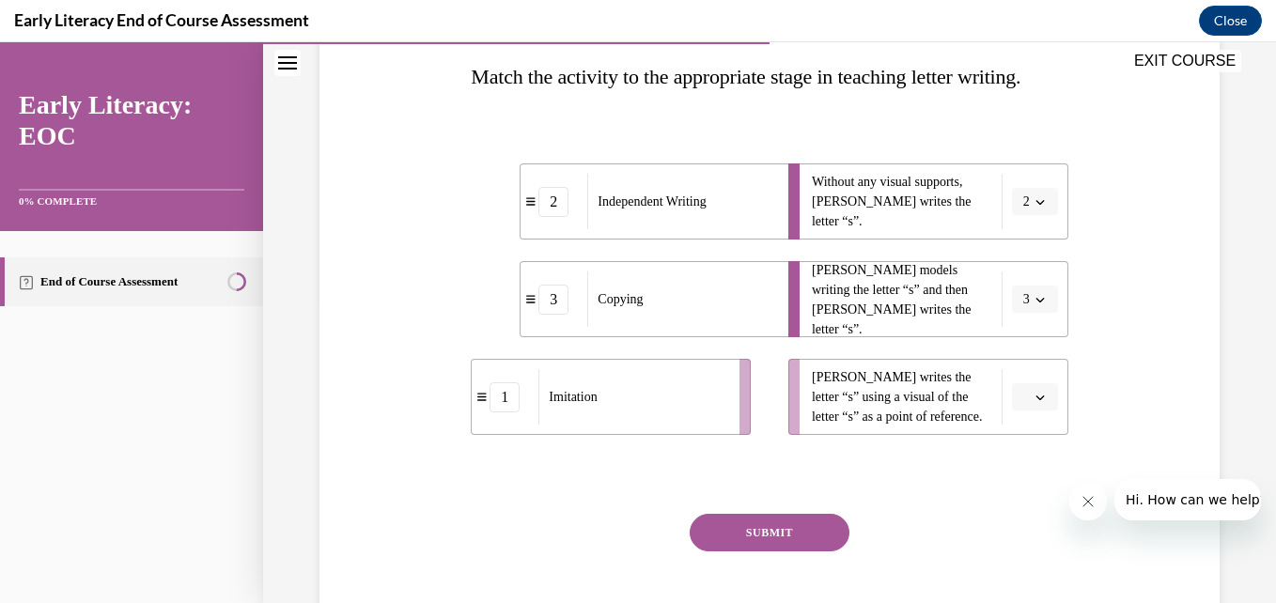
click at [1035, 314] on button "3" at bounding box center [1035, 300] width 46 height 28
click at [1016, 418] on div "1" at bounding box center [1016, 420] width 47 height 38
click at [1035, 402] on icon "button" at bounding box center [1039, 397] width 9 height 9
click at [1013, 390] on span "3" at bounding box center [1015, 396] width 7 height 15
click at [774, 551] on button "SUBMIT" at bounding box center [769, 533] width 160 height 38
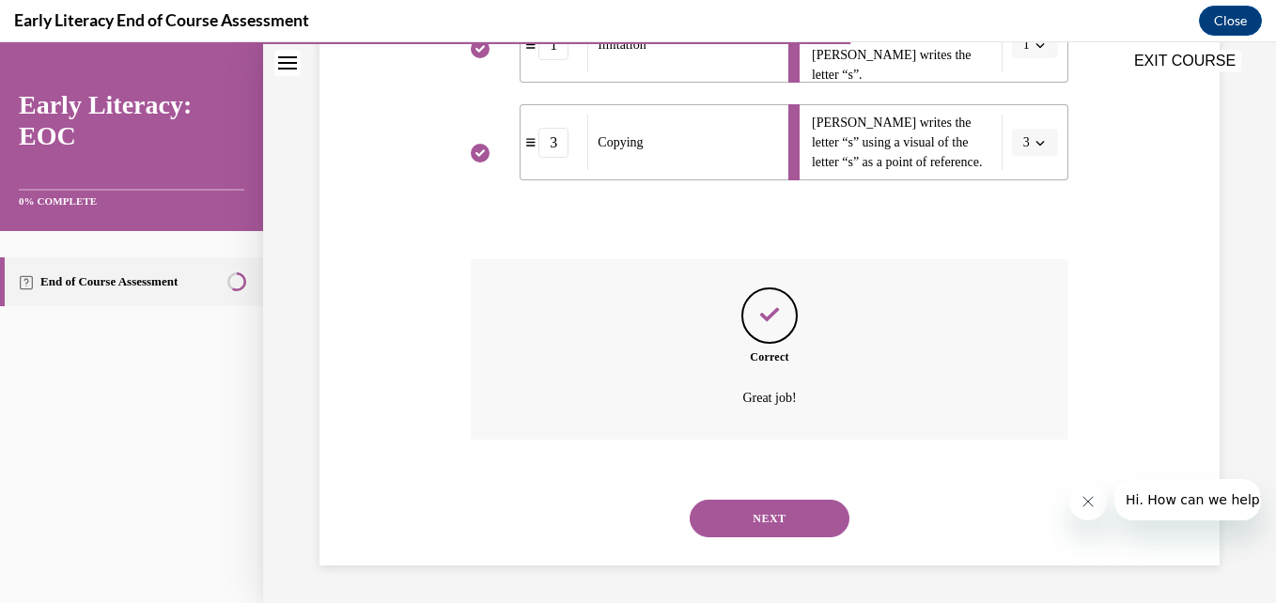
scroll to position [597, 0]
click at [774, 515] on button "NEXT" at bounding box center [769, 519] width 160 height 38
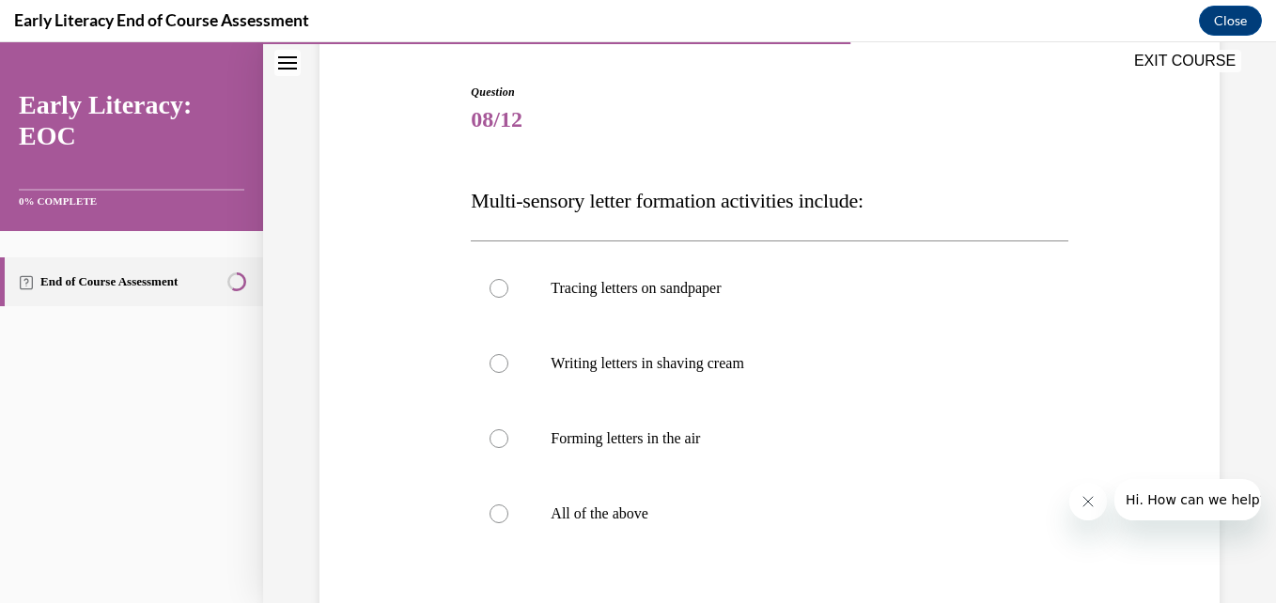
scroll to position [184, 0]
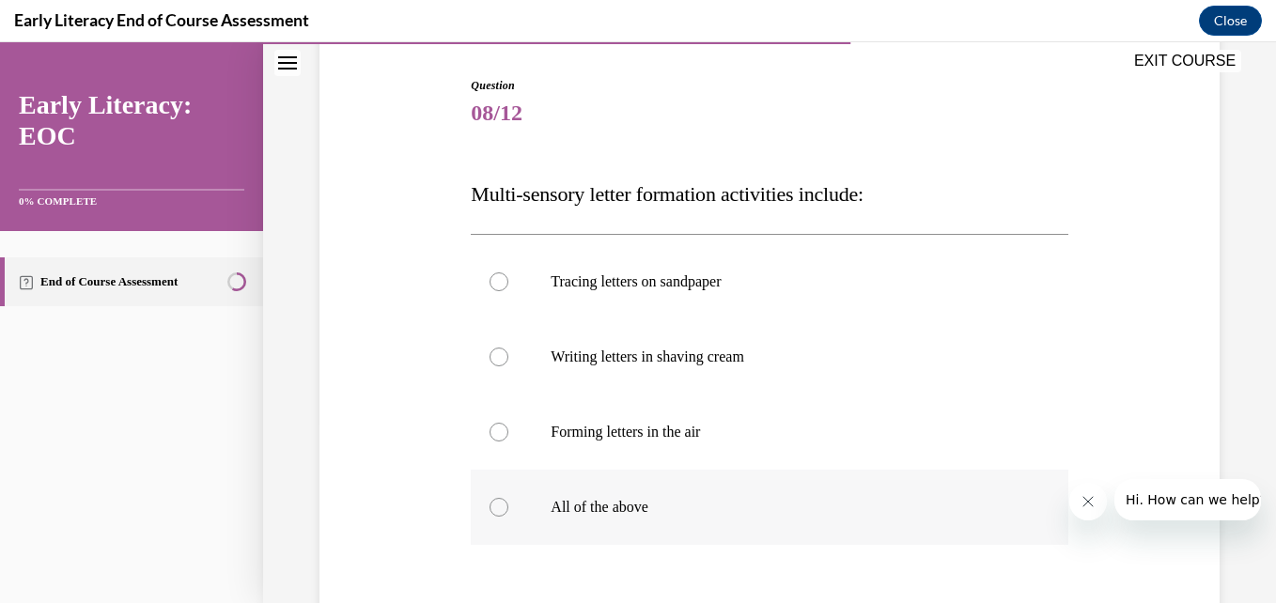
click at [500, 501] on div at bounding box center [498, 507] width 19 height 19
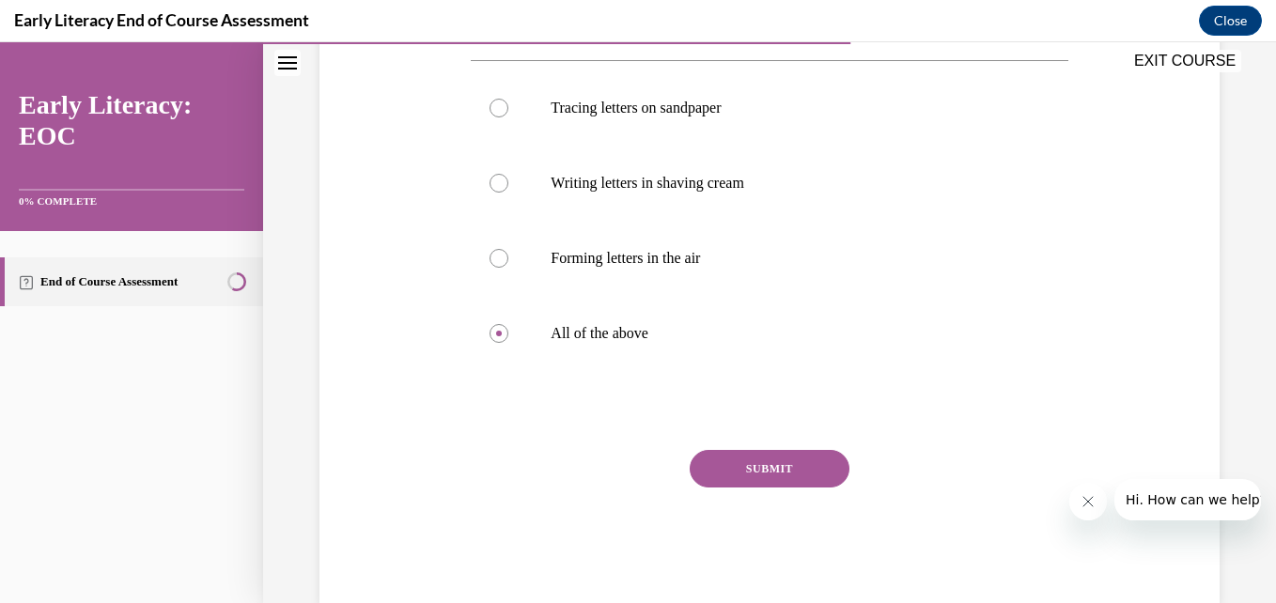
scroll to position [360, 0]
click at [769, 458] on button "SUBMIT" at bounding box center [769, 467] width 160 height 38
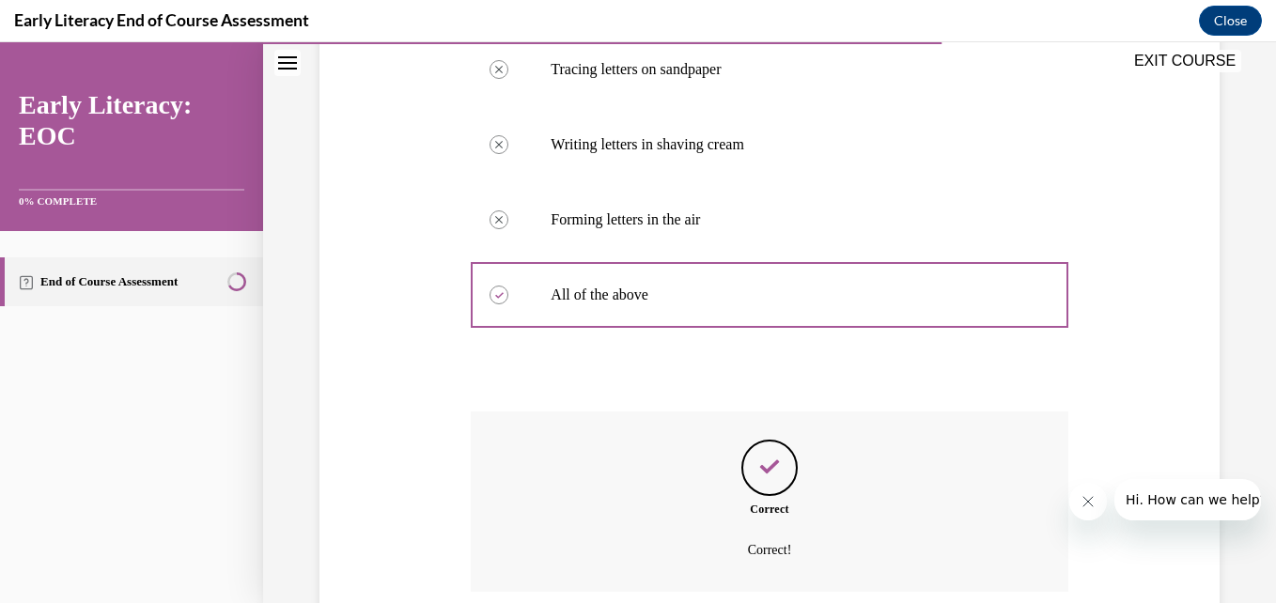
scroll to position [549, 0]
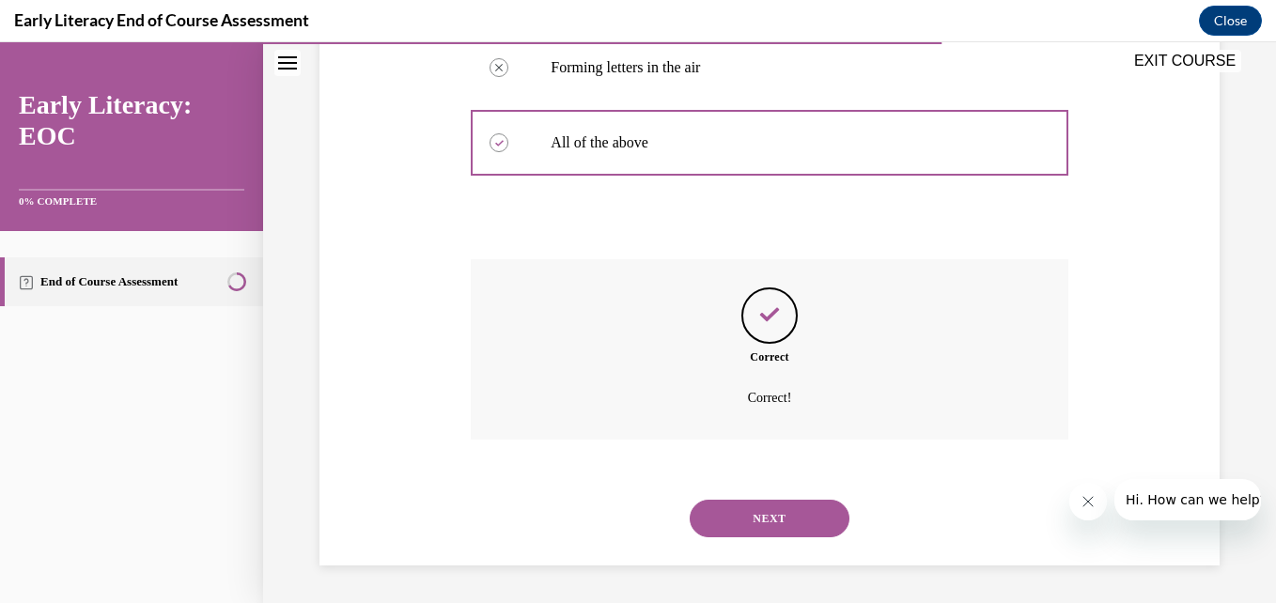
click at [756, 516] on button "NEXT" at bounding box center [769, 519] width 160 height 38
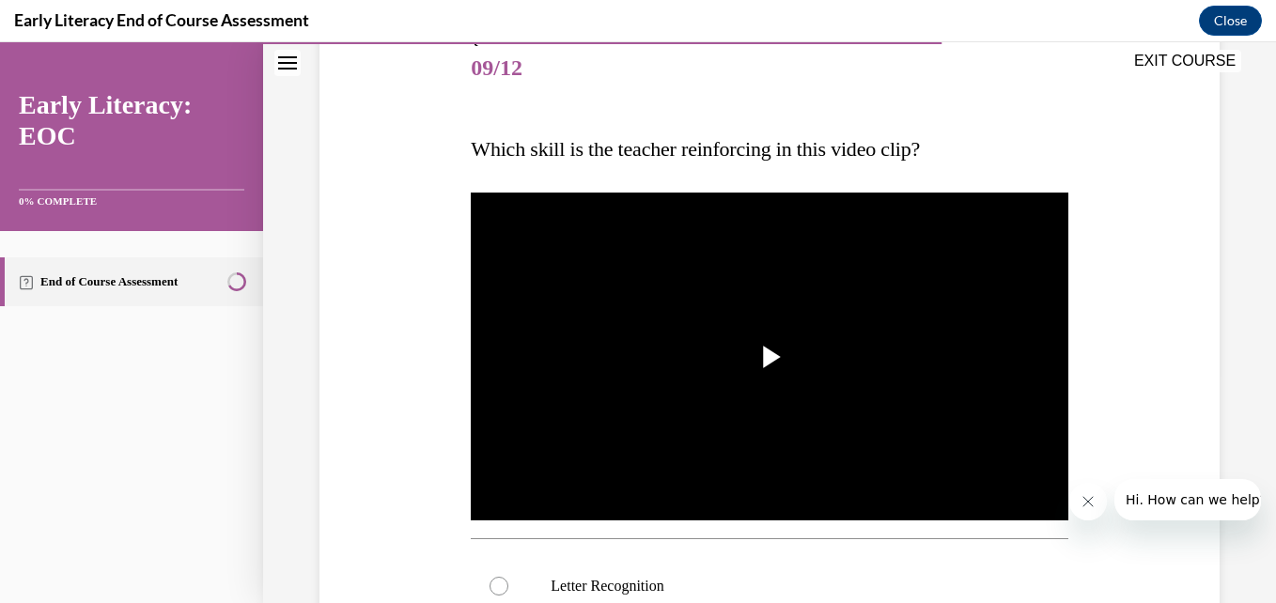
scroll to position [250, 0]
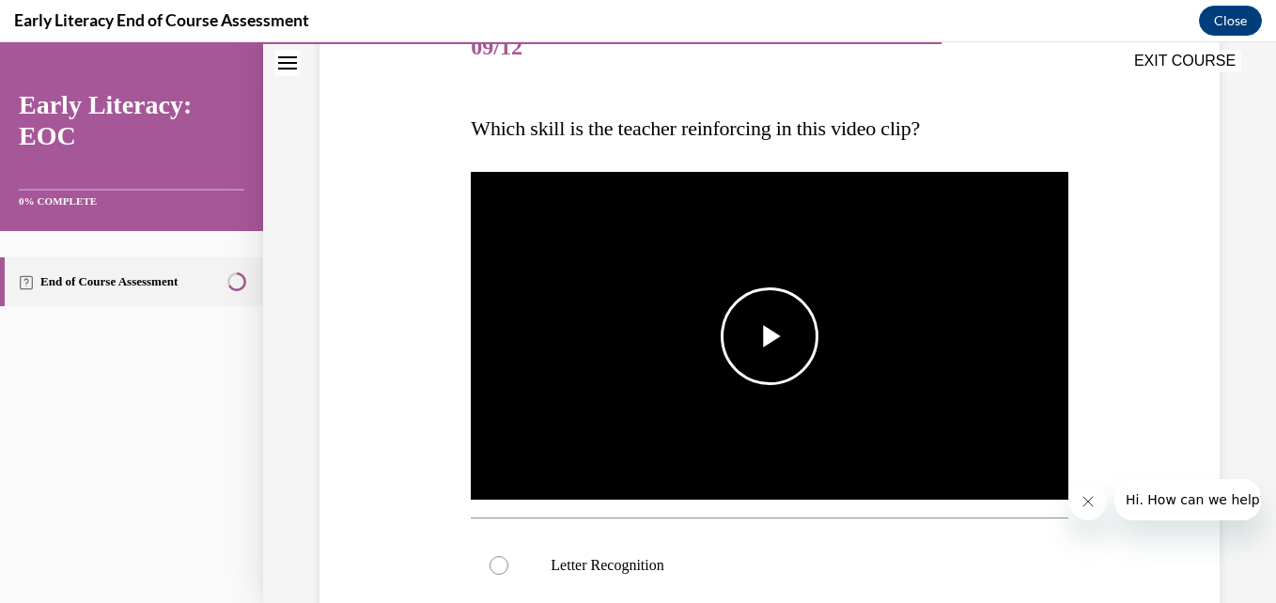
click at [769, 336] on span "Video player" at bounding box center [769, 336] width 0 height 0
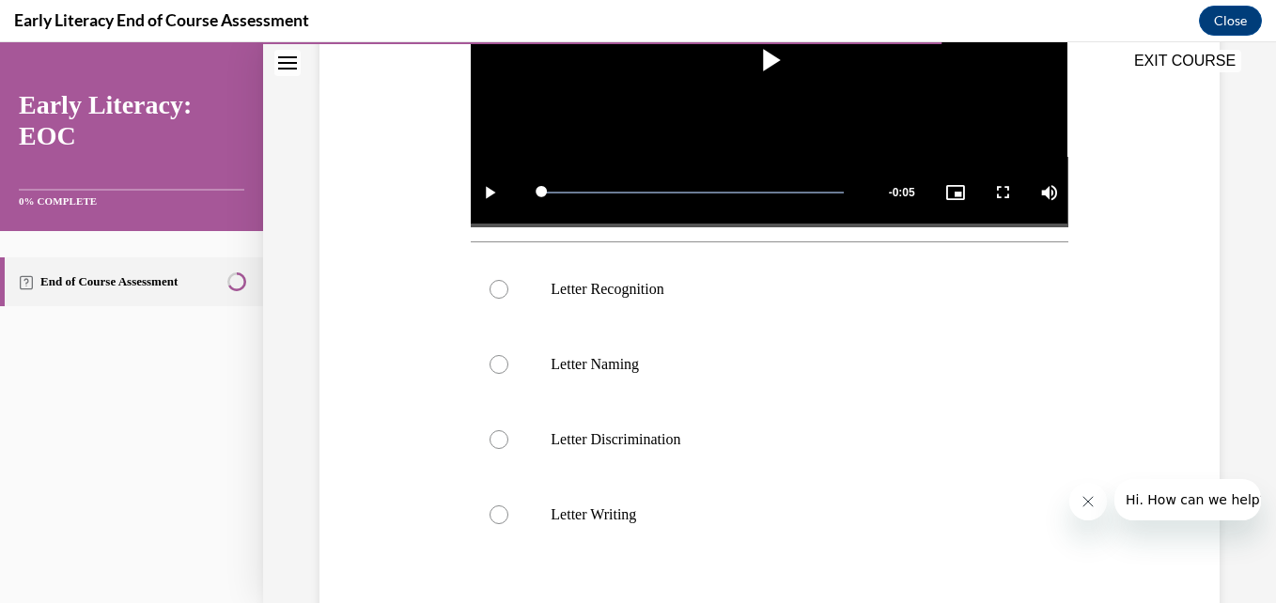
scroll to position [529, 0]
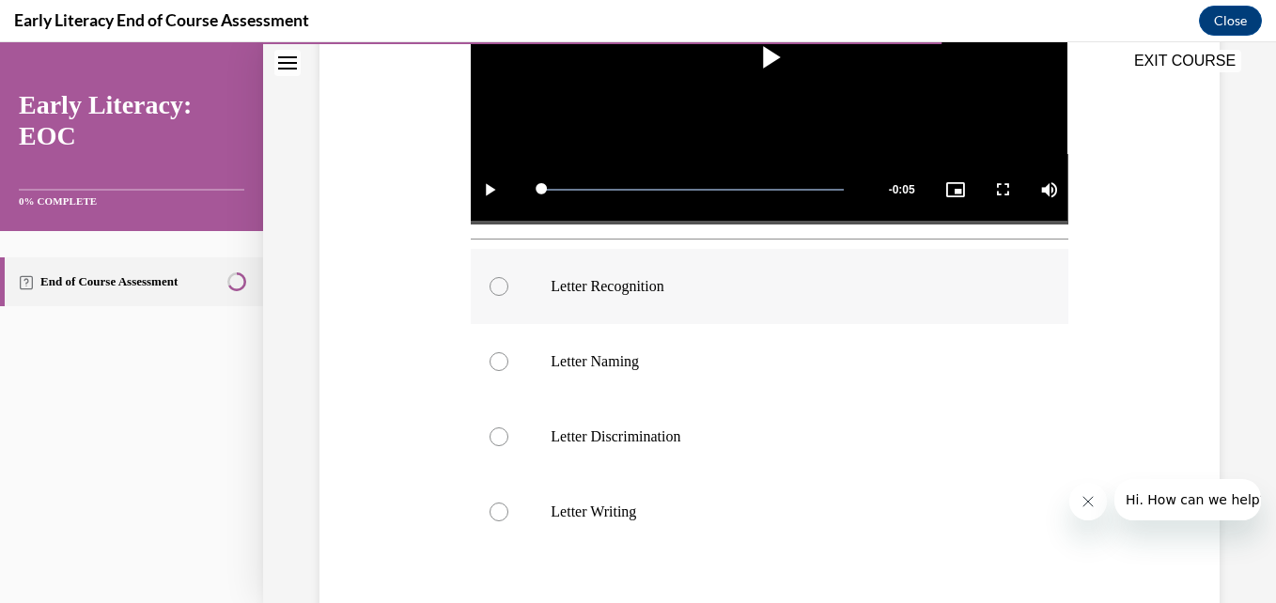
click at [492, 277] on div at bounding box center [498, 286] width 19 height 19
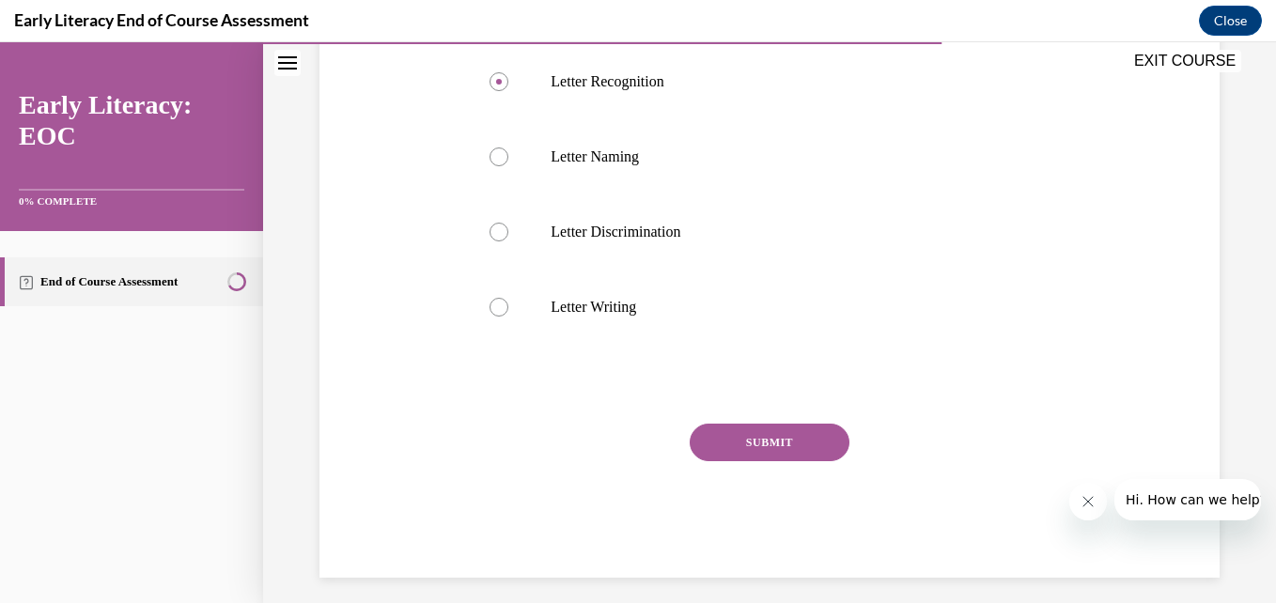
scroll to position [738, 0]
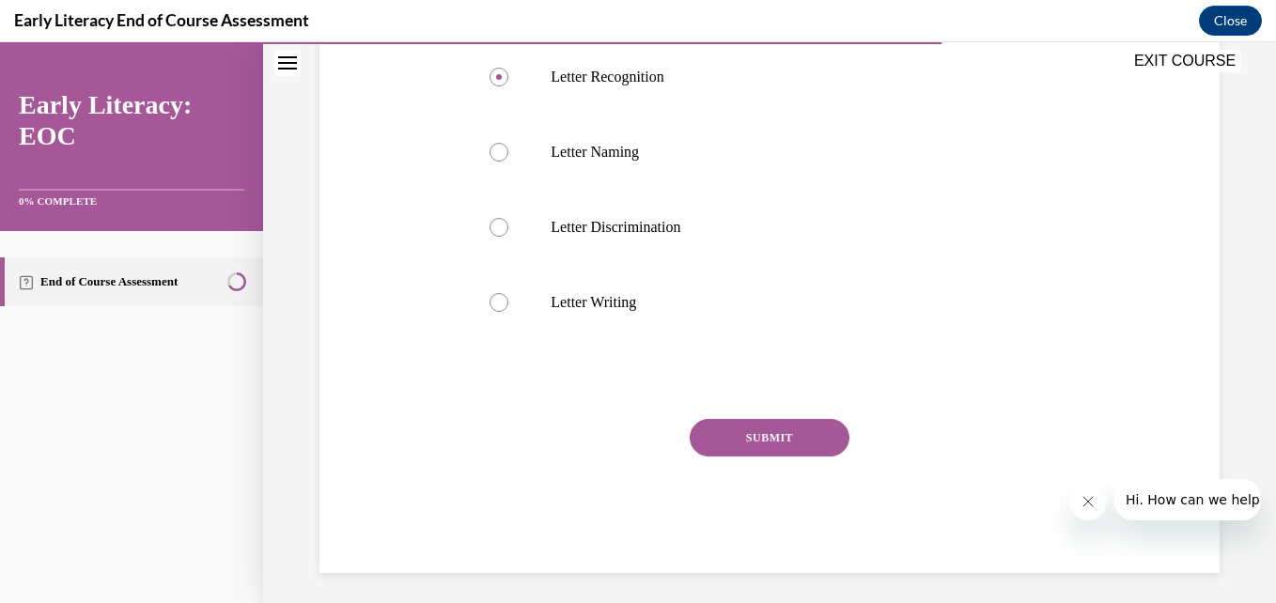
click at [743, 434] on button "SUBMIT" at bounding box center [769, 438] width 160 height 38
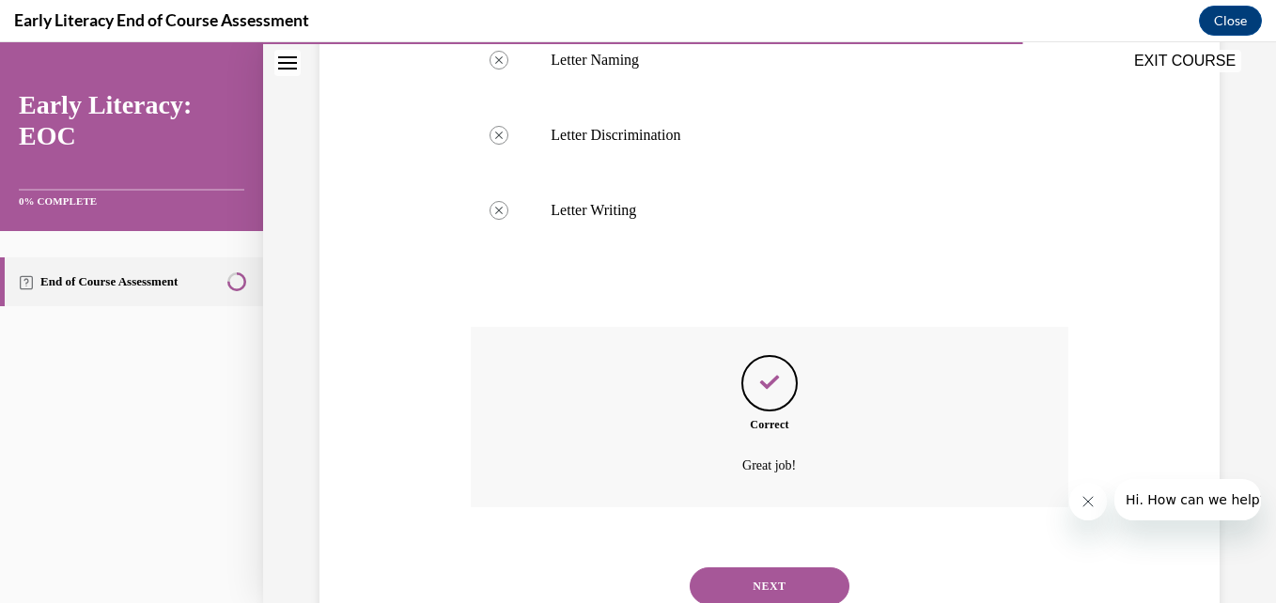
scroll to position [893, 0]
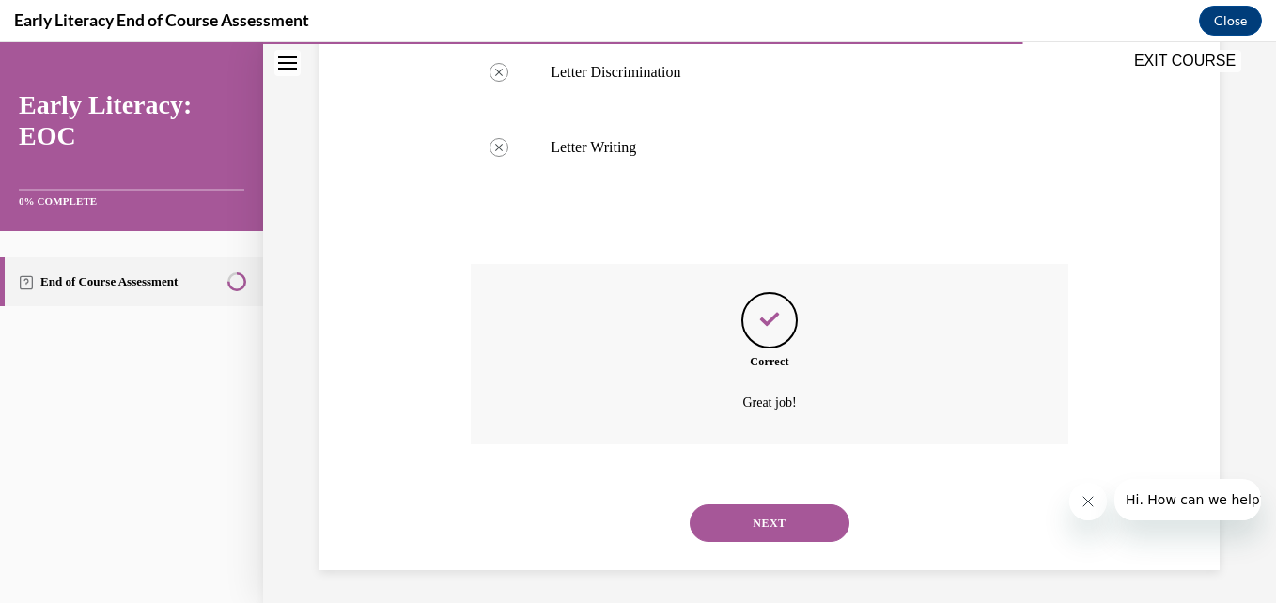
click at [752, 512] on button "NEXT" at bounding box center [769, 523] width 160 height 38
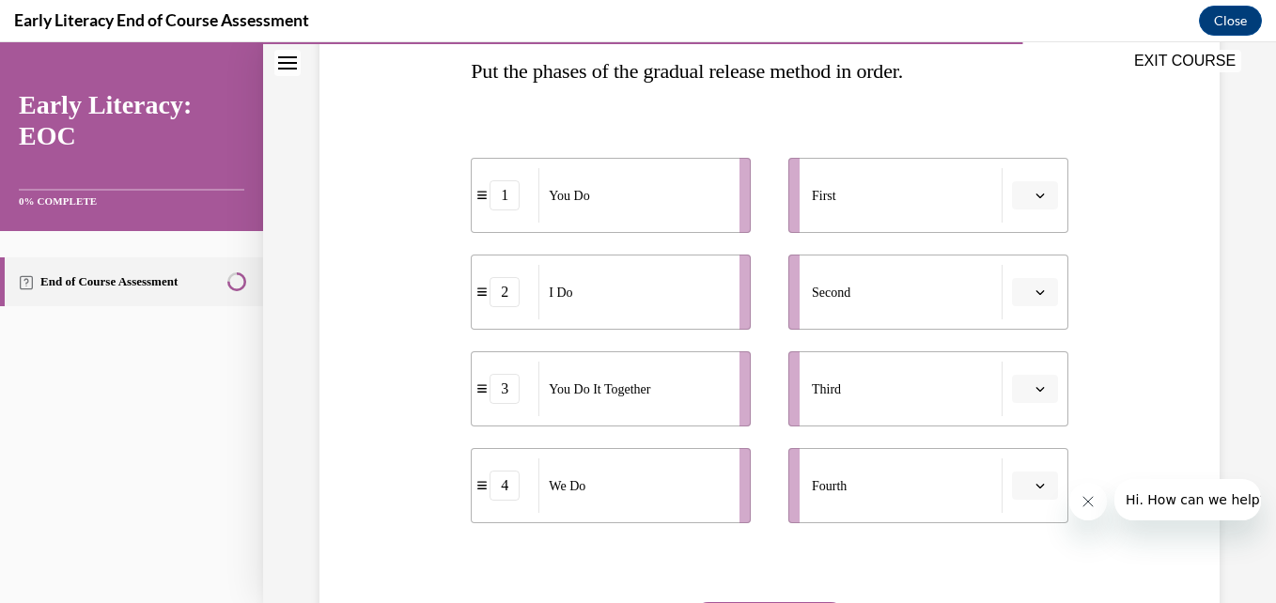
scroll to position [316, 0]
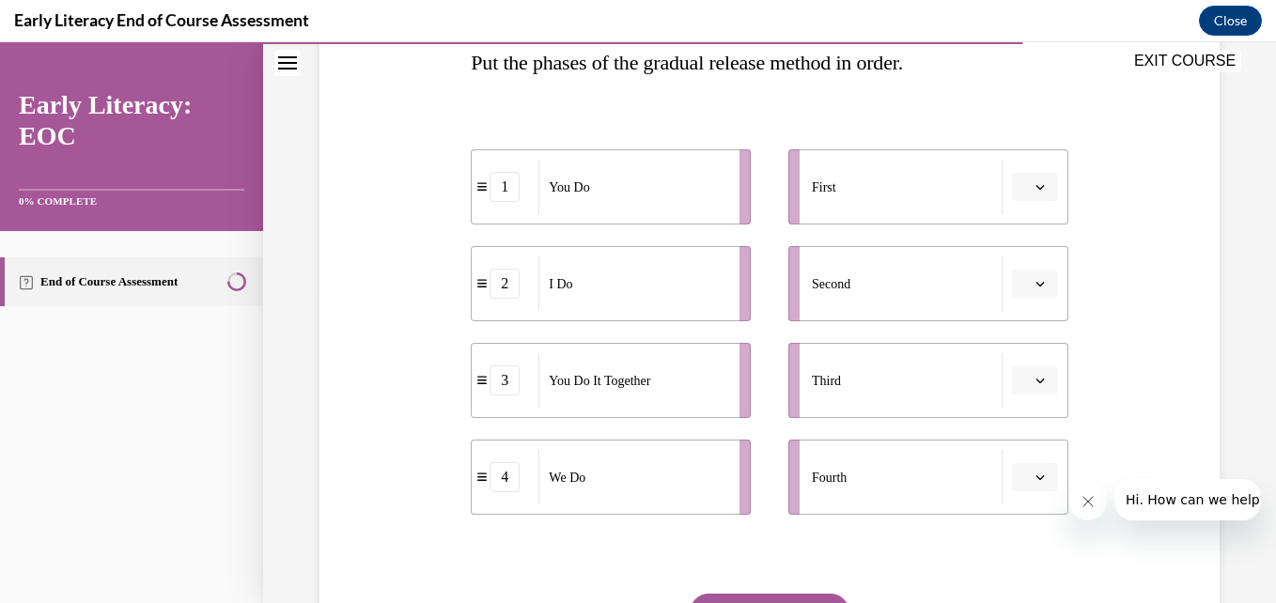
click at [1033, 193] on span "button" at bounding box center [1039, 186] width 13 height 13
click at [1017, 269] on span "1" at bounding box center [1015, 266] width 7 height 15
click at [1035, 187] on icon "button" at bounding box center [1039, 186] width 9 height 9
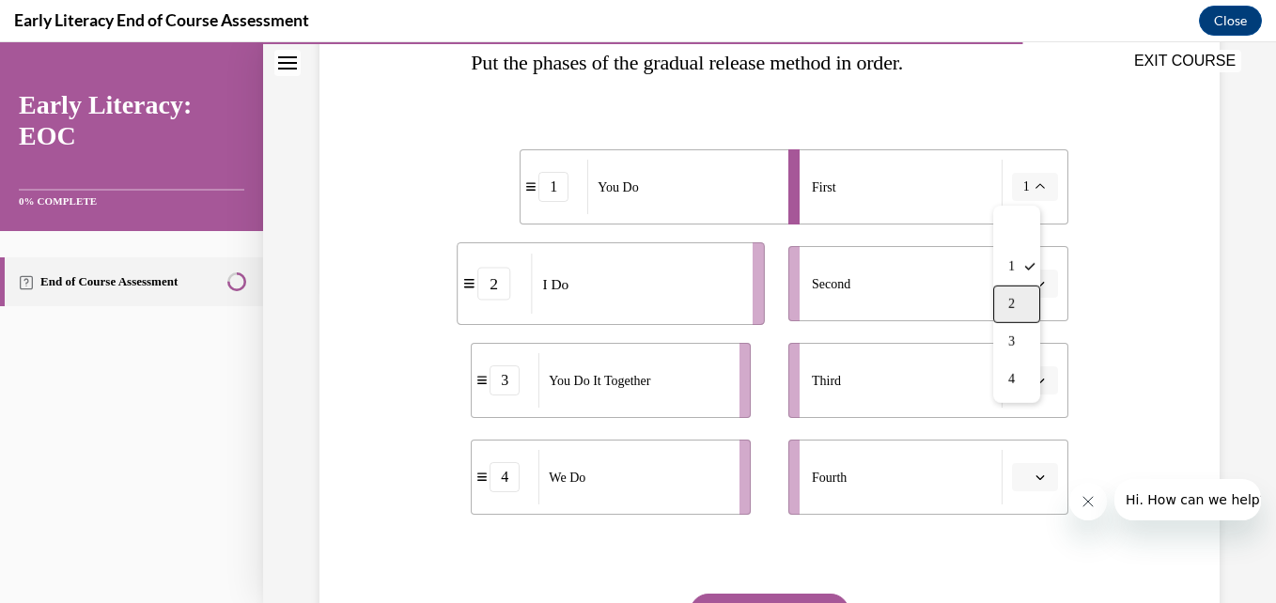
click at [1021, 302] on div "2" at bounding box center [1016, 305] width 47 height 38
click at [1033, 279] on span "button" at bounding box center [1039, 283] width 13 height 13
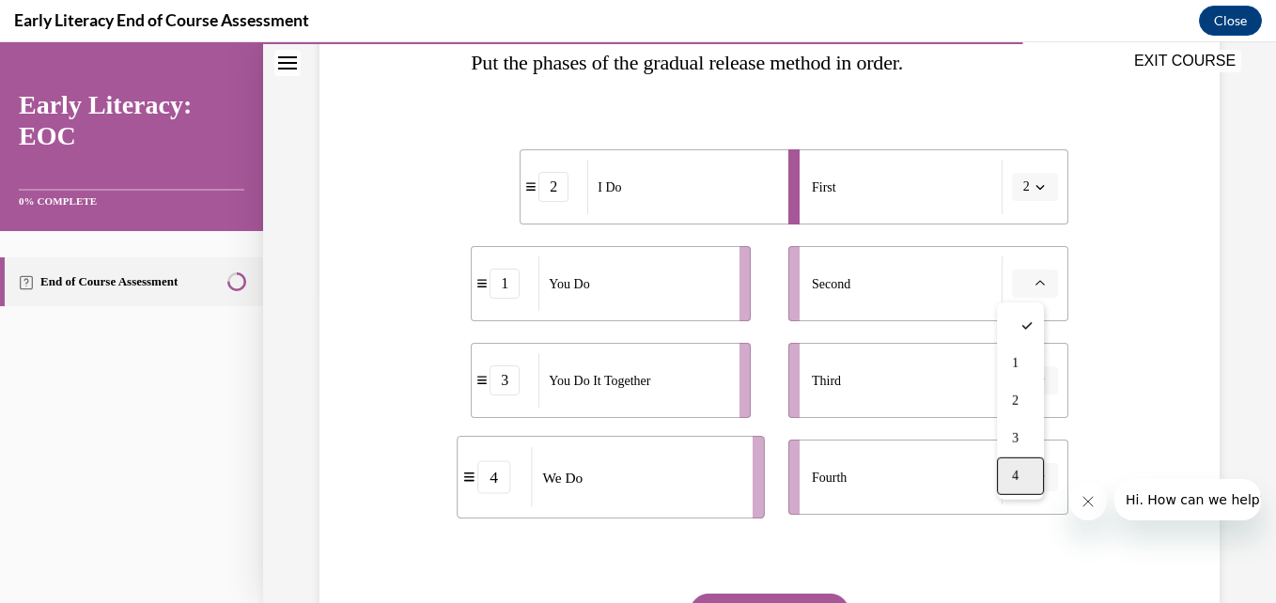
click at [1011, 473] on div "4" at bounding box center [1020, 476] width 47 height 38
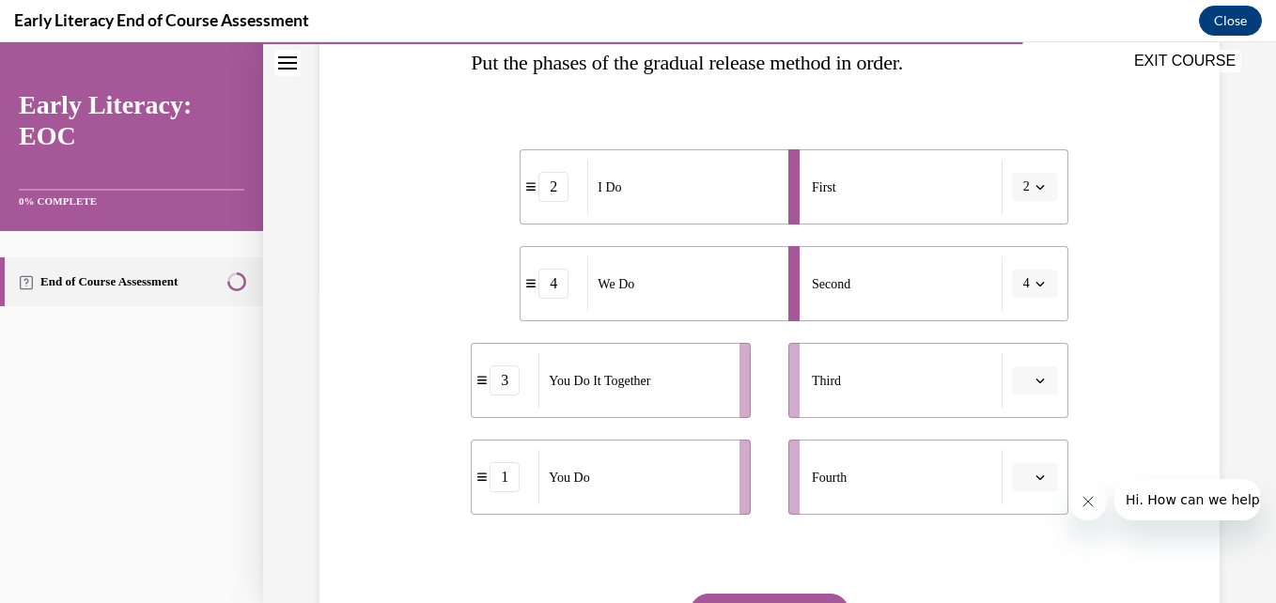
click at [1035, 381] on icon "button" at bounding box center [1039, 380] width 9 height 9
click at [1010, 530] on div "3" at bounding box center [1020, 536] width 47 height 38
click at [1035, 478] on icon "button" at bounding box center [1039, 477] width 8 height 5
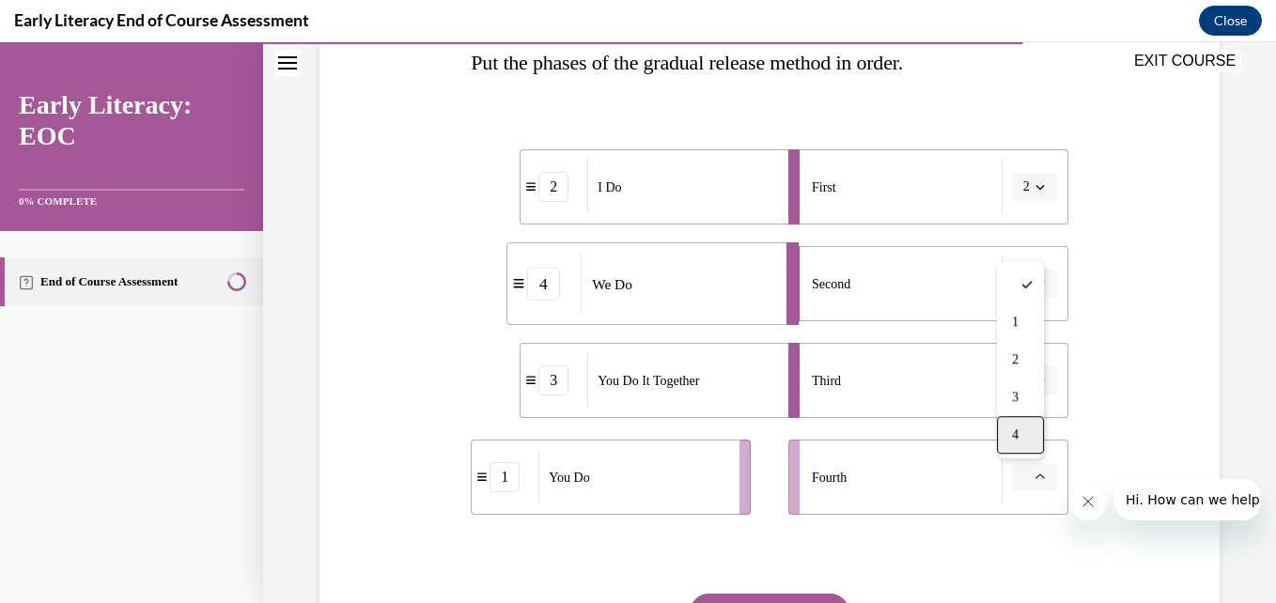
click at [1029, 431] on div "4" at bounding box center [1020, 435] width 47 height 38
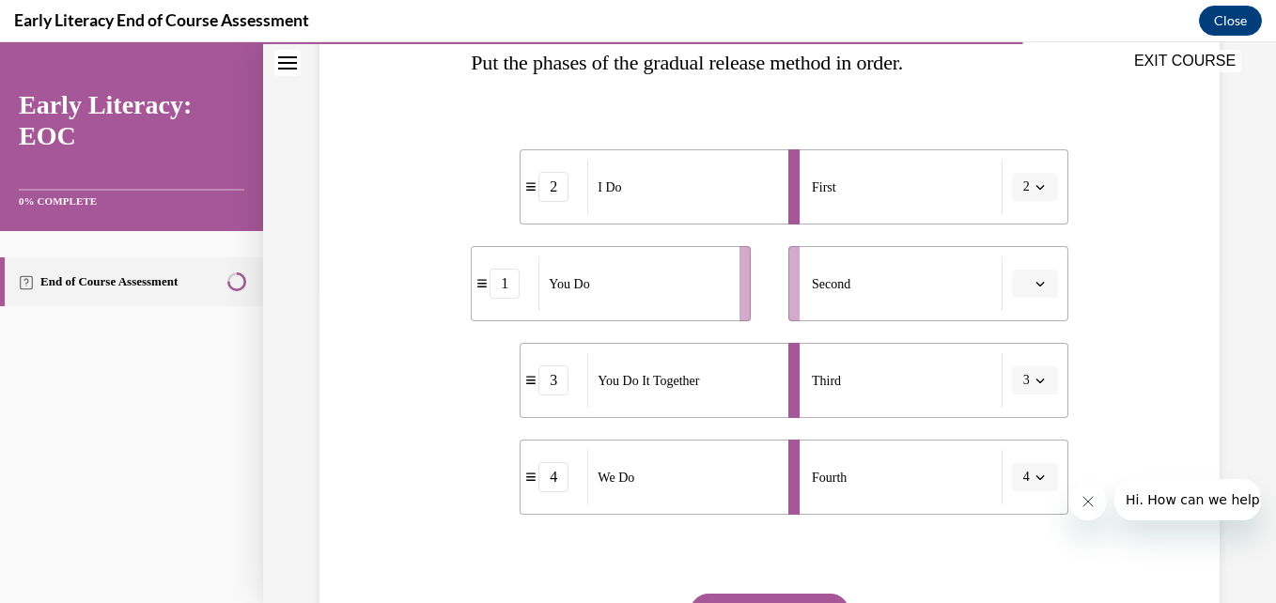
click at [1025, 276] on button "button" at bounding box center [1035, 284] width 46 height 28
click at [1017, 352] on div "1" at bounding box center [1020, 364] width 47 height 38
click at [1035, 479] on icon "button" at bounding box center [1039, 477] width 8 height 5
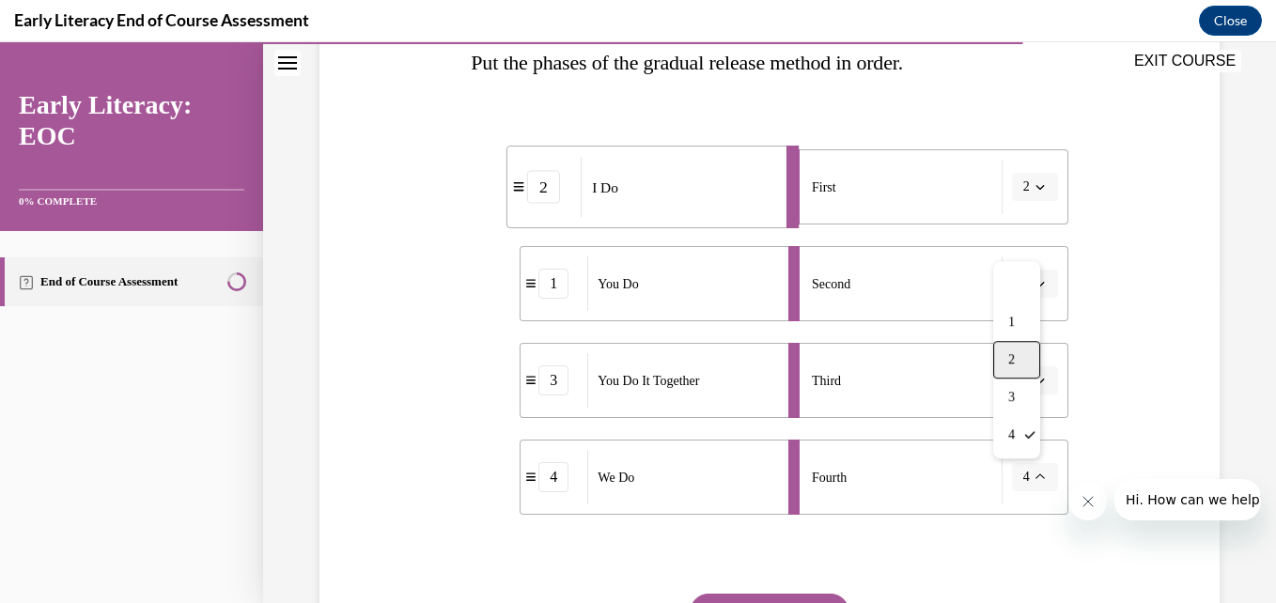
click at [1017, 364] on div "2" at bounding box center [1016, 360] width 47 height 38
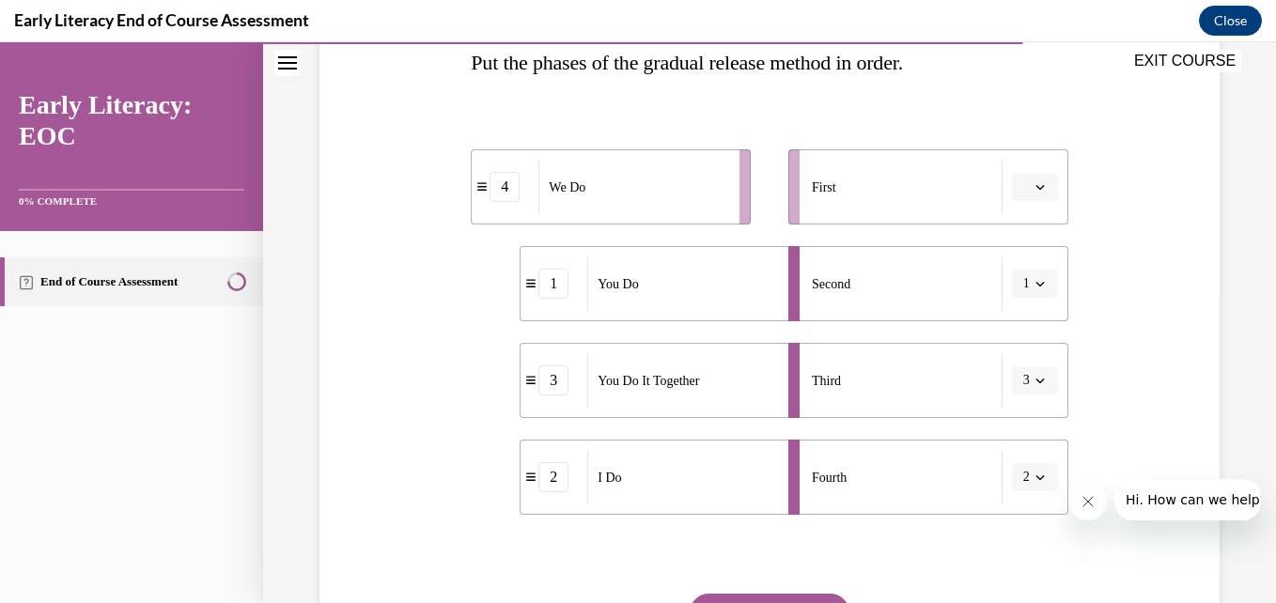
click at [1033, 288] on span "button" at bounding box center [1039, 283] width 13 height 13
click at [1009, 469] on span "4" at bounding box center [1011, 476] width 7 height 15
click at [1035, 481] on icon "button" at bounding box center [1039, 476] width 9 height 9
click at [1024, 319] on div "1" at bounding box center [1016, 322] width 47 height 38
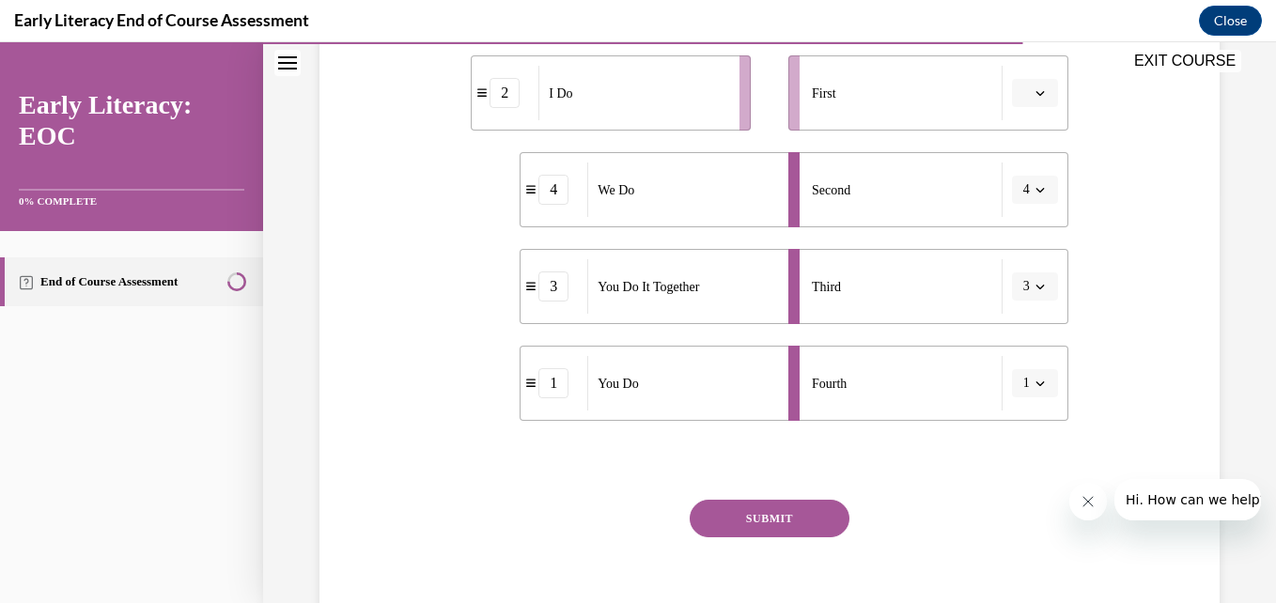
scroll to position [498, 0]
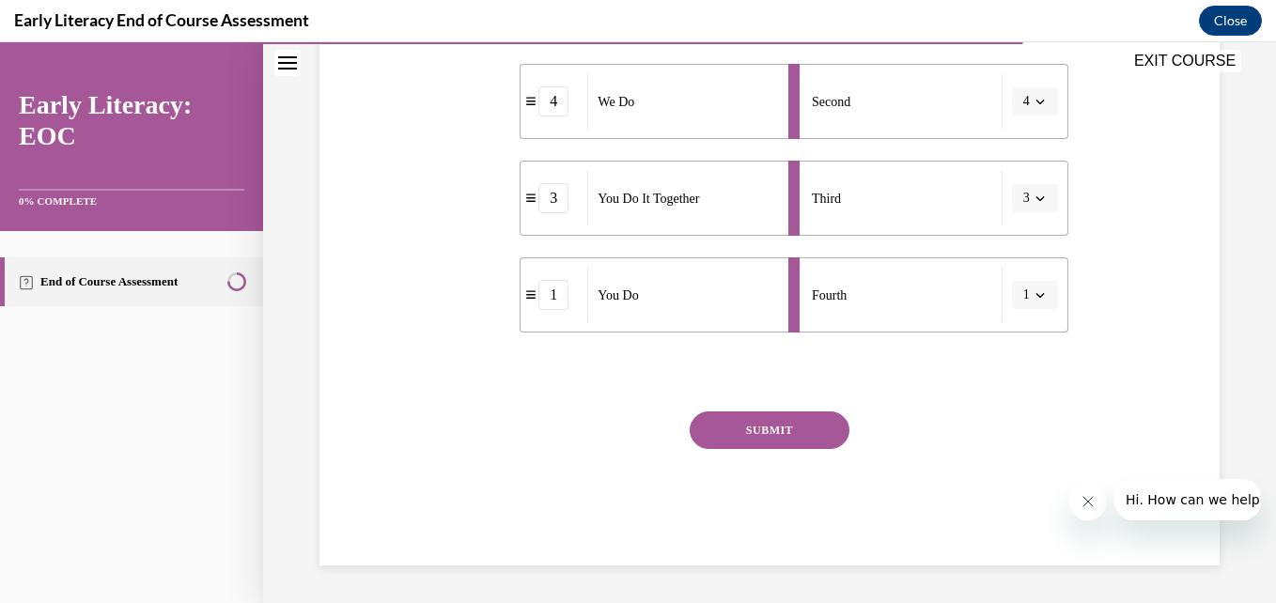
click at [778, 424] on button "SUBMIT" at bounding box center [769, 430] width 160 height 38
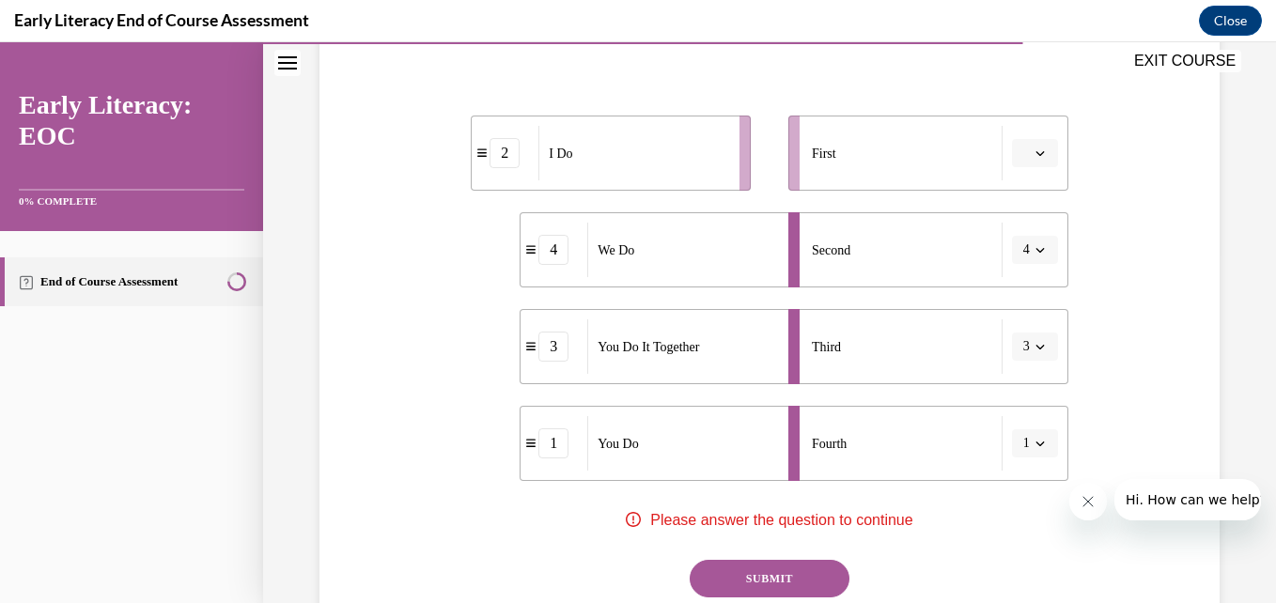
scroll to position [340, 0]
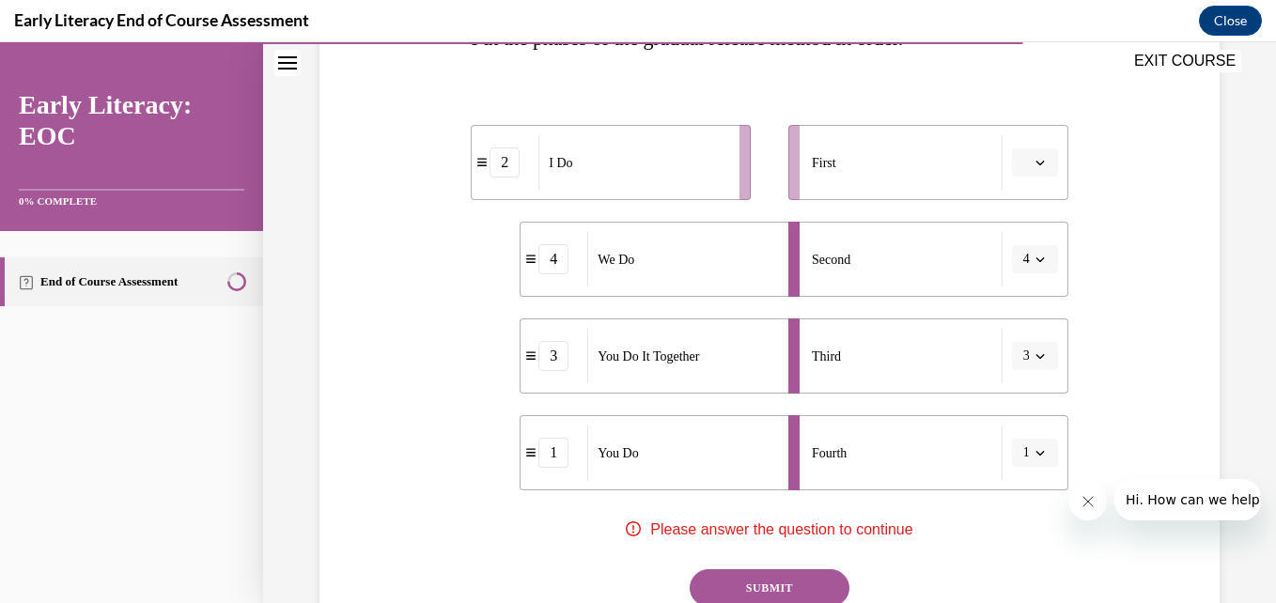
click at [1035, 160] on icon "button" at bounding box center [1039, 162] width 9 height 9
click at [1028, 240] on div "1" at bounding box center [1020, 243] width 47 height 38
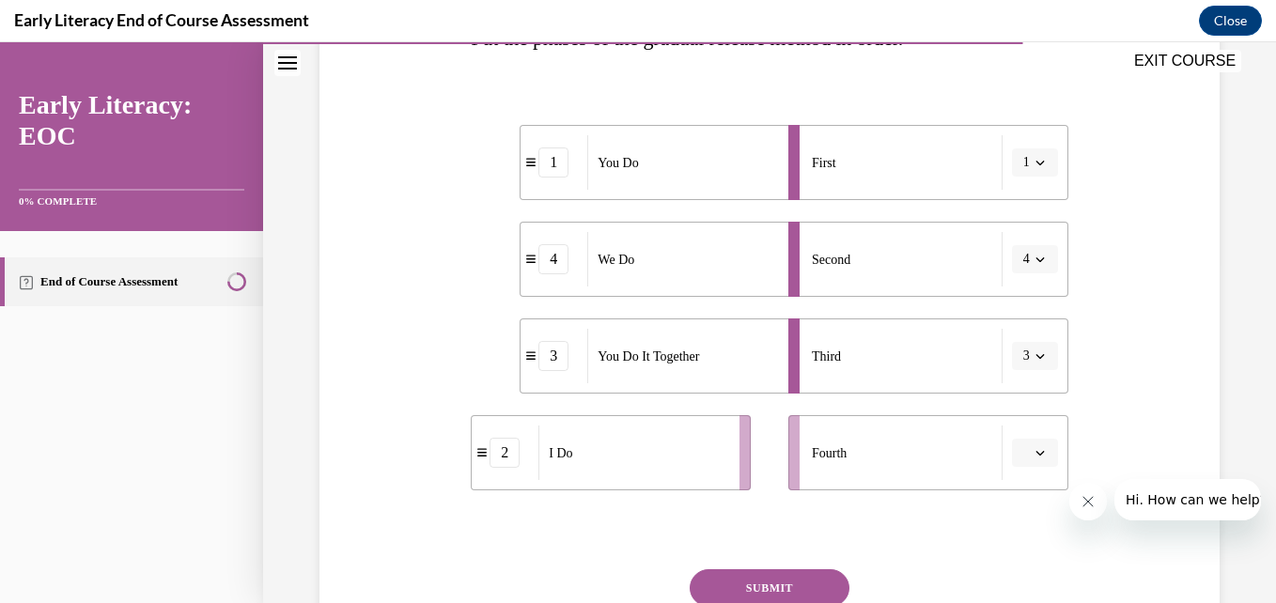
click at [1035, 160] on icon "button" at bounding box center [1039, 162] width 9 height 9
click at [1022, 443] on button "button" at bounding box center [1035, 453] width 46 height 28
click at [1007, 304] on div "1" at bounding box center [1020, 298] width 47 height 38
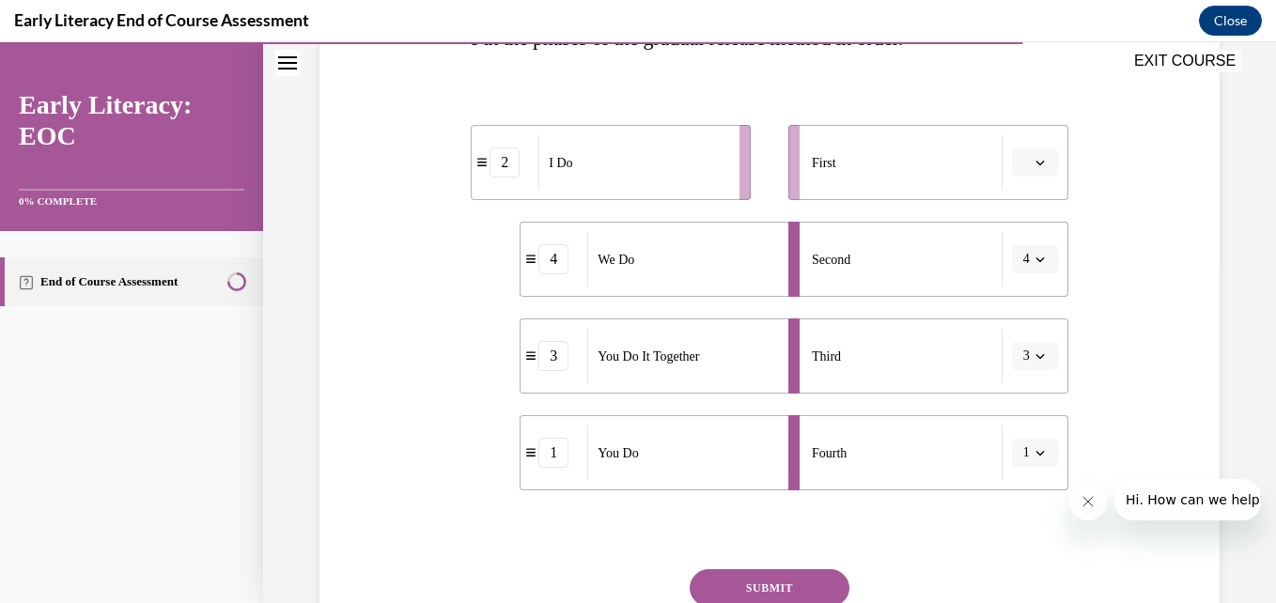
click at [1035, 448] on icon "button" at bounding box center [1039, 452] width 9 height 9
click at [557, 465] on div "1" at bounding box center [553, 453] width 30 height 30
click at [564, 156] on span "I Do" at bounding box center [560, 165] width 23 height 20
click at [1035, 162] on icon "button" at bounding box center [1039, 163] width 8 height 5
click at [1025, 283] on div "2" at bounding box center [1020, 280] width 47 height 38
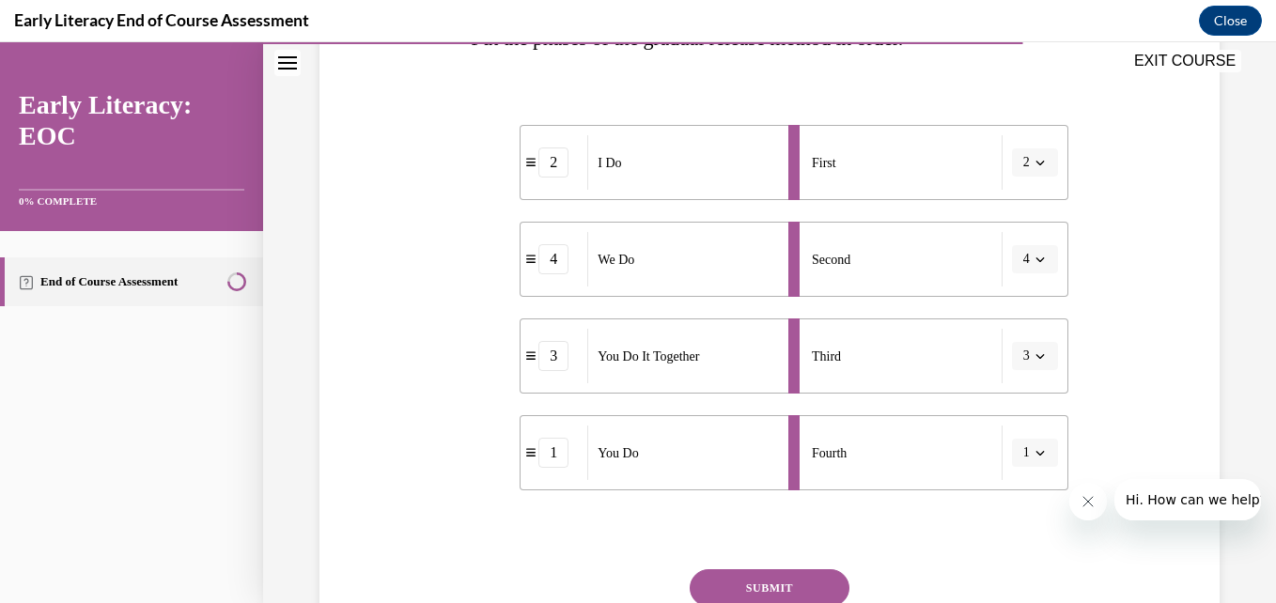
click at [775, 593] on button "SUBMIT" at bounding box center [769, 588] width 160 height 38
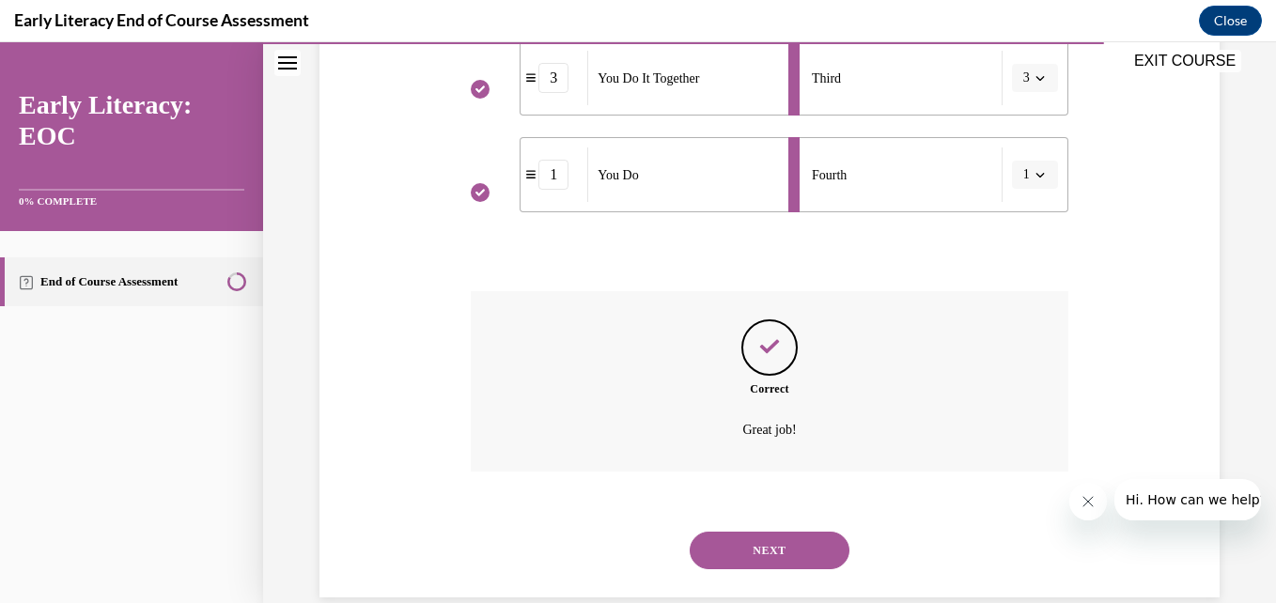
scroll to position [650, 0]
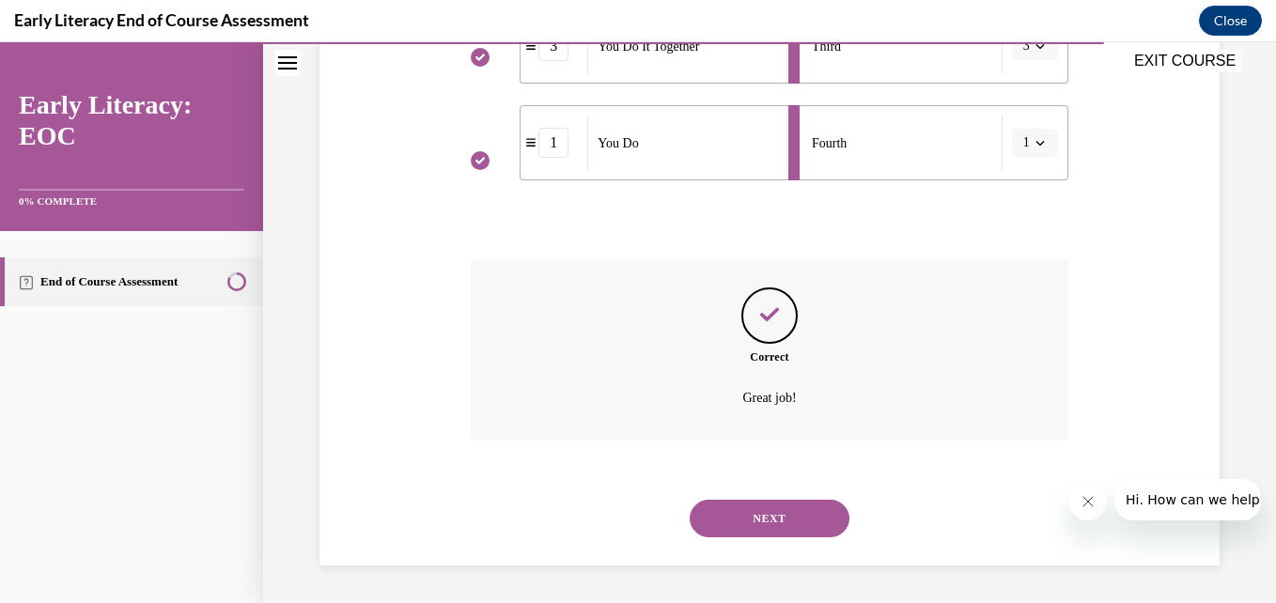
click at [781, 514] on button "NEXT" at bounding box center [769, 519] width 160 height 38
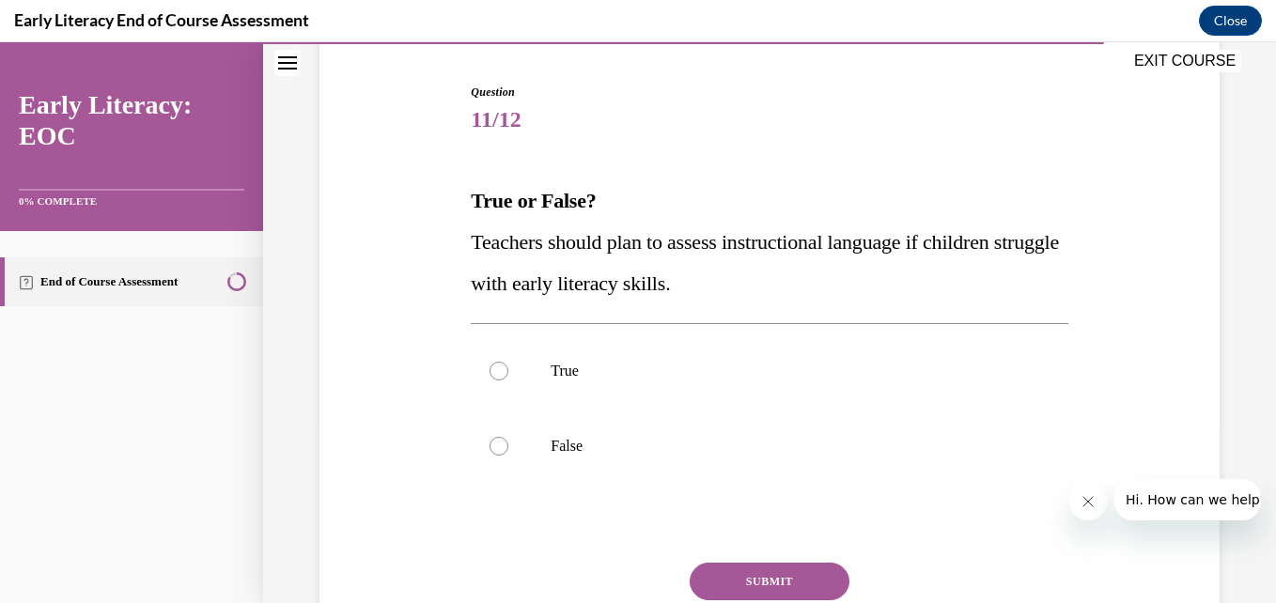
scroll to position [185, 0]
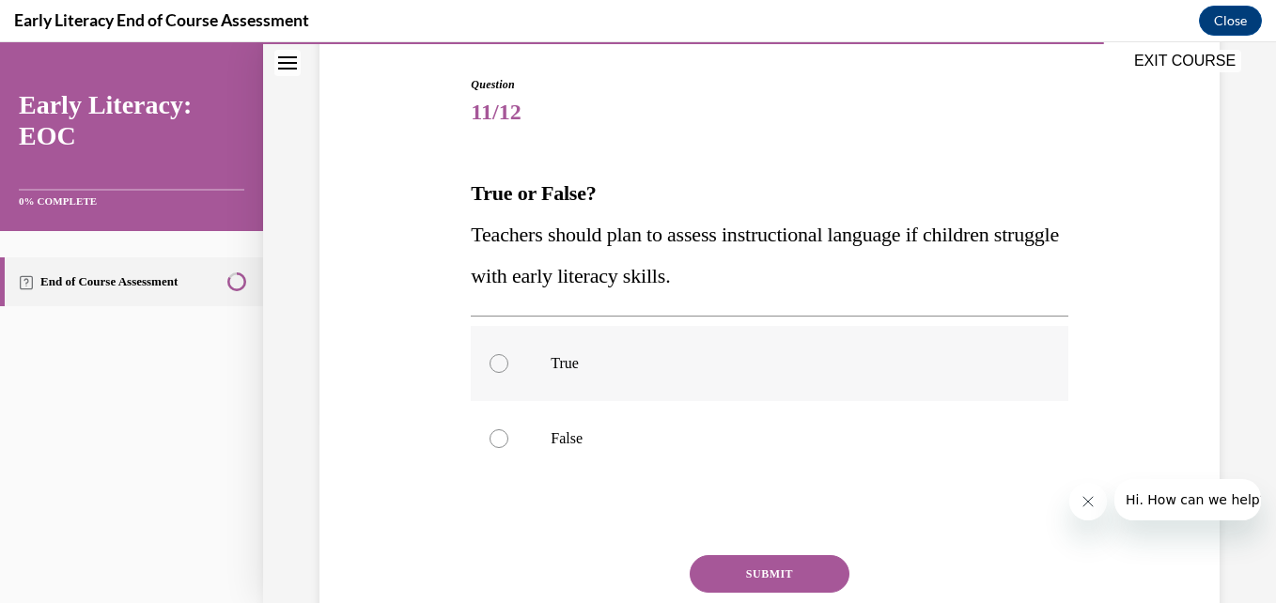
click at [501, 365] on div at bounding box center [498, 363] width 19 height 19
click at [750, 569] on button "SUBMIT" at bounding box center [769, 574] width 160 height 38
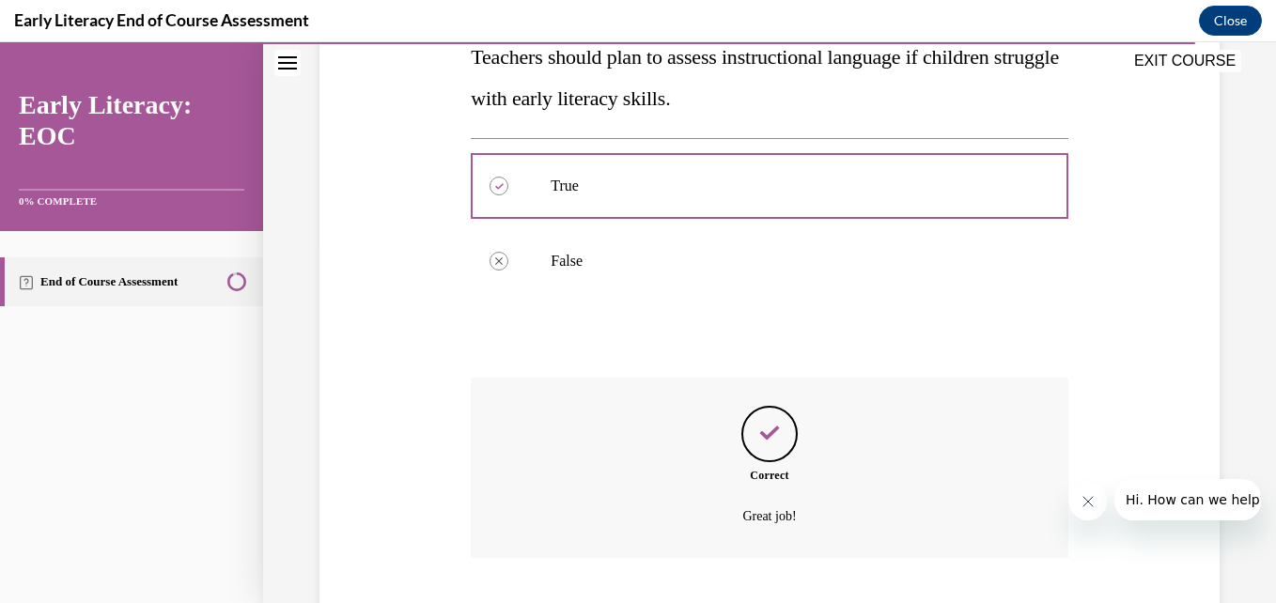
scroll to position [481, 0]
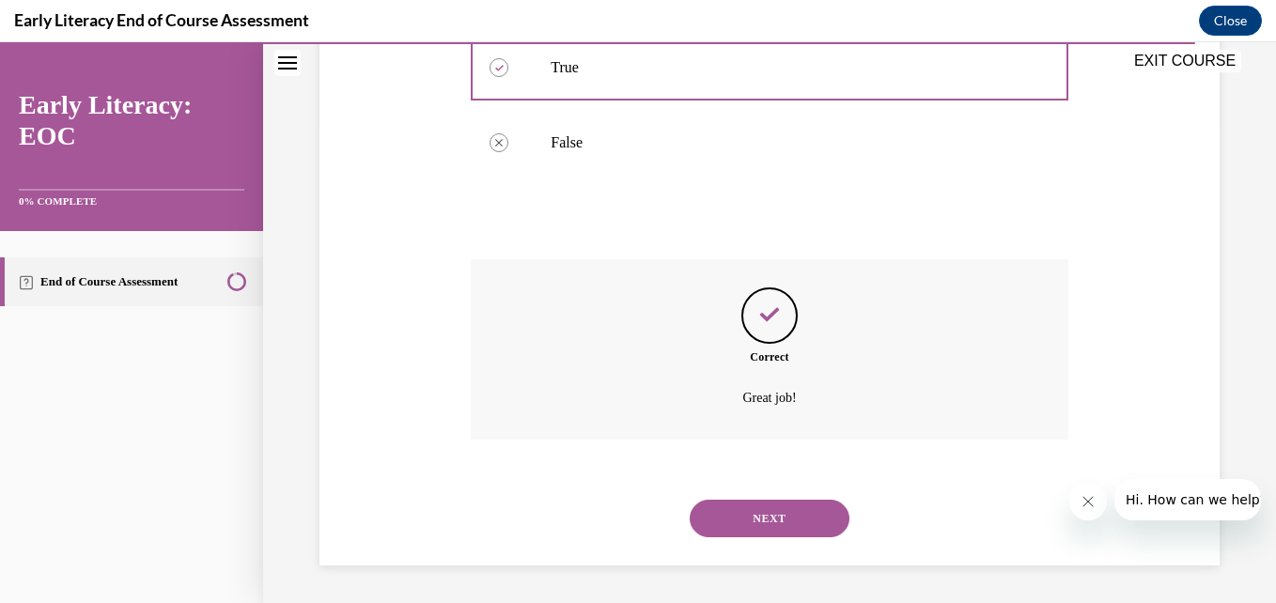
click at [759, 517] on button "NEXT" at bounding box center [769, 519] width 160 height 38
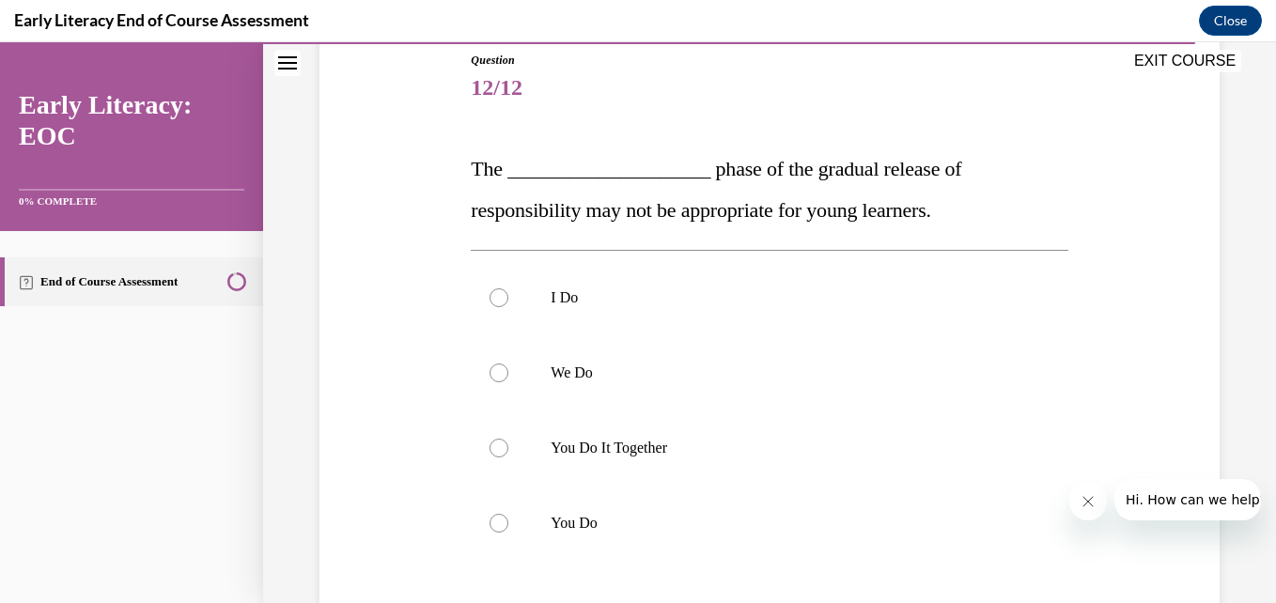
scroll to position [223, 0]
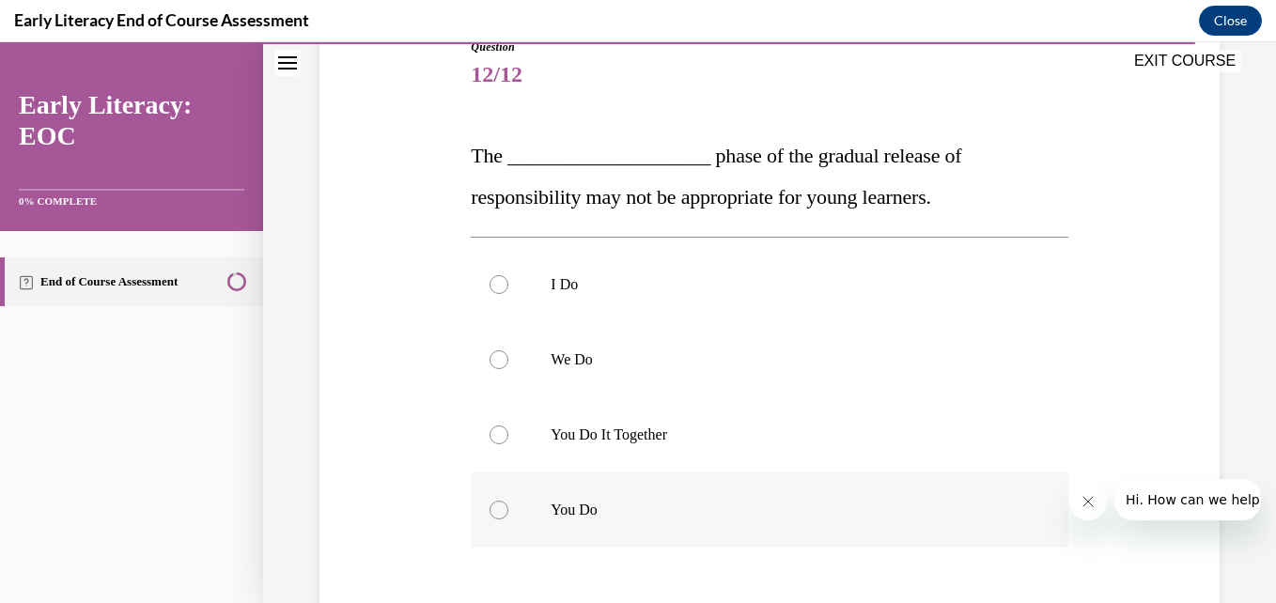
click at [494, 511] on div at bounding box center [498, 510] width 19 height 19
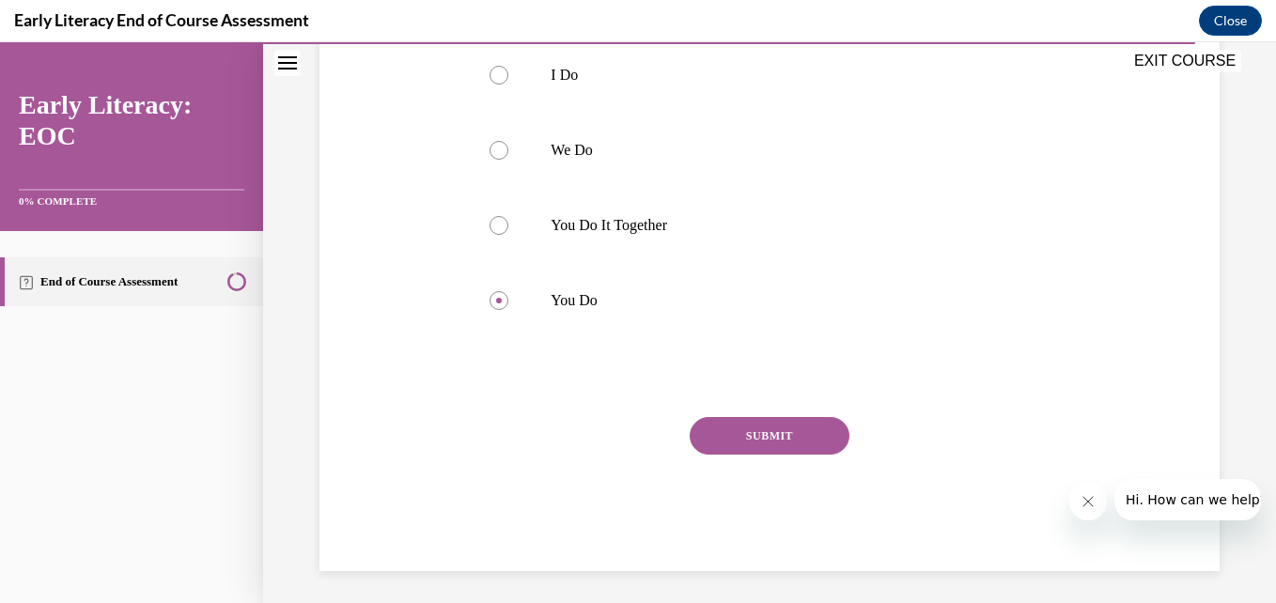
scroll to position [438, 0]
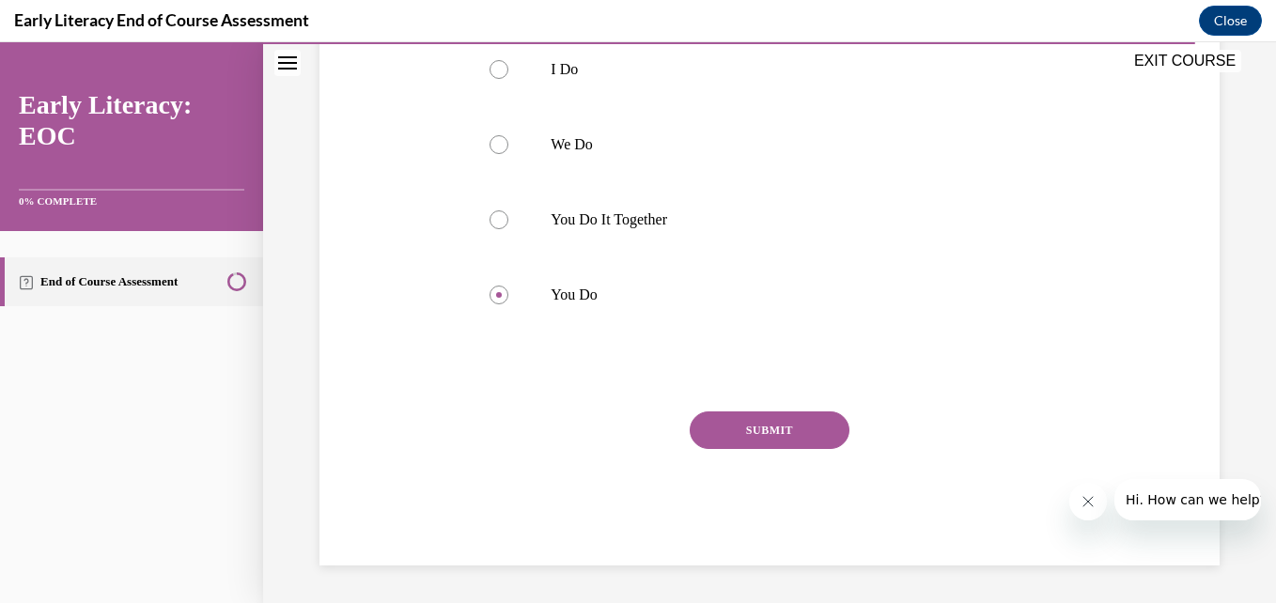
click at [760, 435] on button "SUBMIT" at bounding box center [769, 430] width 160 height 38
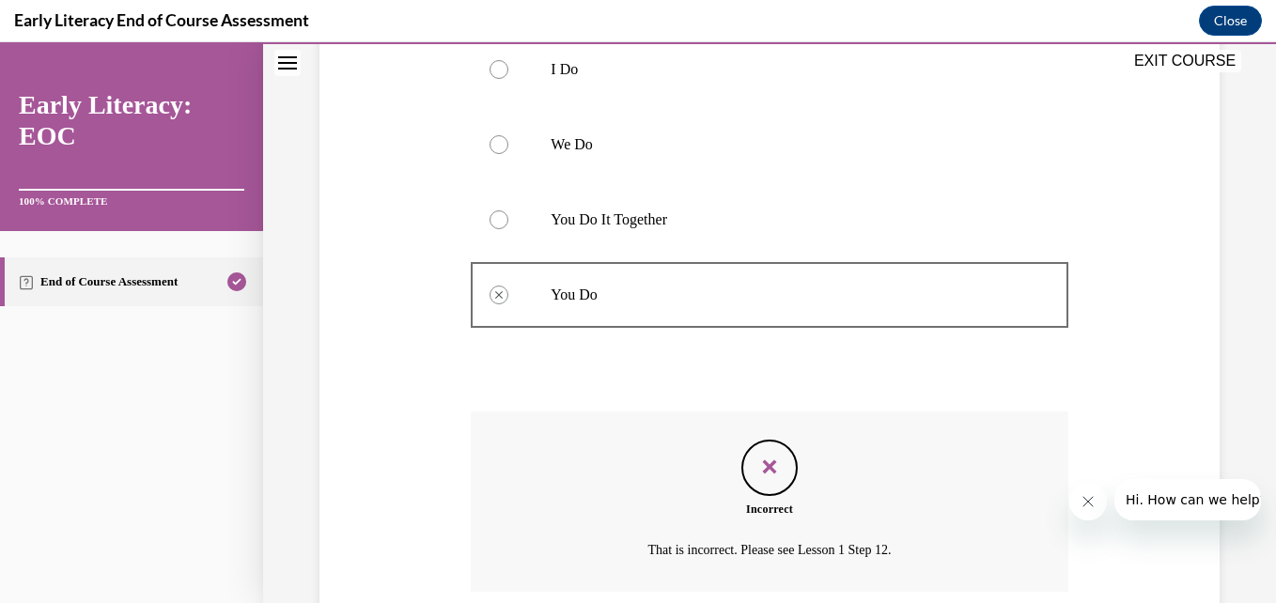
scroll to position [590, 0]
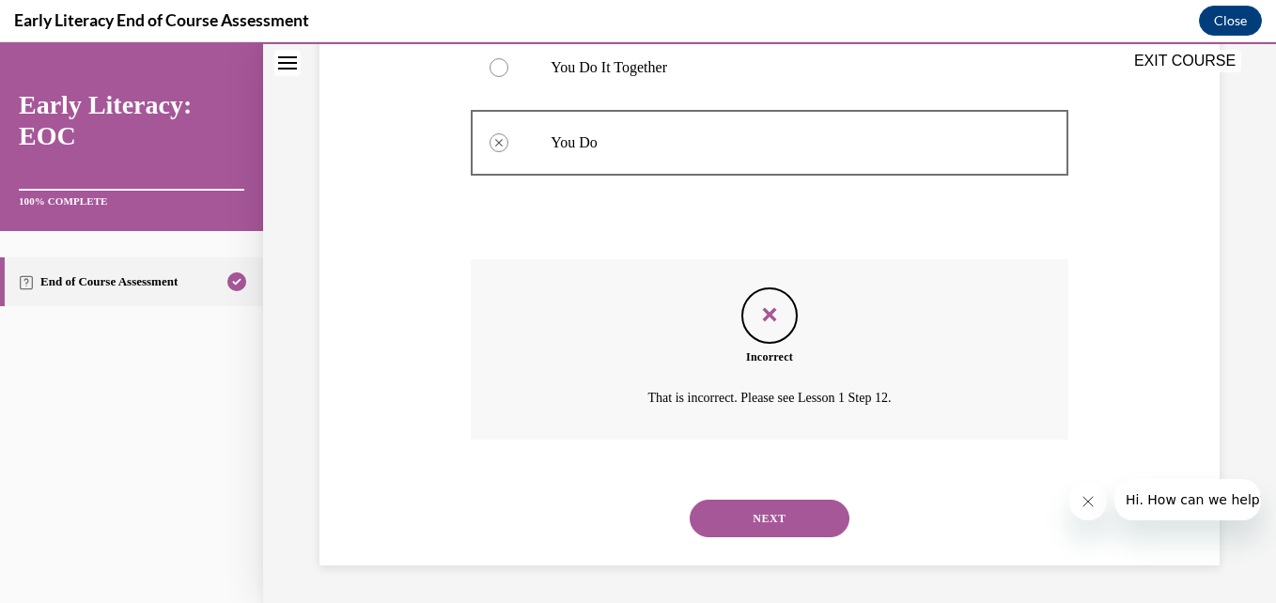
click at [767, 513] on button "NEXT" at bounding box center [769, 519] width 160 height 38
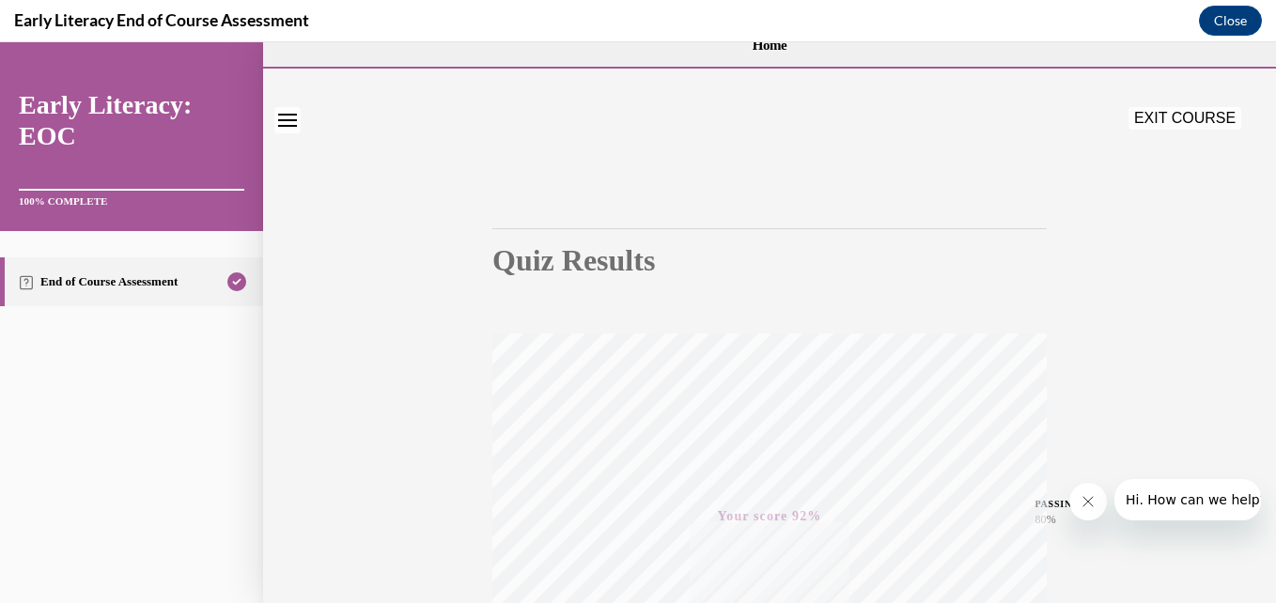
scroll to position [0, 0]
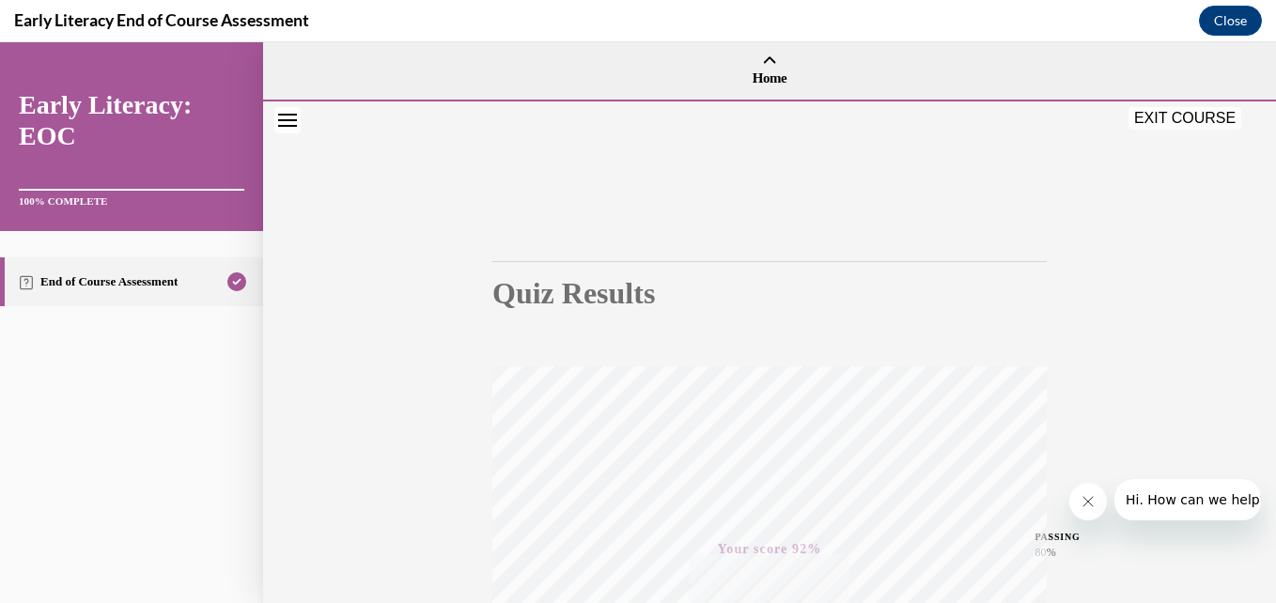
click at [292, 126] on icon "Close navigation menu" at bounding box center [287, 120] width 19 height 13
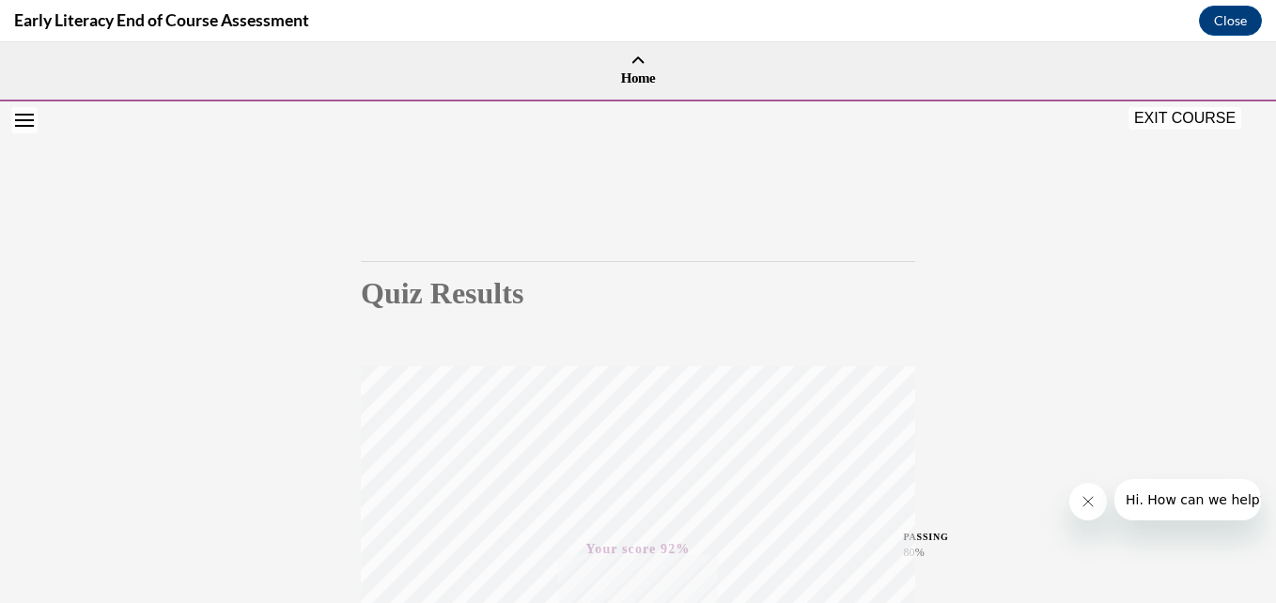
click at [20, 121] on icon "Open navigation menu" at bounding box center [24, 120] width 19 height 13
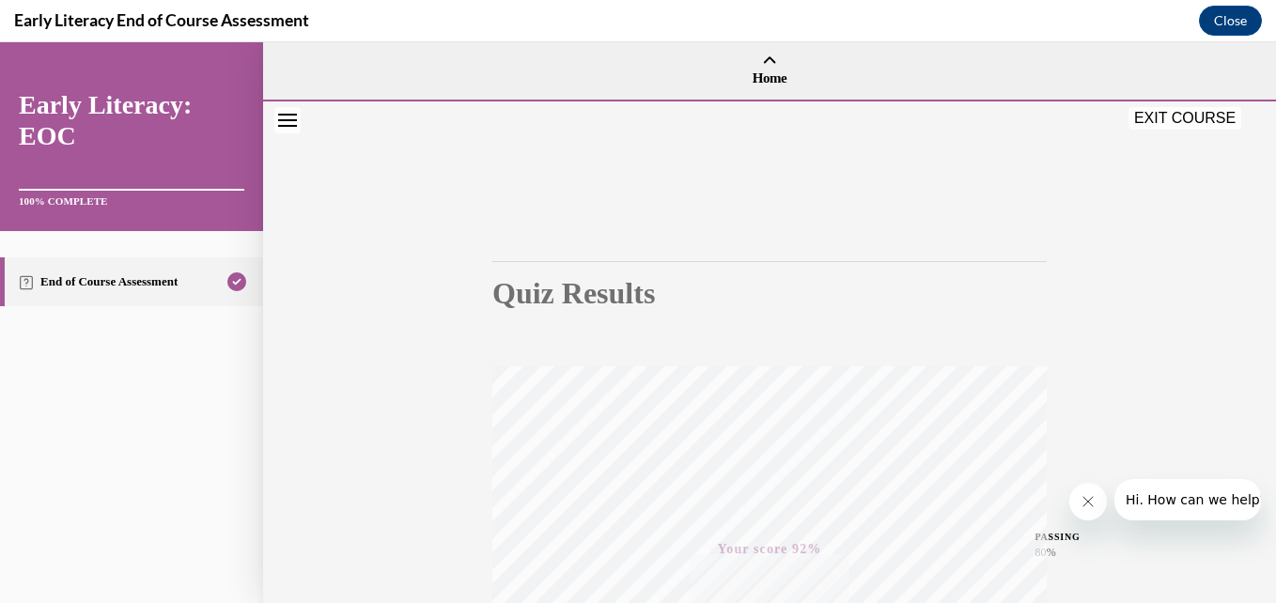
click at [1193, 119] on button "EXIT COURSE" at bounding box center [1184, 118] width 113 height 23
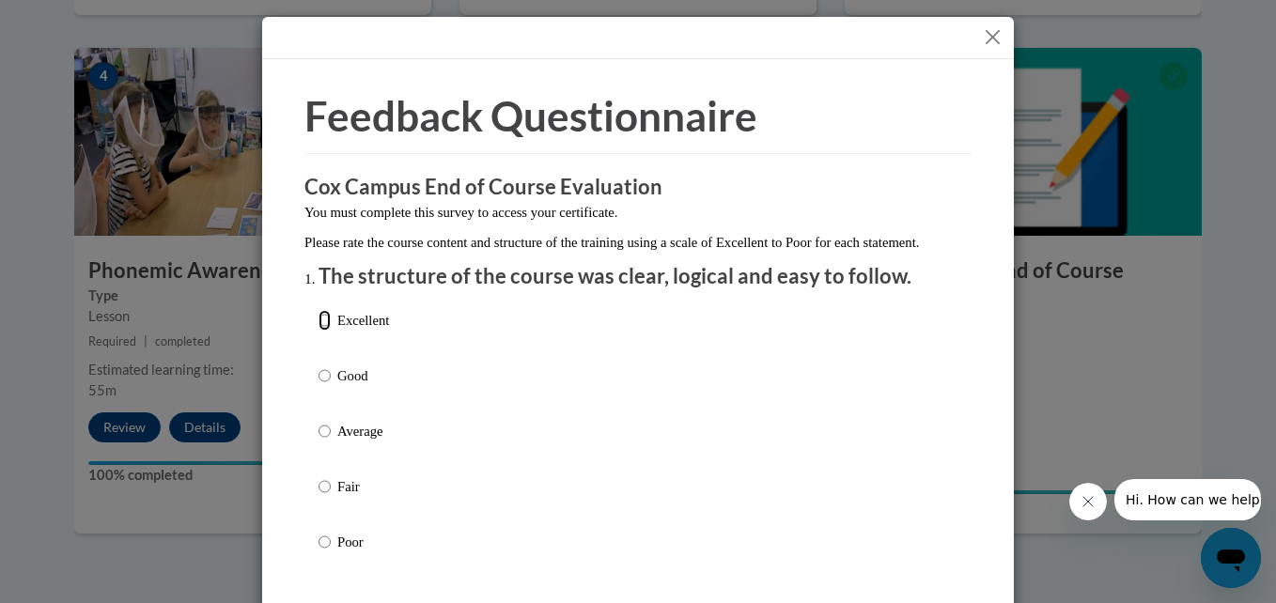
click at [318, 331] on input "Excellent" at bounding box center [324, 320] width 12 height 21
radio input "true"
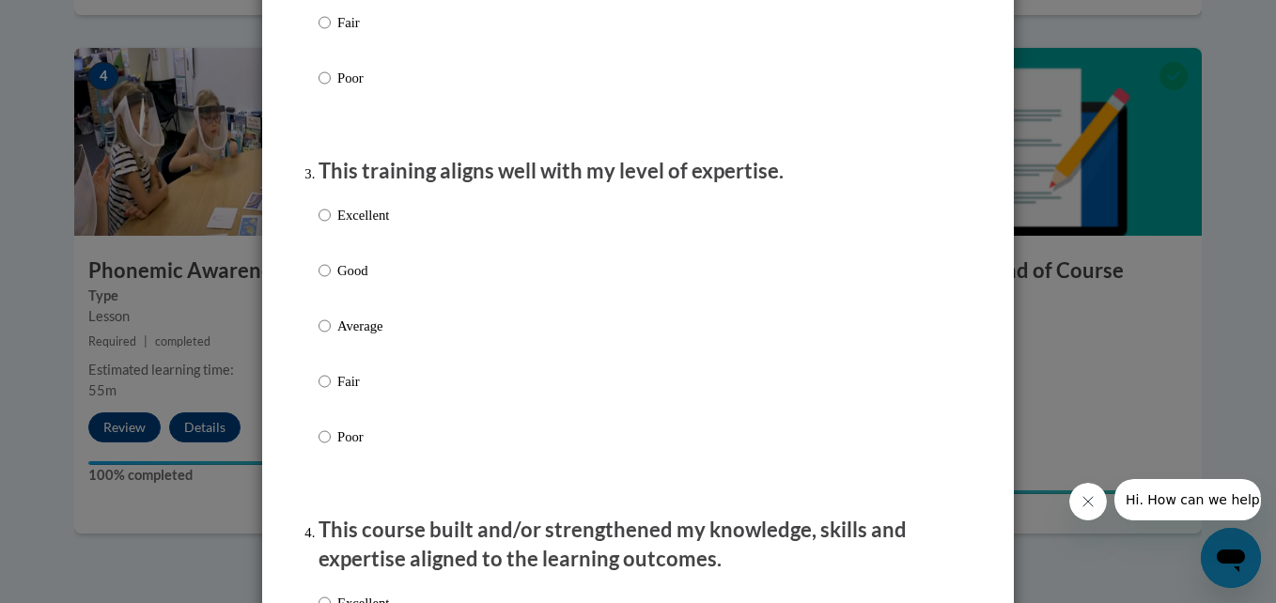
scroll to position [858, 0]
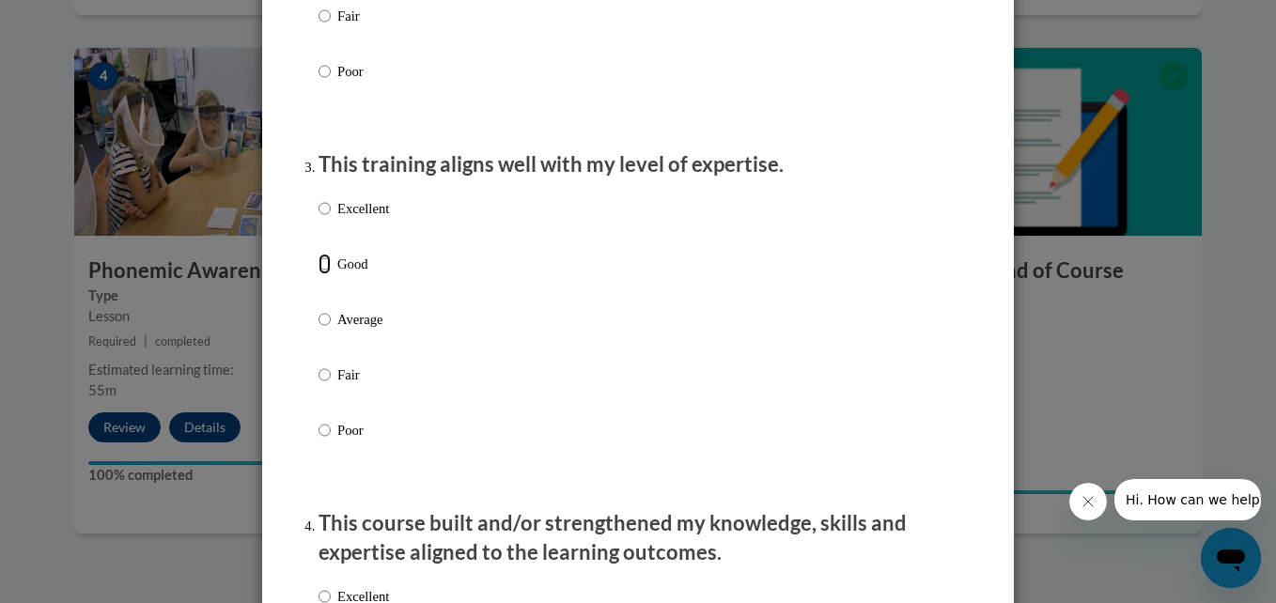
click at [318, 274] on input "Good" at bounding box center [324, 264] width 12 height 21
radio input "true"
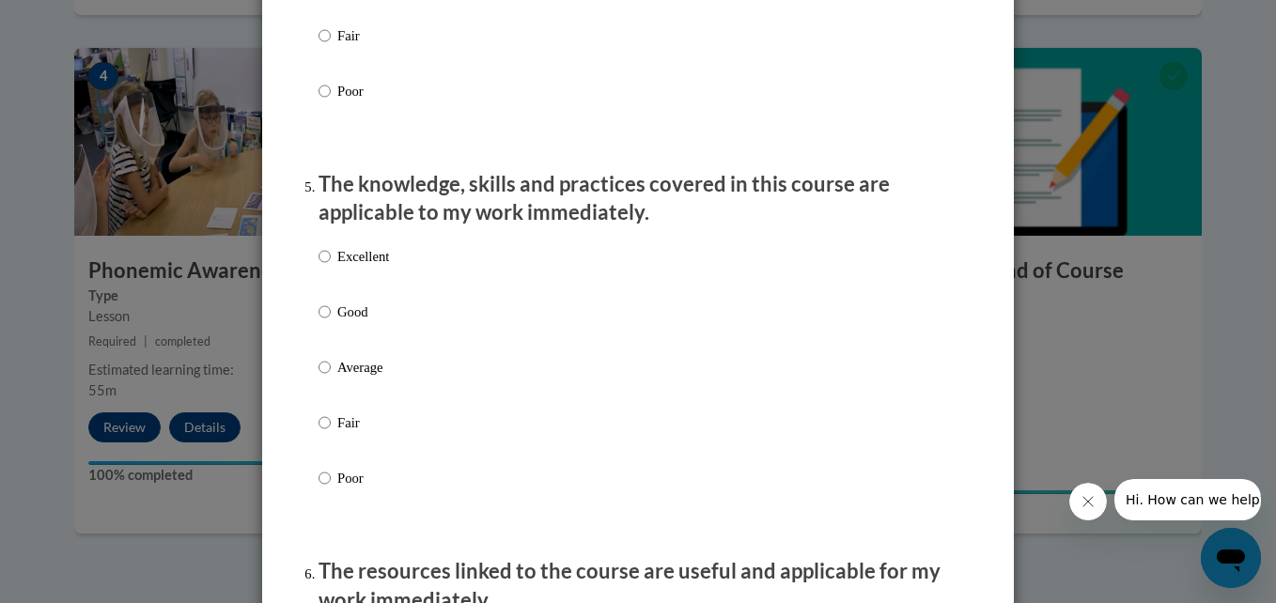
scroll to position [1598, 0]
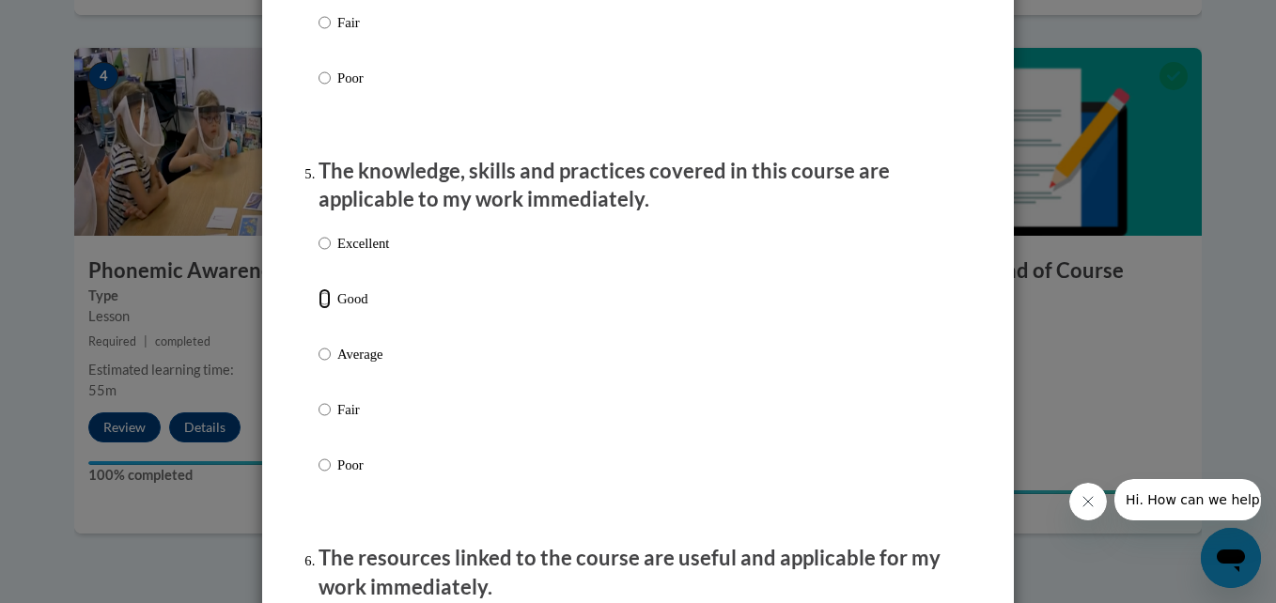
click at [318, 309] on input "Good" at bounding box center [324, 298] width 12 height 21
radio input "true"
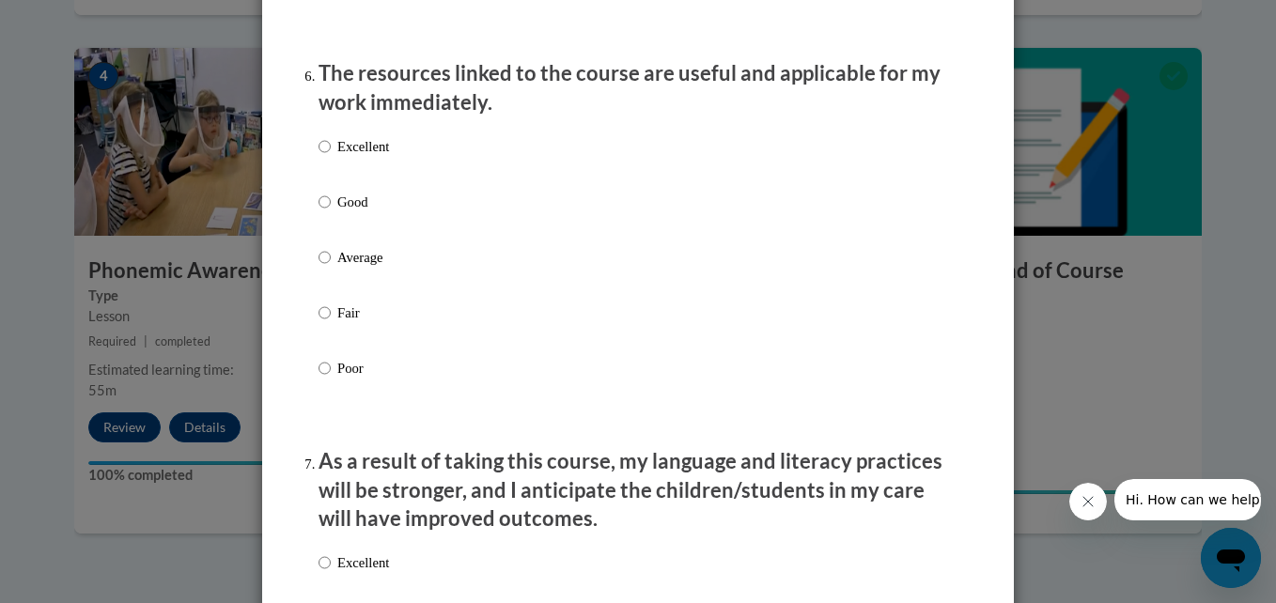
scroll to position [2063, 0]
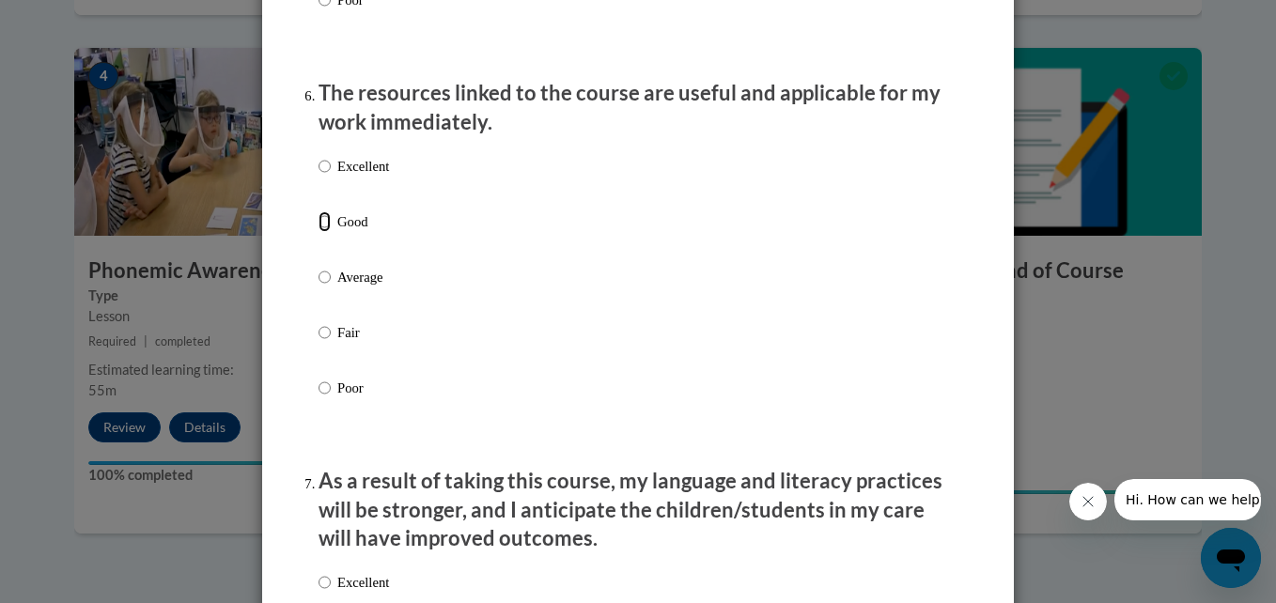
click at [322, 232] on input "Good" at bounding box center [324, 221] width 12 height 21
radio input "true"
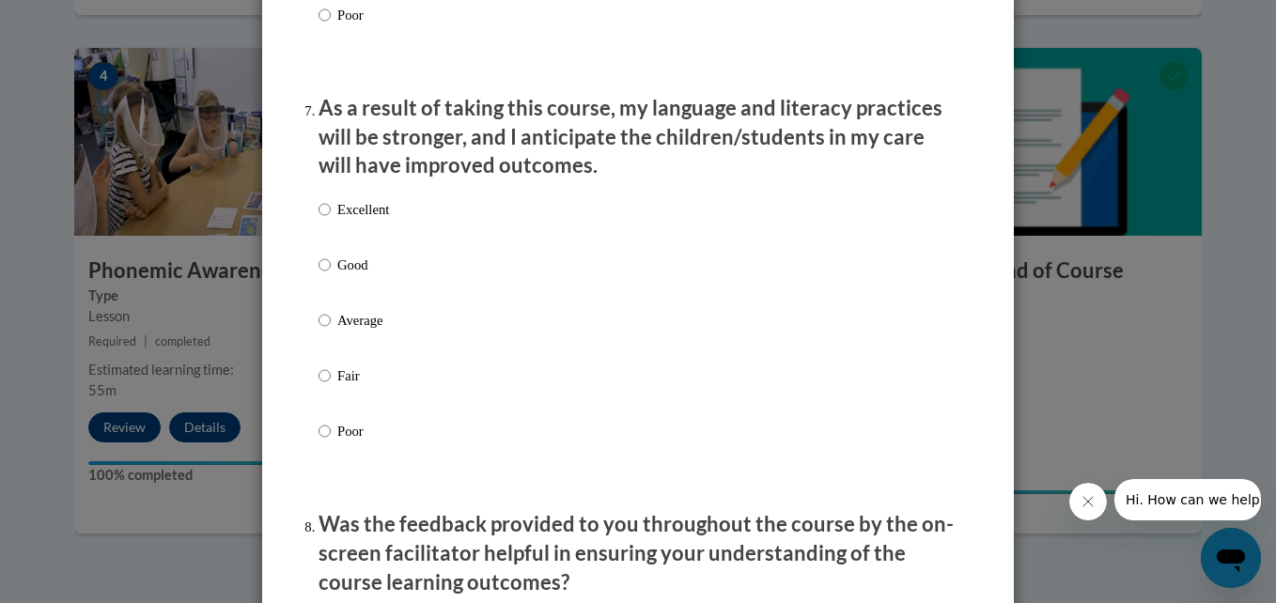
scroll to position [2449, 0]
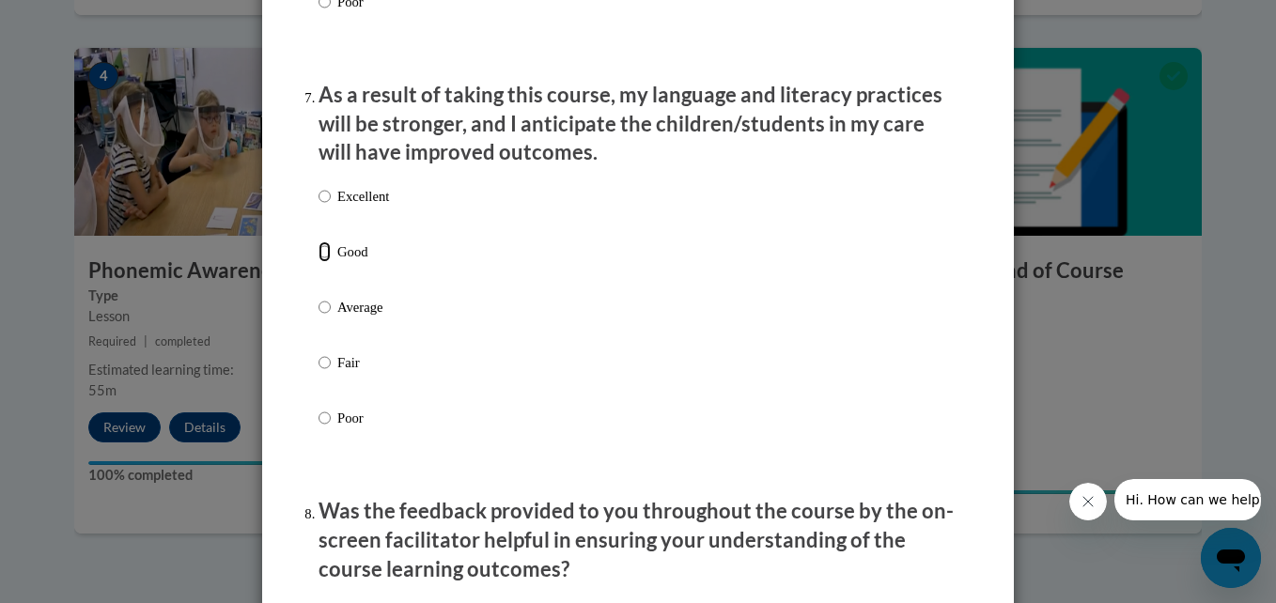
click at [318, 262] on input "Good" at bounding box center [324, 251] width 12 height 21
radio input "true"
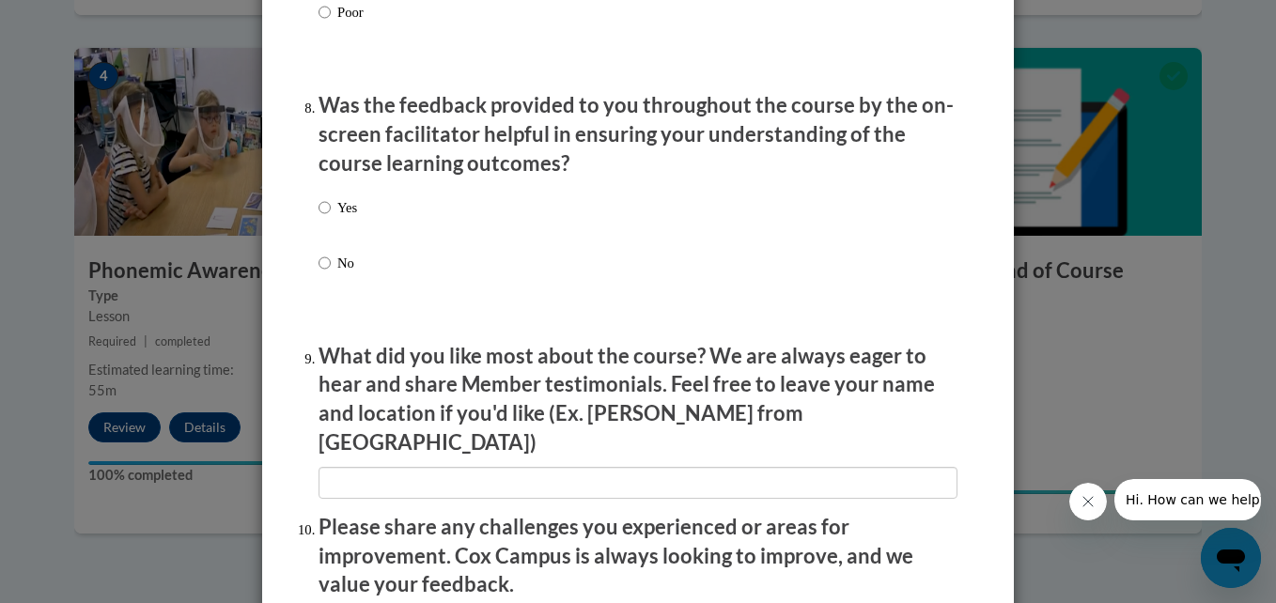
scroll to position [2868, 0]
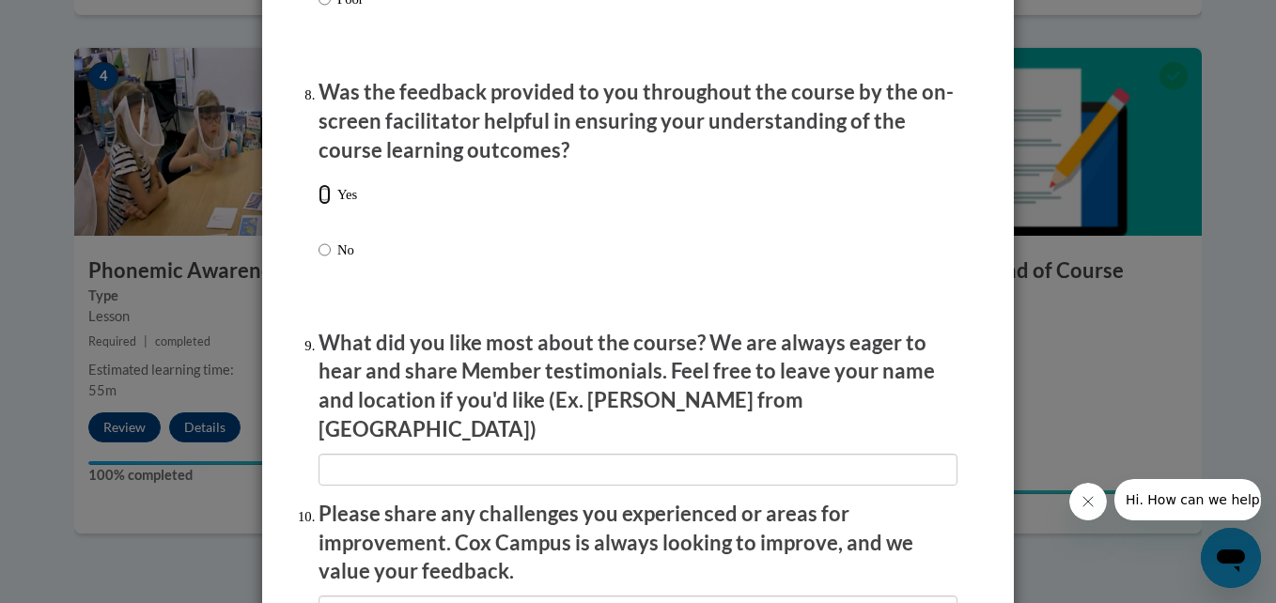
click at [323, 205] on input "Yes" at bounding box center [324, 194] width 12 height 21
radio input "true"
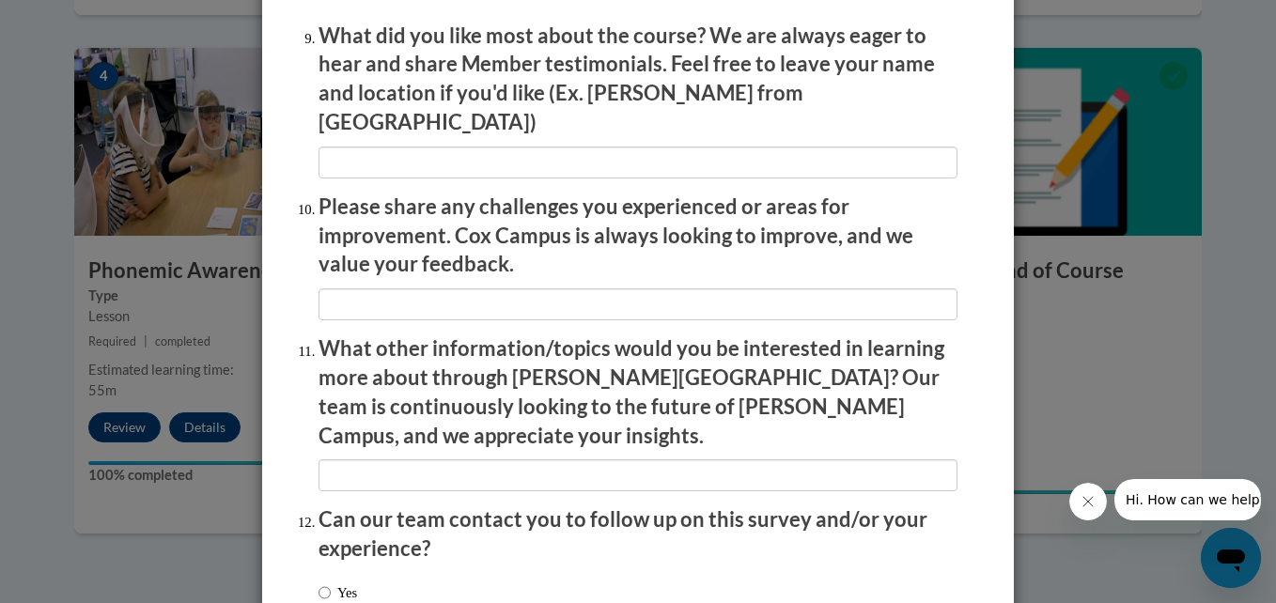
scroll to position [3300, 0]
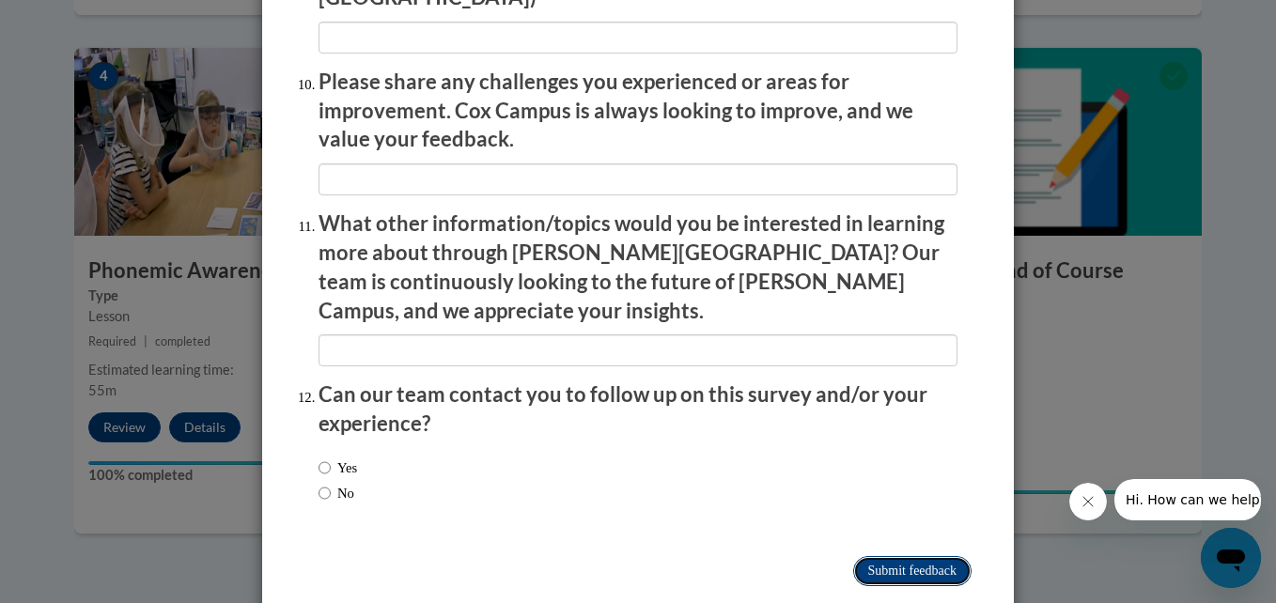
click at [923, 556] on input "Submit feedback" at bounding box center [912, 571] width 118 height 30
